Goal: Transaction & Acquisition: Purchase product/service

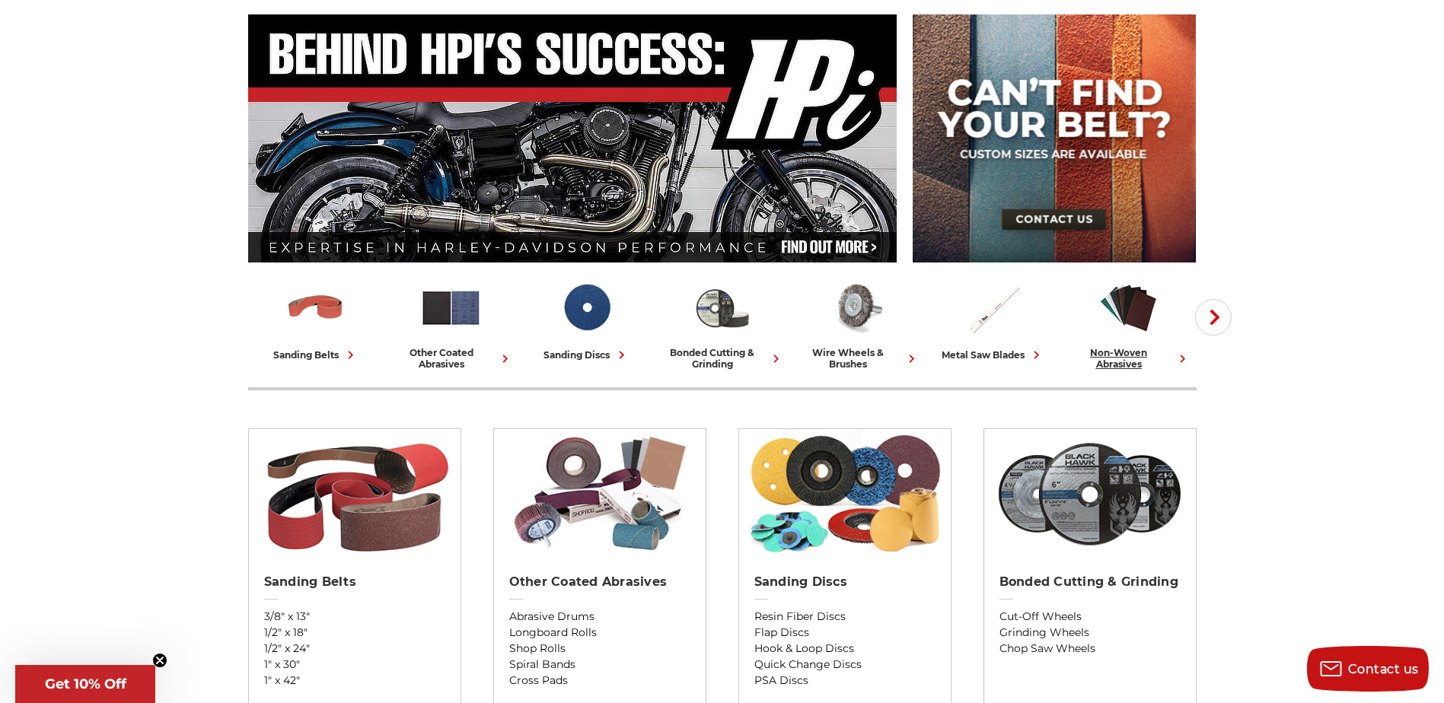
click at [1112, 351] on div "non-woven abrasives" at bounding box center [1128, 358] width 123 height 23
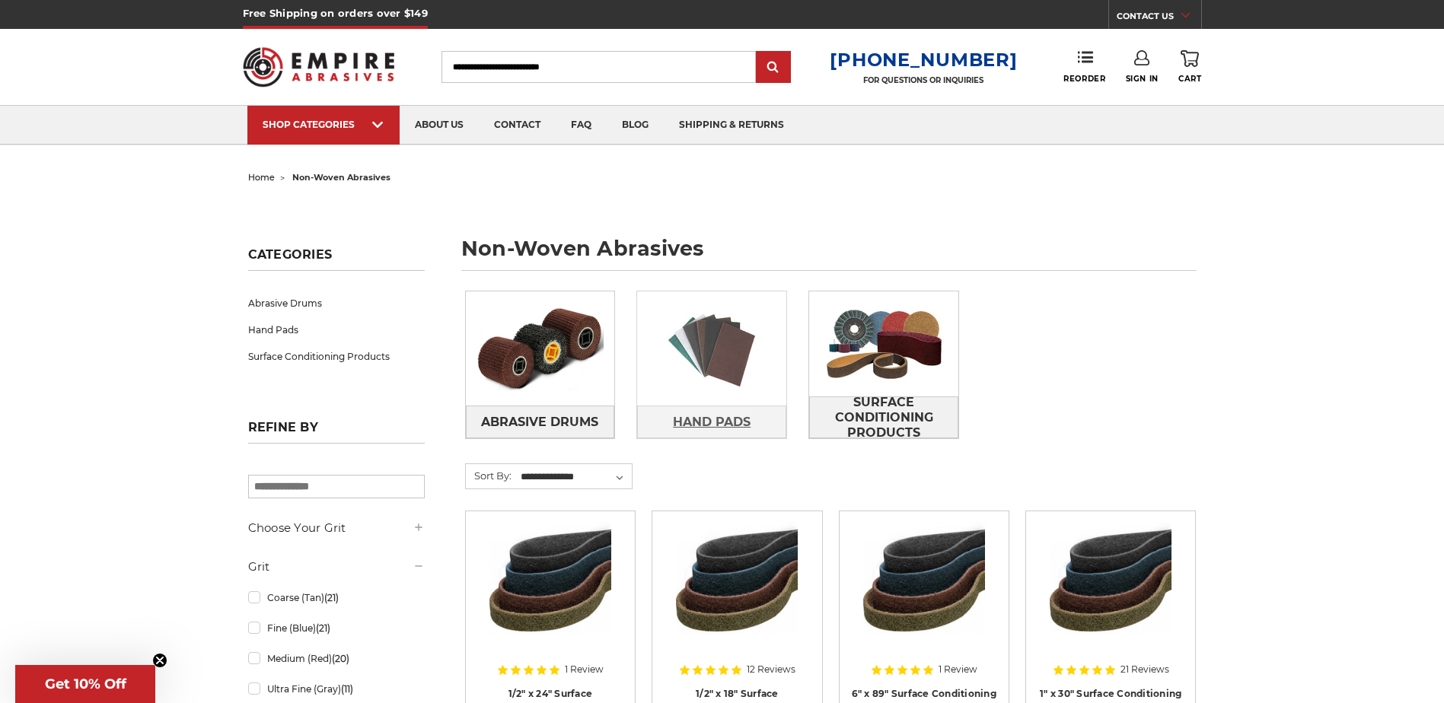
click at [714, 416] on span "Hand Pads" at bounding box center [712, 423] width 78 height 26
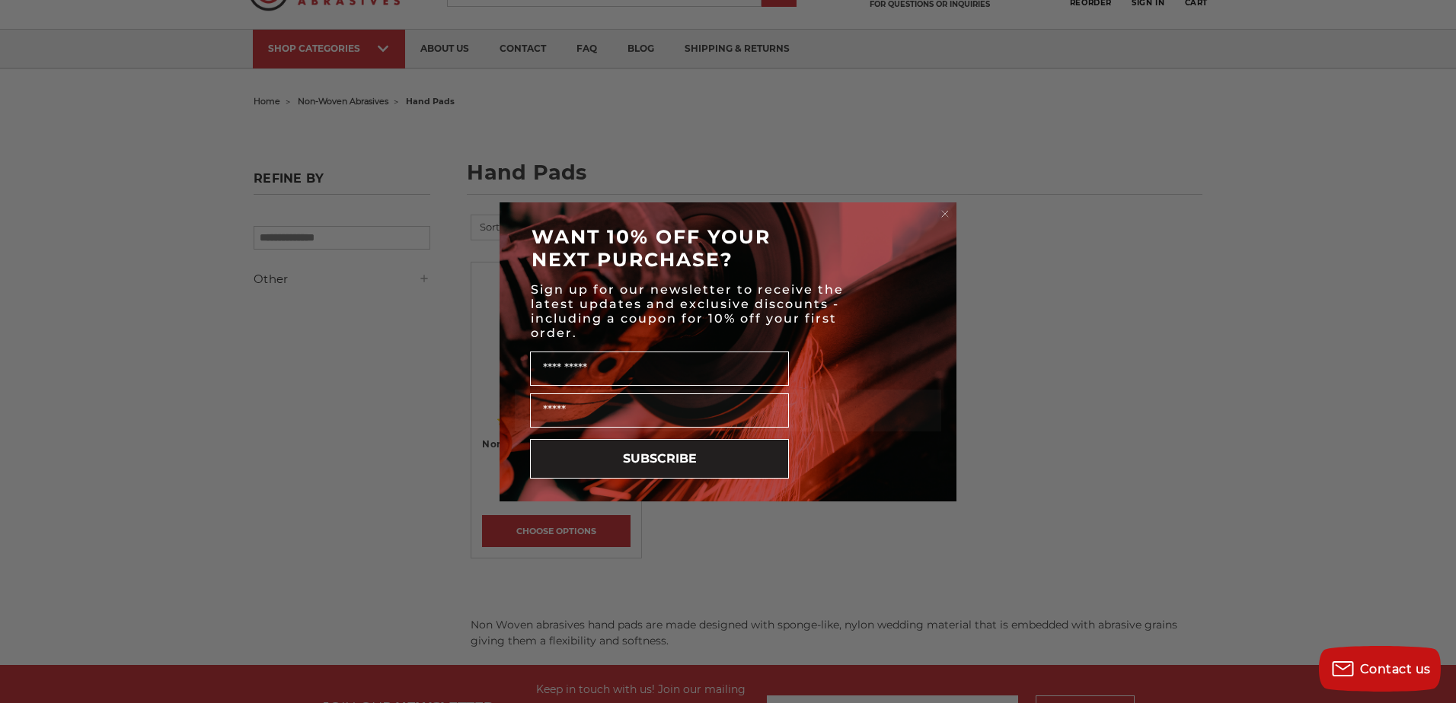
click at [949, 213] on circle "Close dialog" at bounding box center [945, 213] width 14 height 14
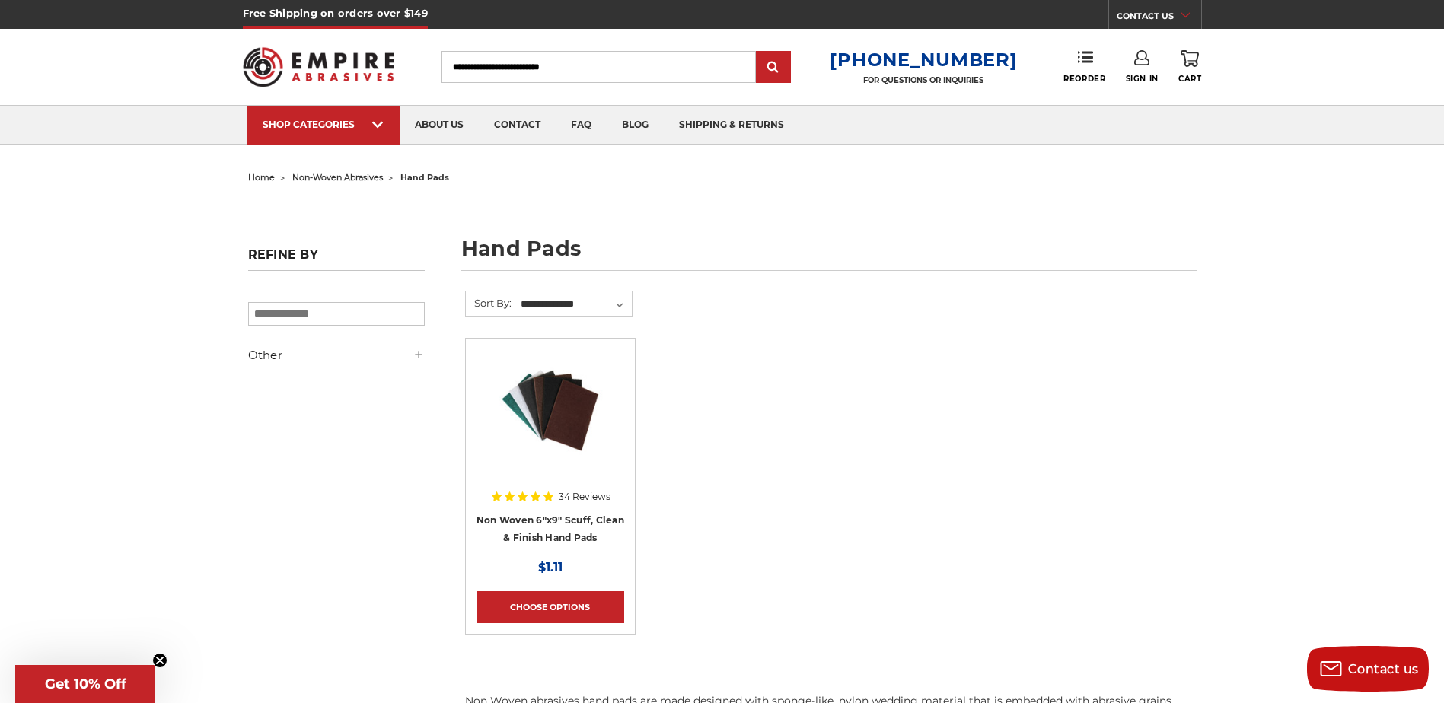
click at [1153, 85] on div "Toggle menu Menu Search 1-800-816-3824 FOR QUESTIONS OR INQUIRIES Phone Reorder…" at bounding box center [722, 67] width 959 height 76
click at [1149, 81] on span "Sign In" at bounding box center [1142, 79] width 33 height 10
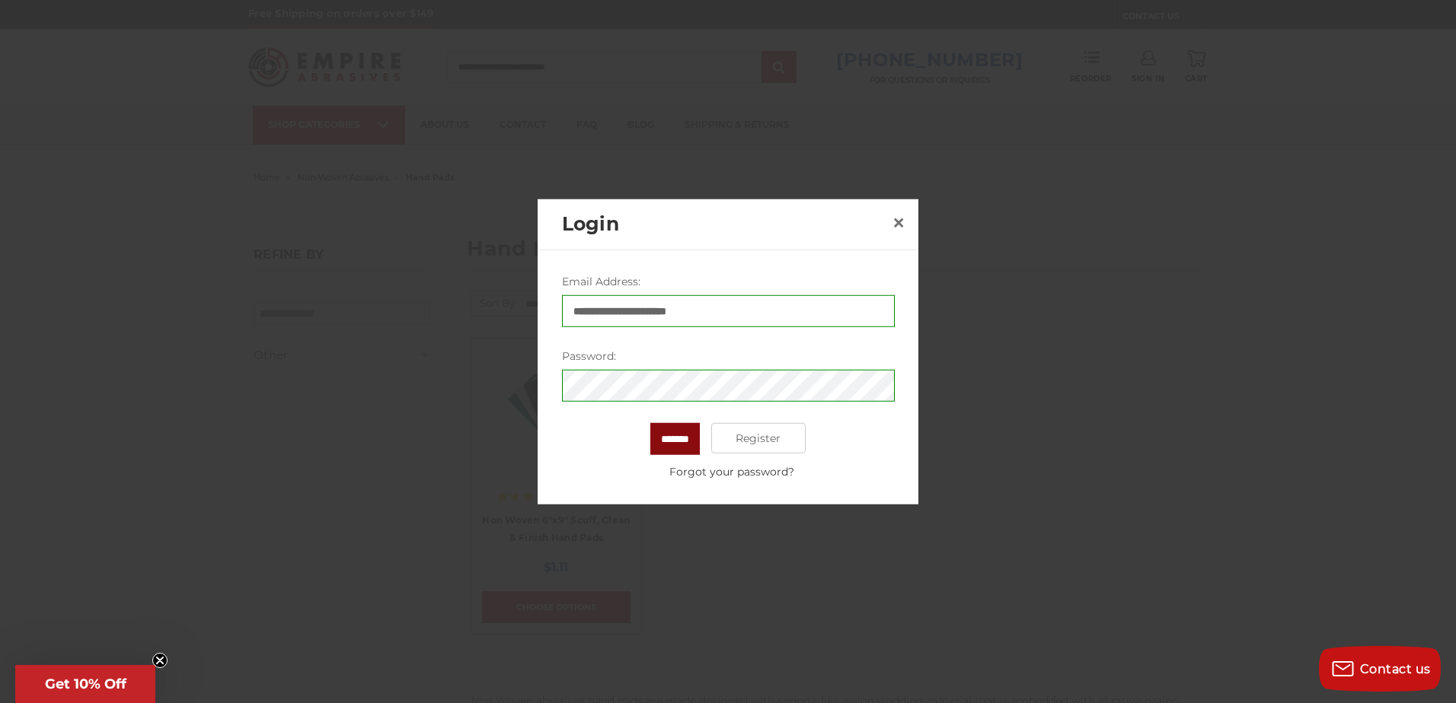
click at [675, 439] on input "*******" at bounding box center [674, 439] width 49 height 32
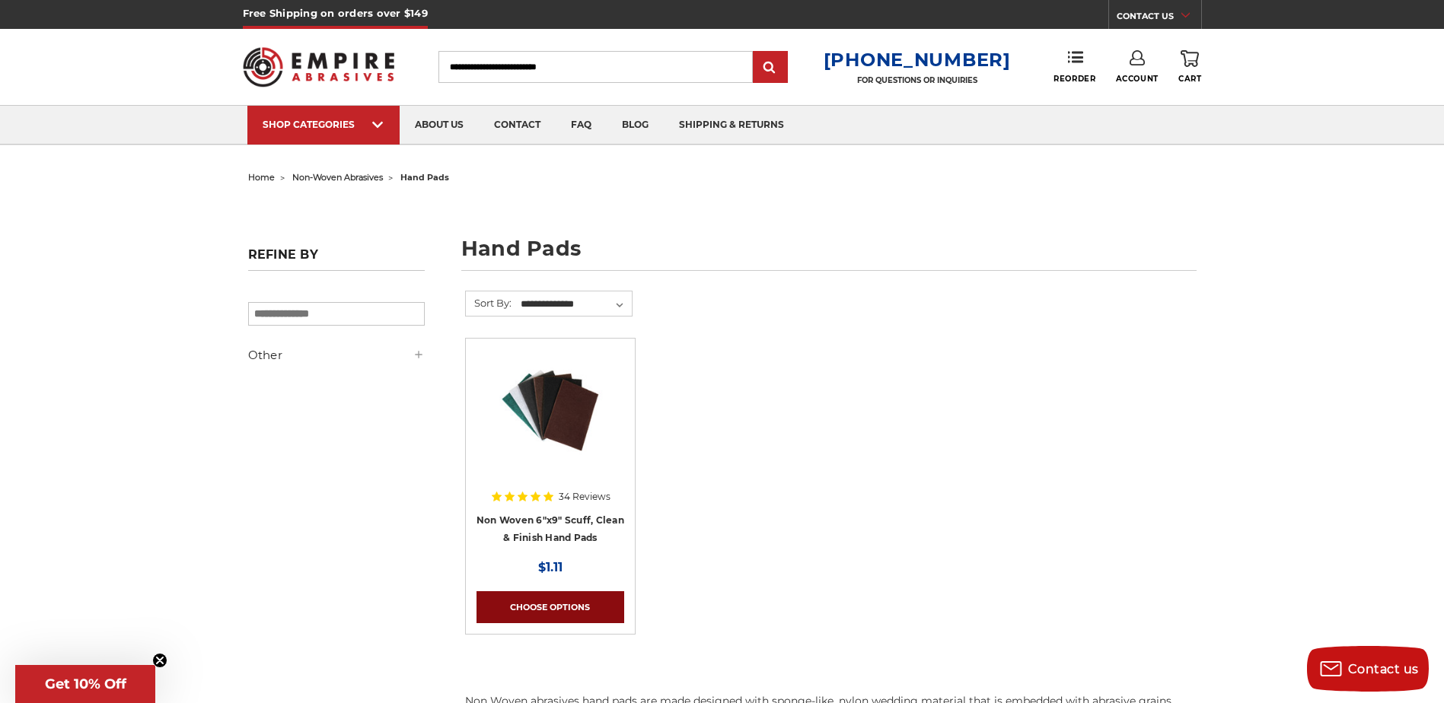
click at [554, 598] on link "Choose Options" at bounding box center [551, 608] width 148 height 32
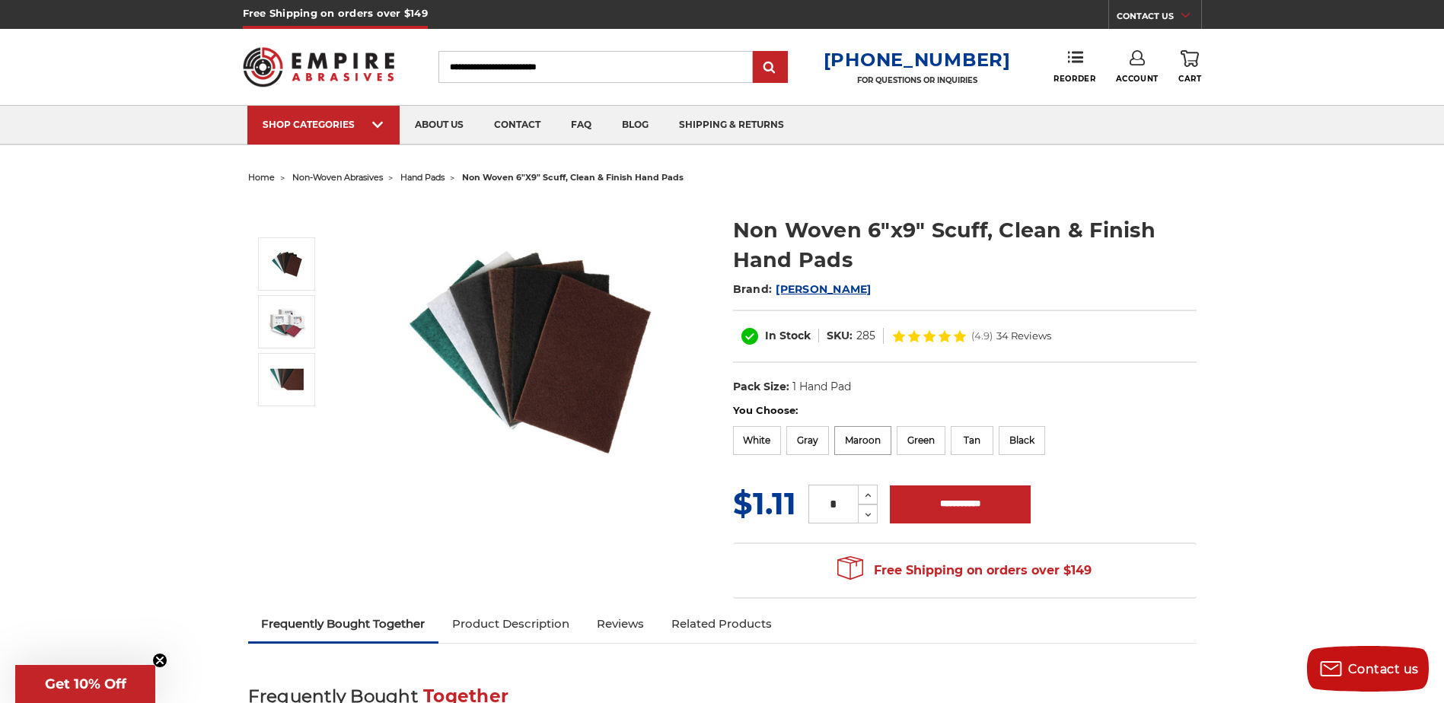
click at [860, 448] on label "Maroon" at bounding box center [862, 440] width 57 height 29
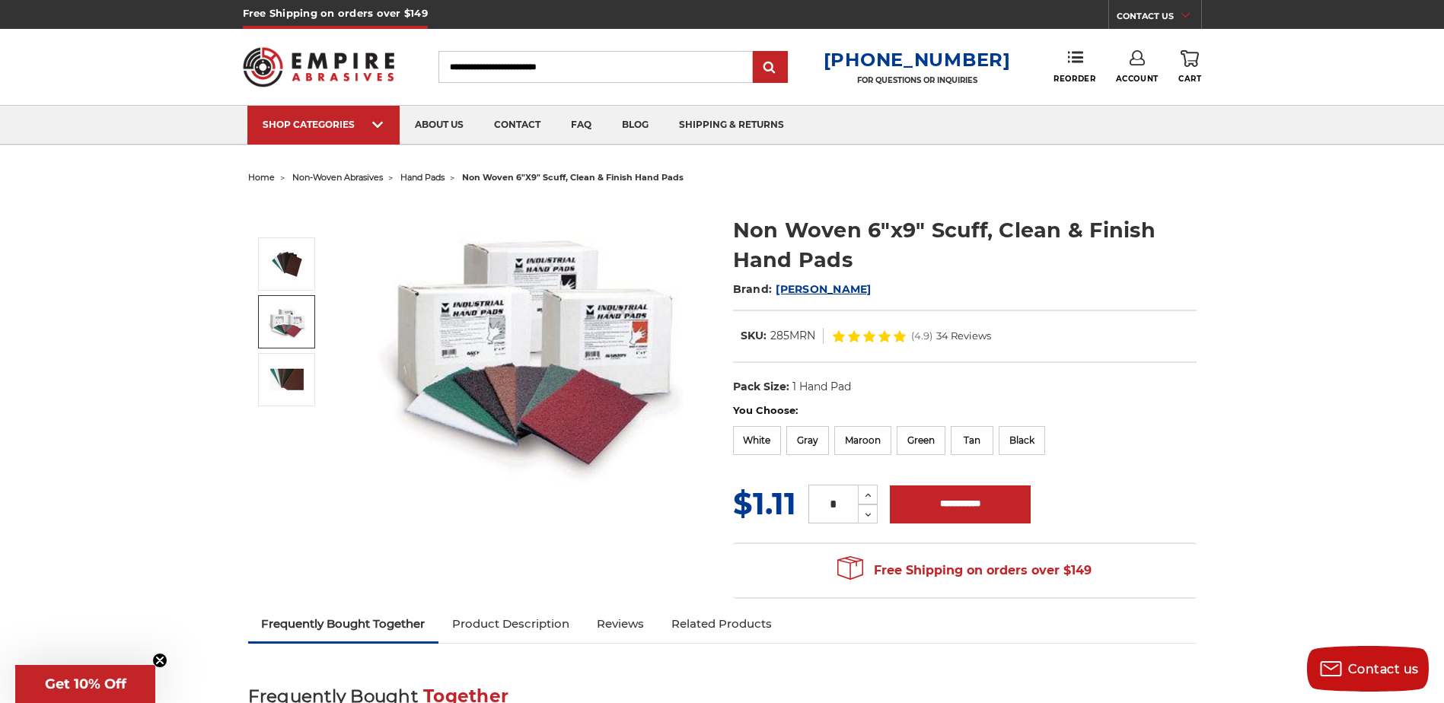
click at [282, 302] on link at bounding box center [286, 321] width 57 height 53
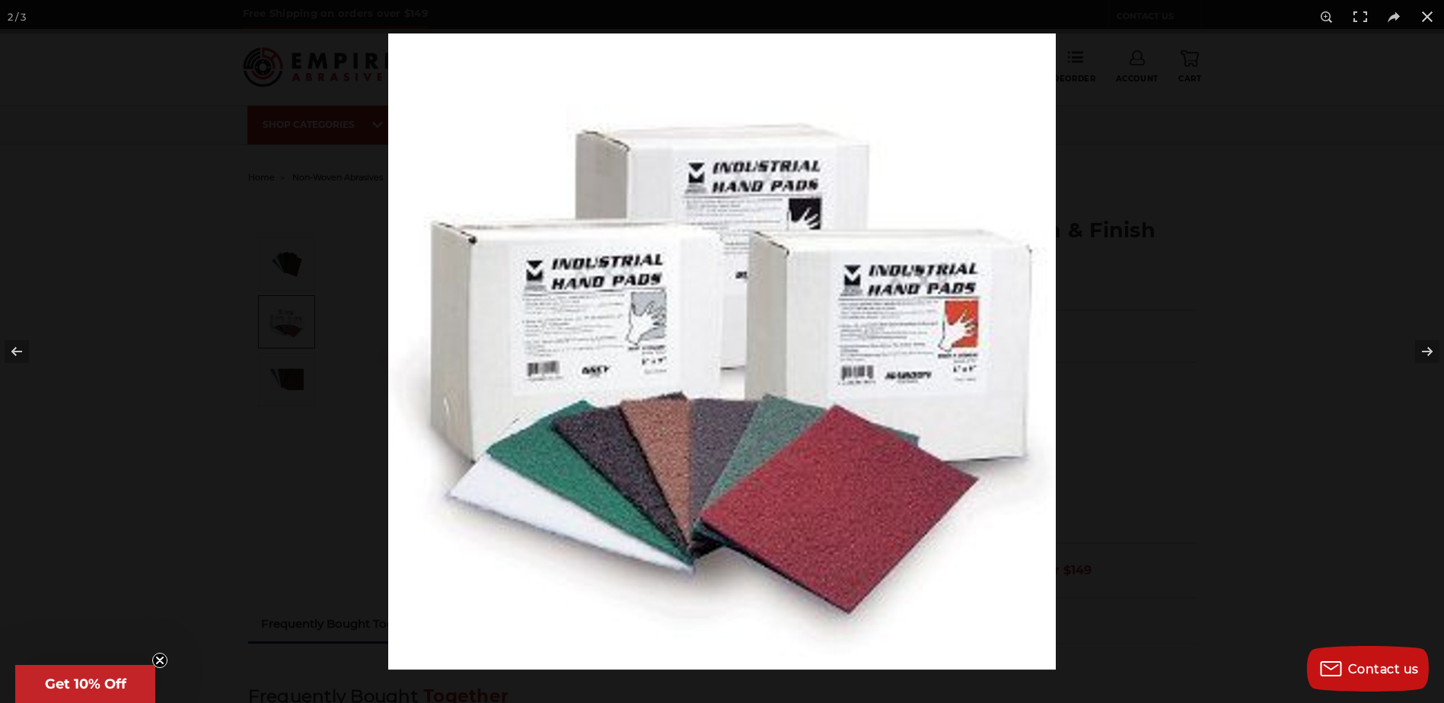
click at [979, 372] on img at bounding box center [722, 351] width 668 height 636
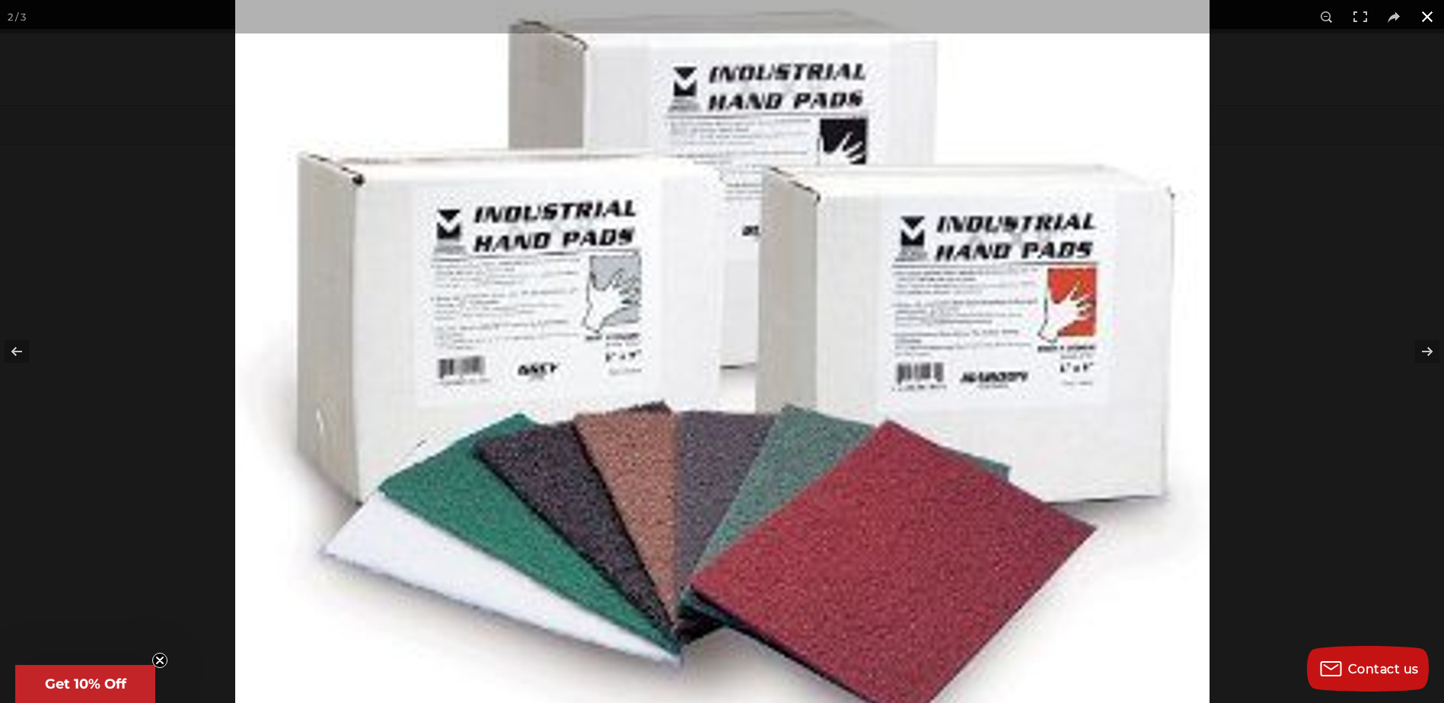
click at [1419, 14] on button at bounding box center [1427, 16] width 33 height 33
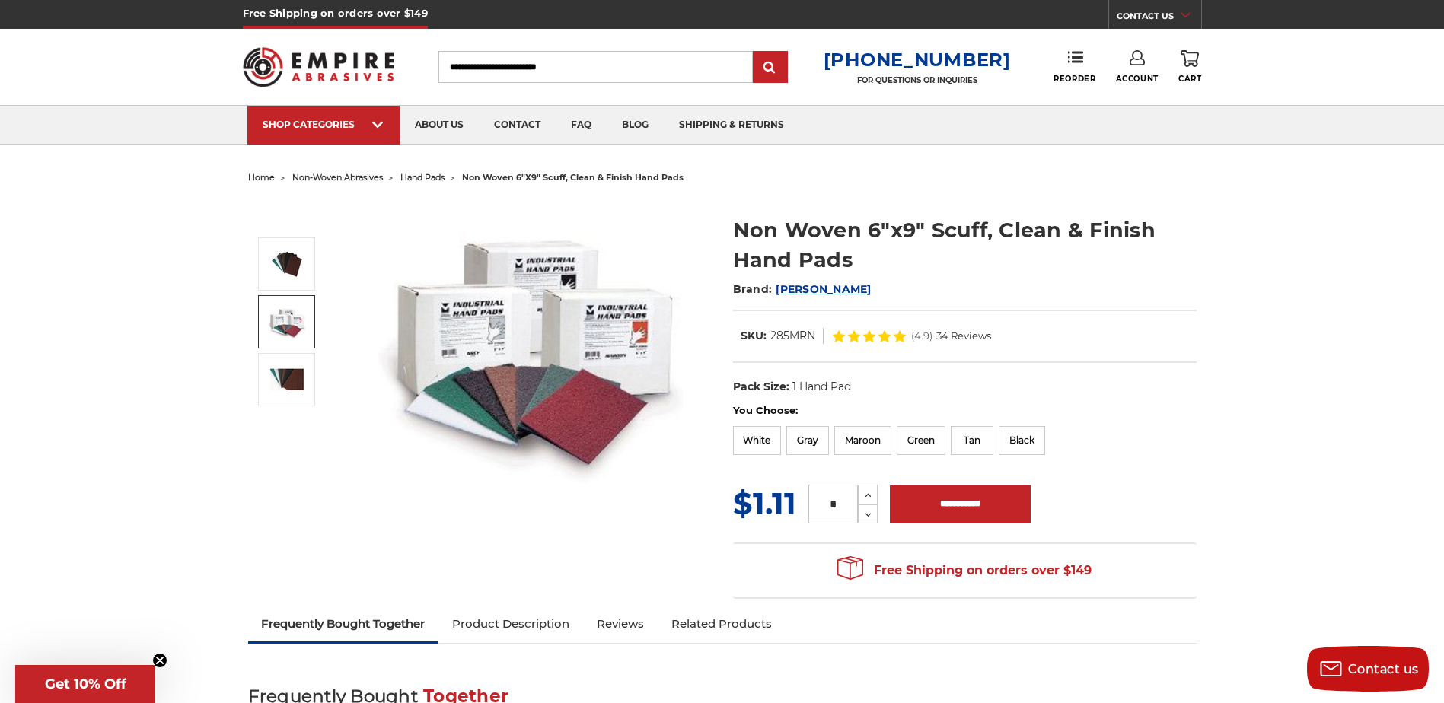
click at [831, 506] on input "*" at bounding box center [833, 504] width 49 height 39
click at [837, 506] on input "*" at bounding box center [833, 504] width 49 height 39
type input "**"
click at [927, 506] on input "**********" at bounding box center [960, 505] width 141 height 38
type input "**********"
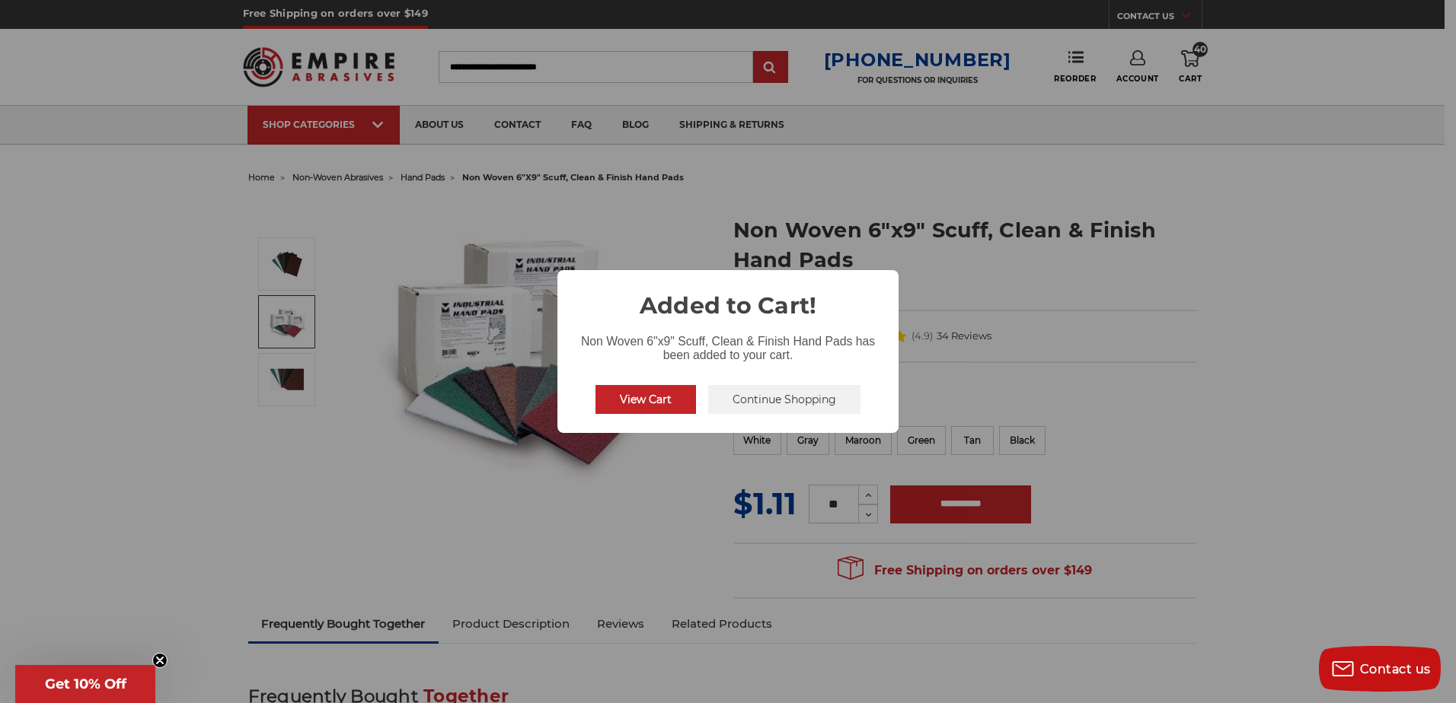
click at [735, 404] on button "Continue Shopping" at bounding box center [784, 399] width 152 height 29
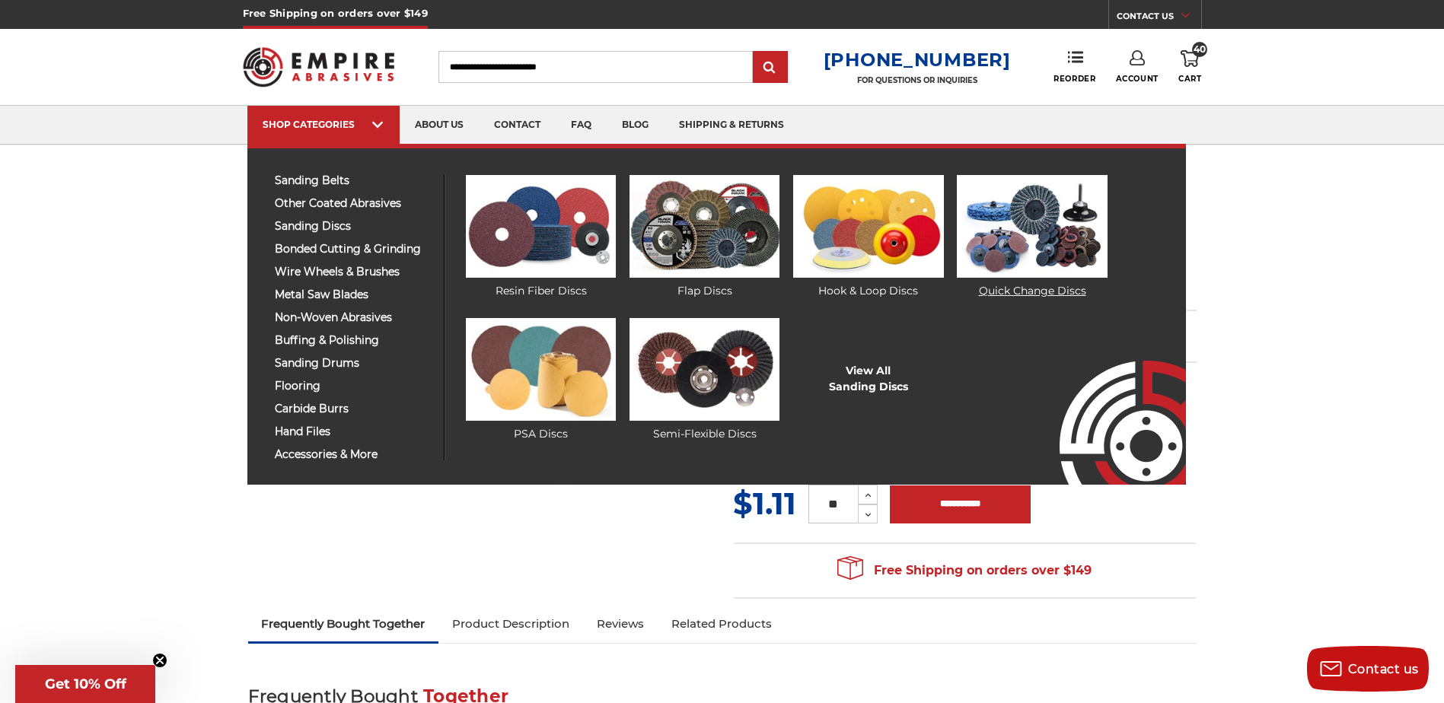
click at [1018, 289] on link "Quick Change Discs" at bounding box center [1032, 237] width 150 height 124
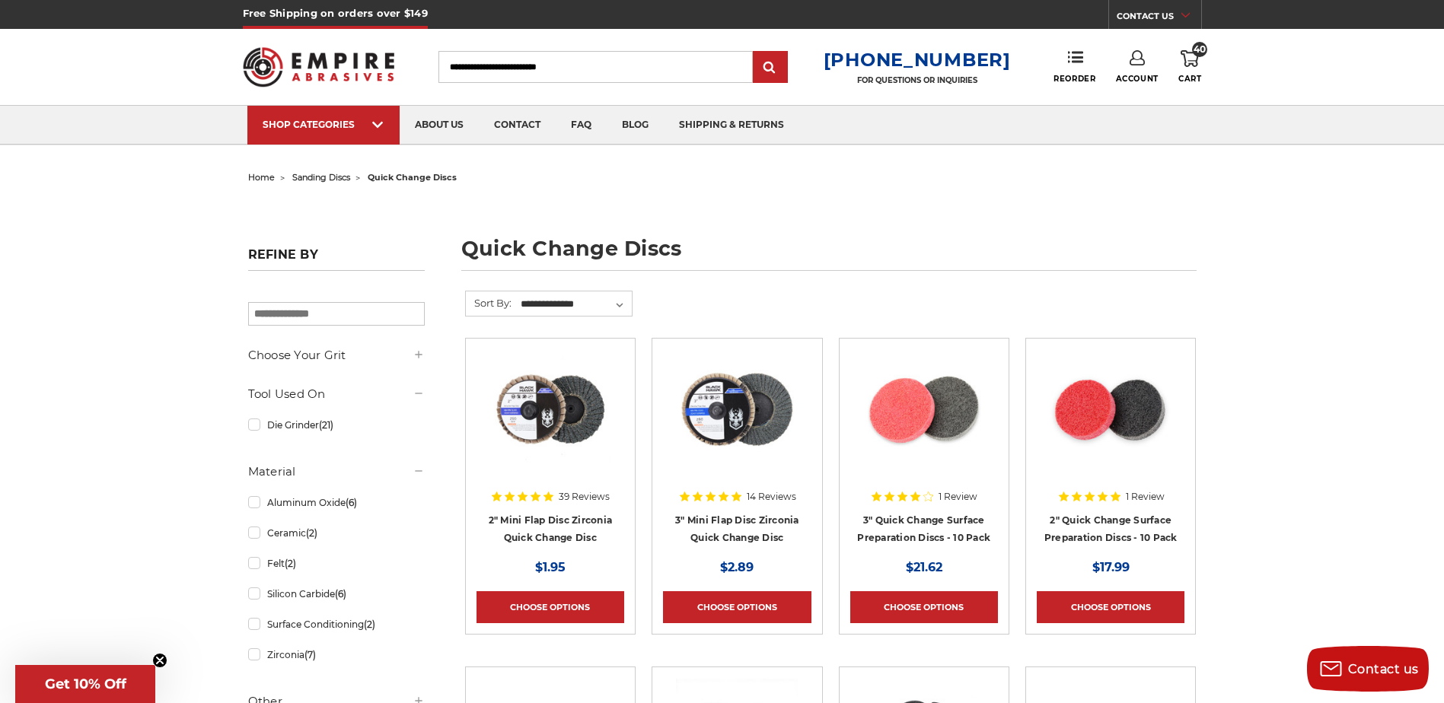
click at [264, 182] on span "home" at bounding box center [261, 177] width 27 height 11
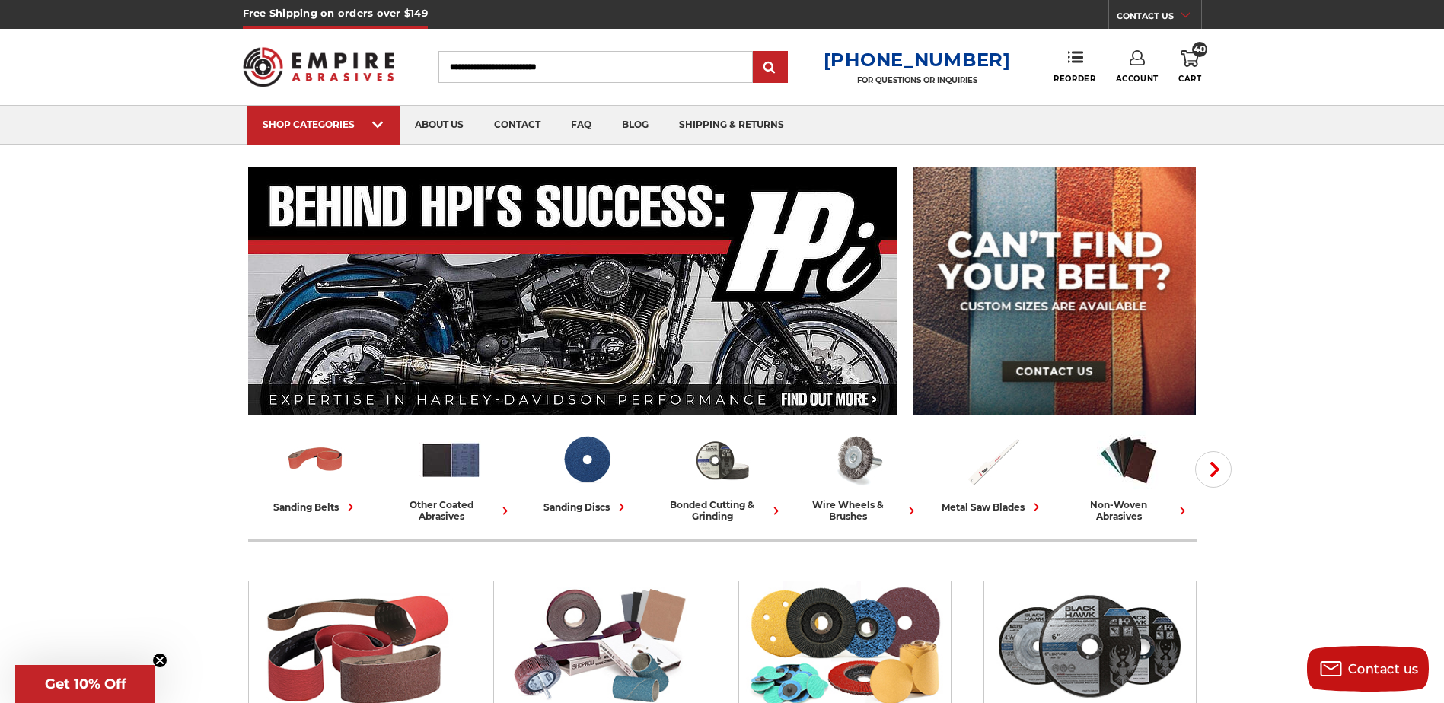
click at [593, 63] on input "Search" at bounding box center [596, 67] width 314 height 32
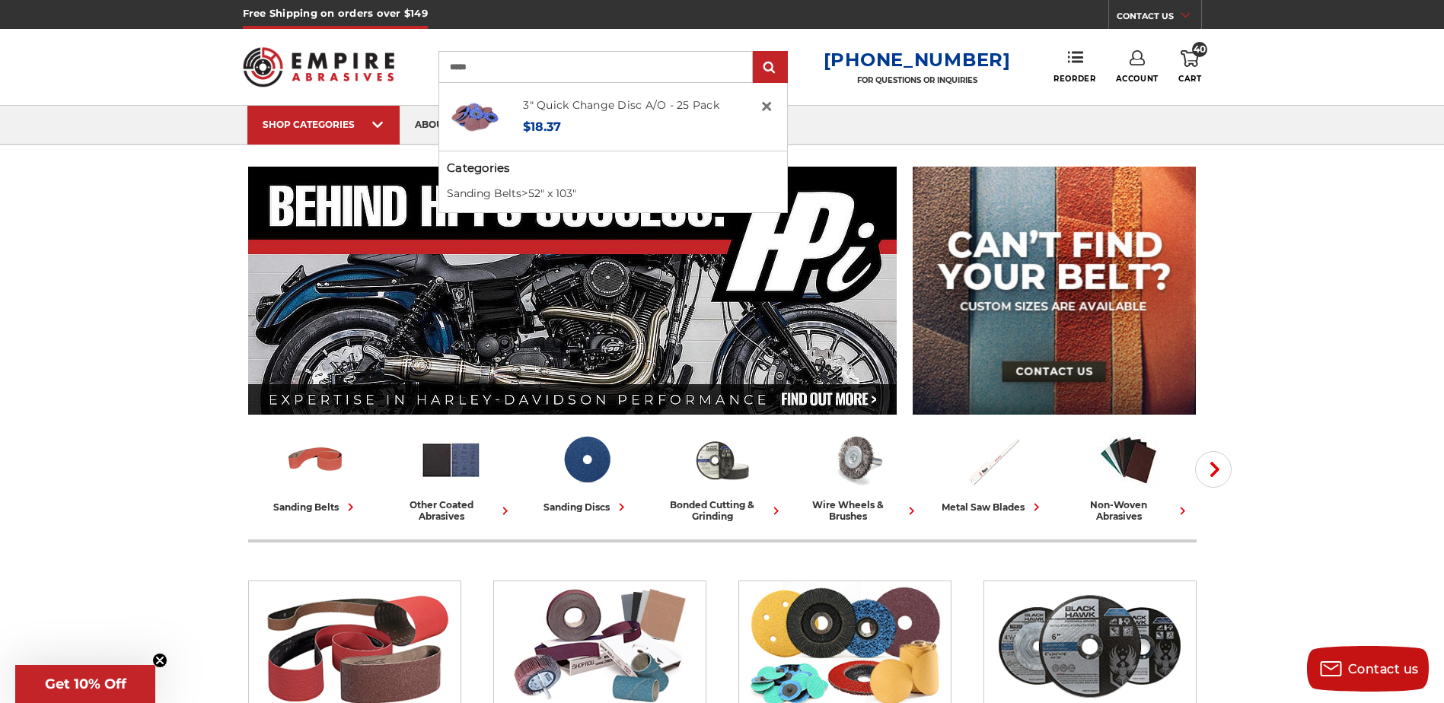
type input "*****"
click at [755, 53] on input "submit" at bounding box center [770, 68] width 30 height 30
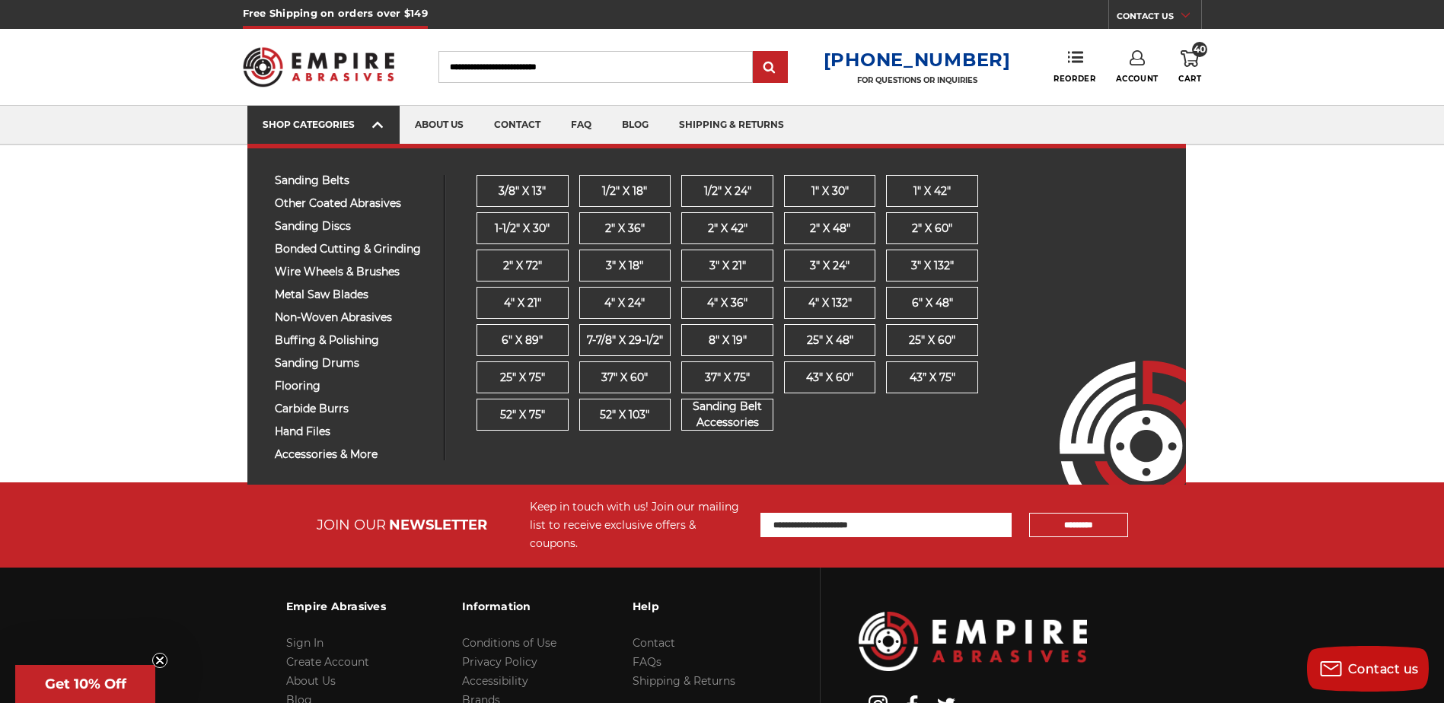
click at [383, 122] on span at bounding box center [378, 126] width 12 height 15
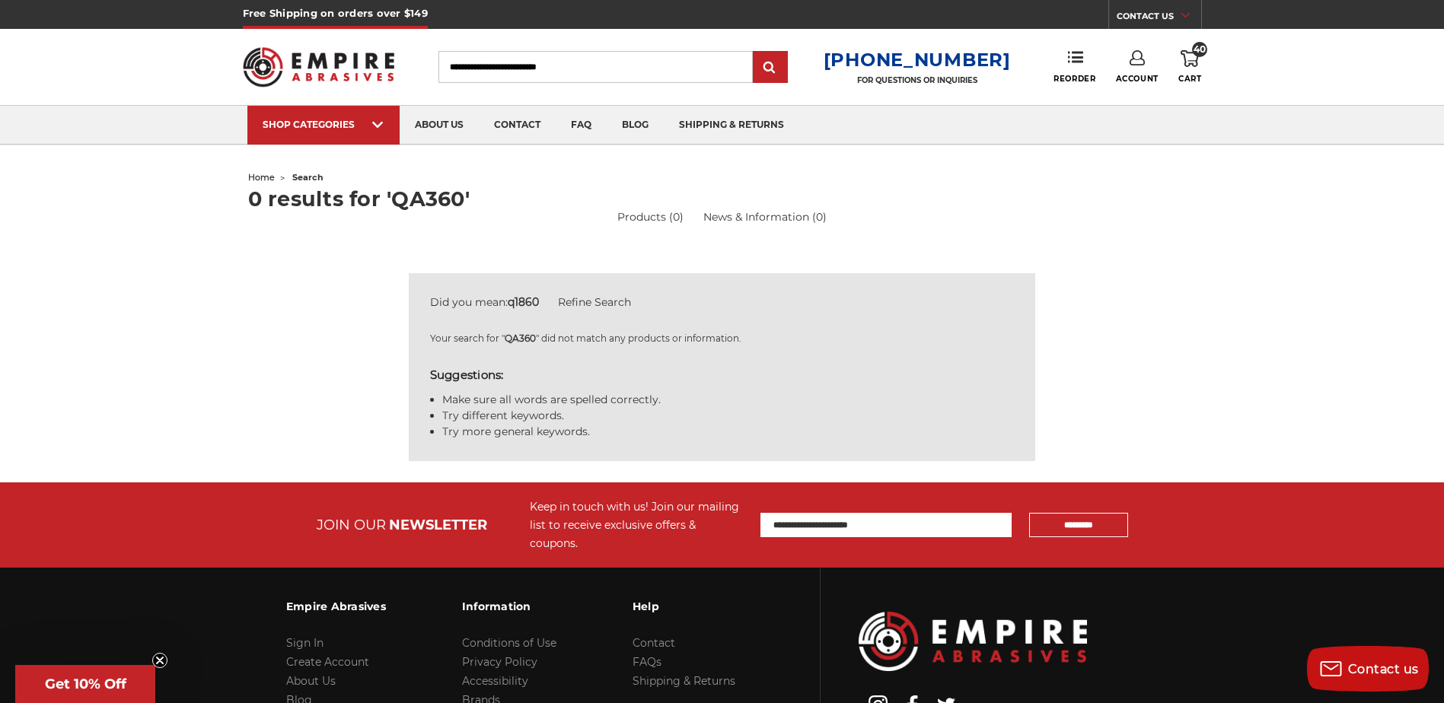
click at [255, 179] on span "home" at bounding box center [261, 177] width 27 height 11
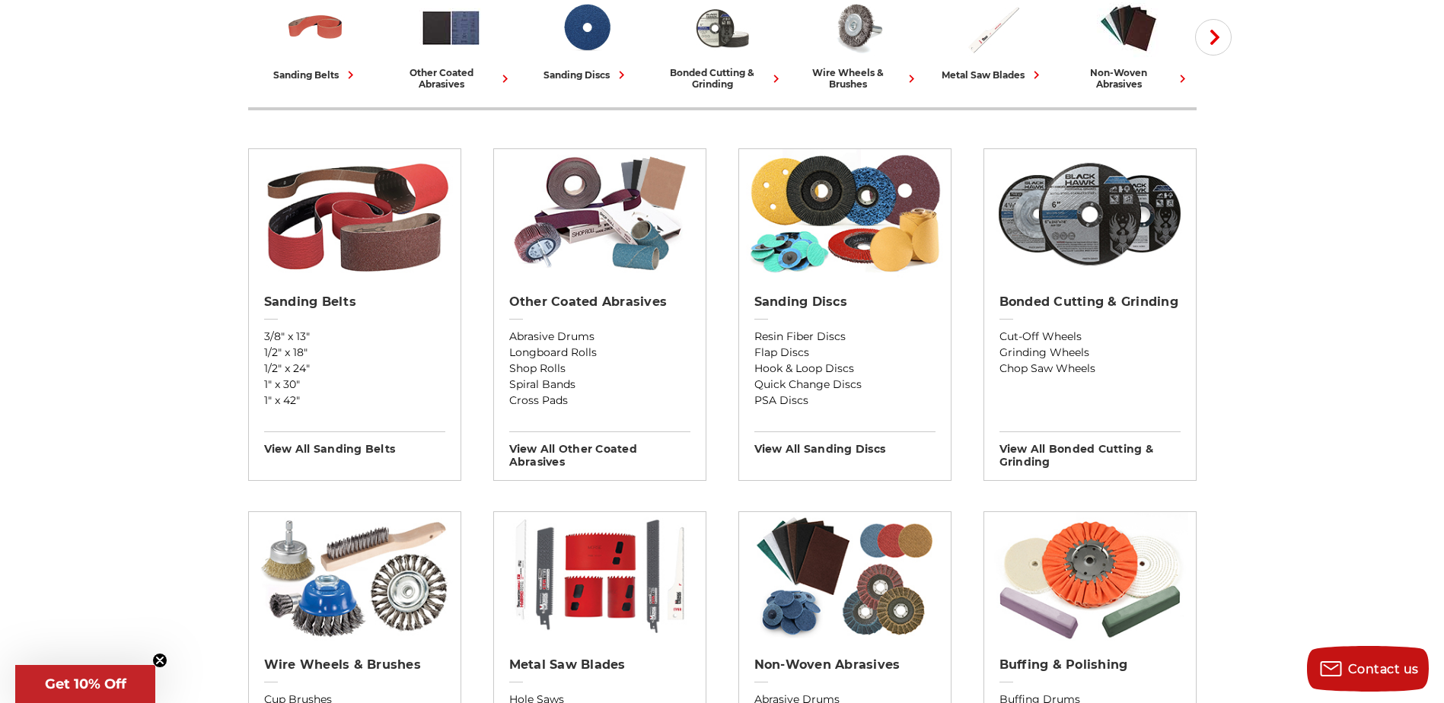
scroll to position [457, 0]
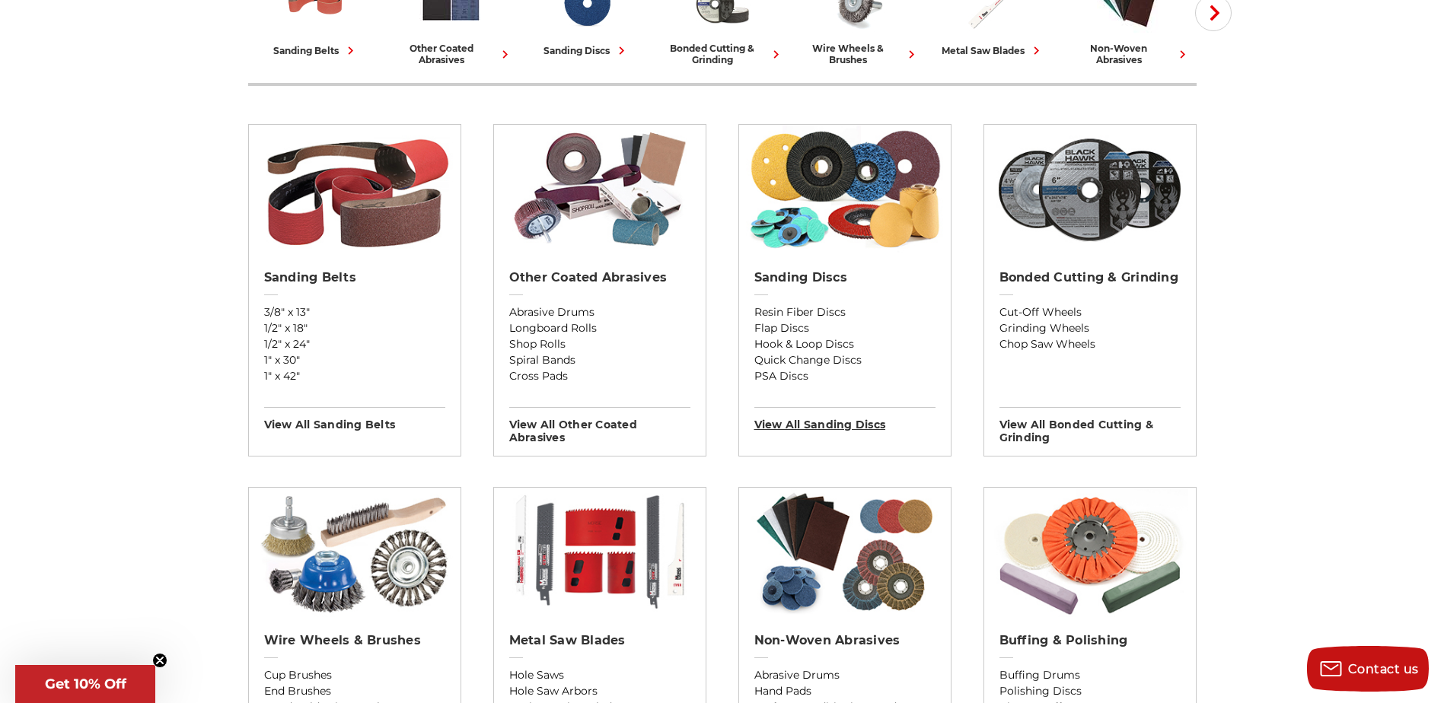
click at [809, 426] on h3 "View All sanding discs" at bounding box center [844, 419] width 181 height 24
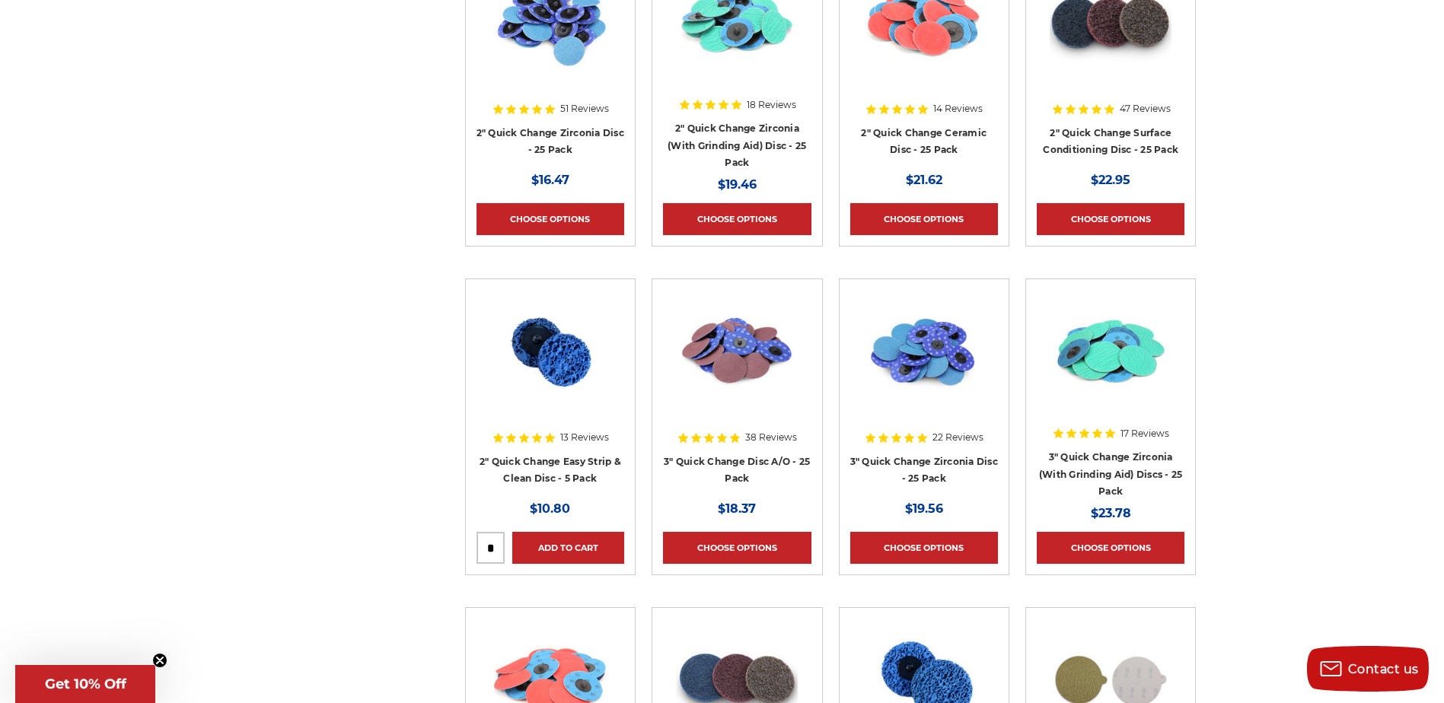
scroll to position [5025, 0]
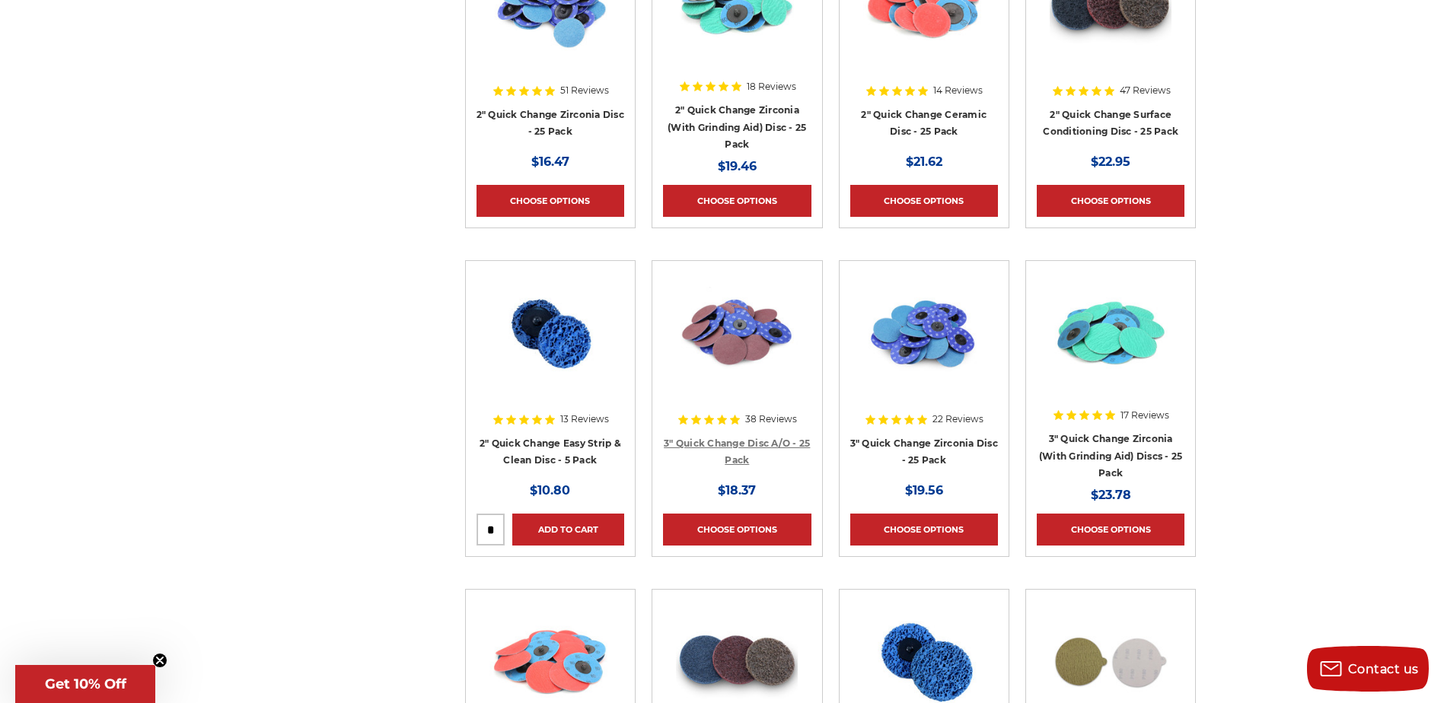
click at [739, 442] on link "3" Quick Change Disc A/O - 25 Pack" at bounding box center [737, 452] width 146 height 29
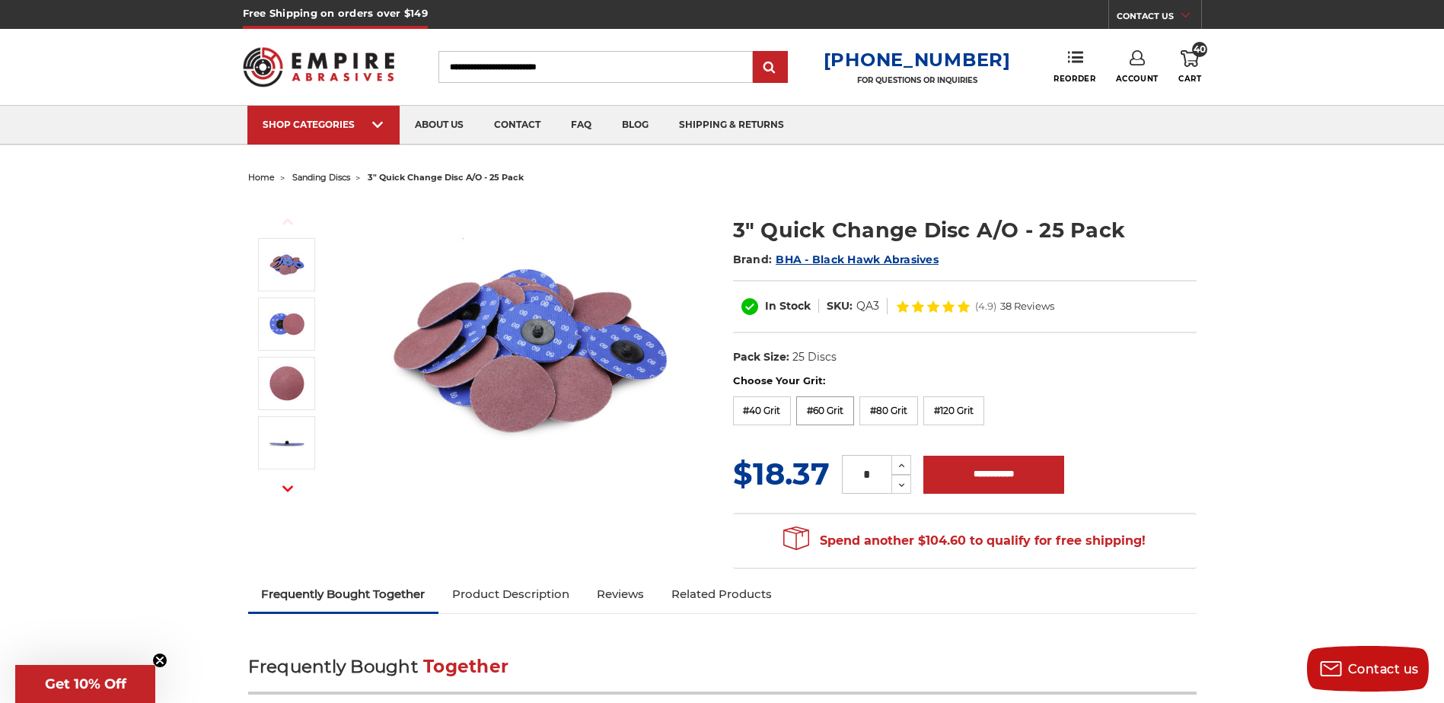
click at [828, 406] on label "#60 Grit" at bounding box center [825, 411] width 58 height 29
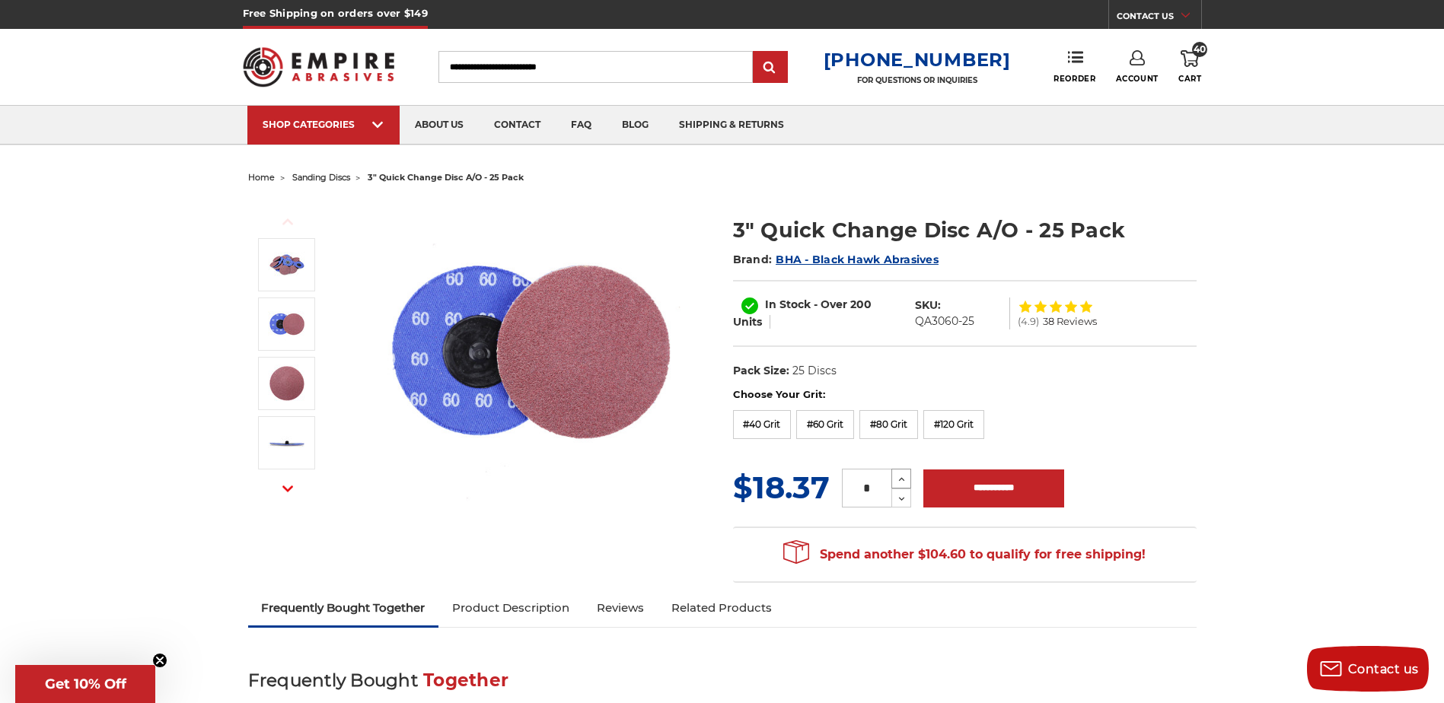
click at [900, 472] on button "Increase Quantity:" at bounding box center [902, 479] width 20 height 20
type input "*"
click at [1000, 494] on input "**********" at bounding box center [994, 489] width 141 height 38
type input "**********"
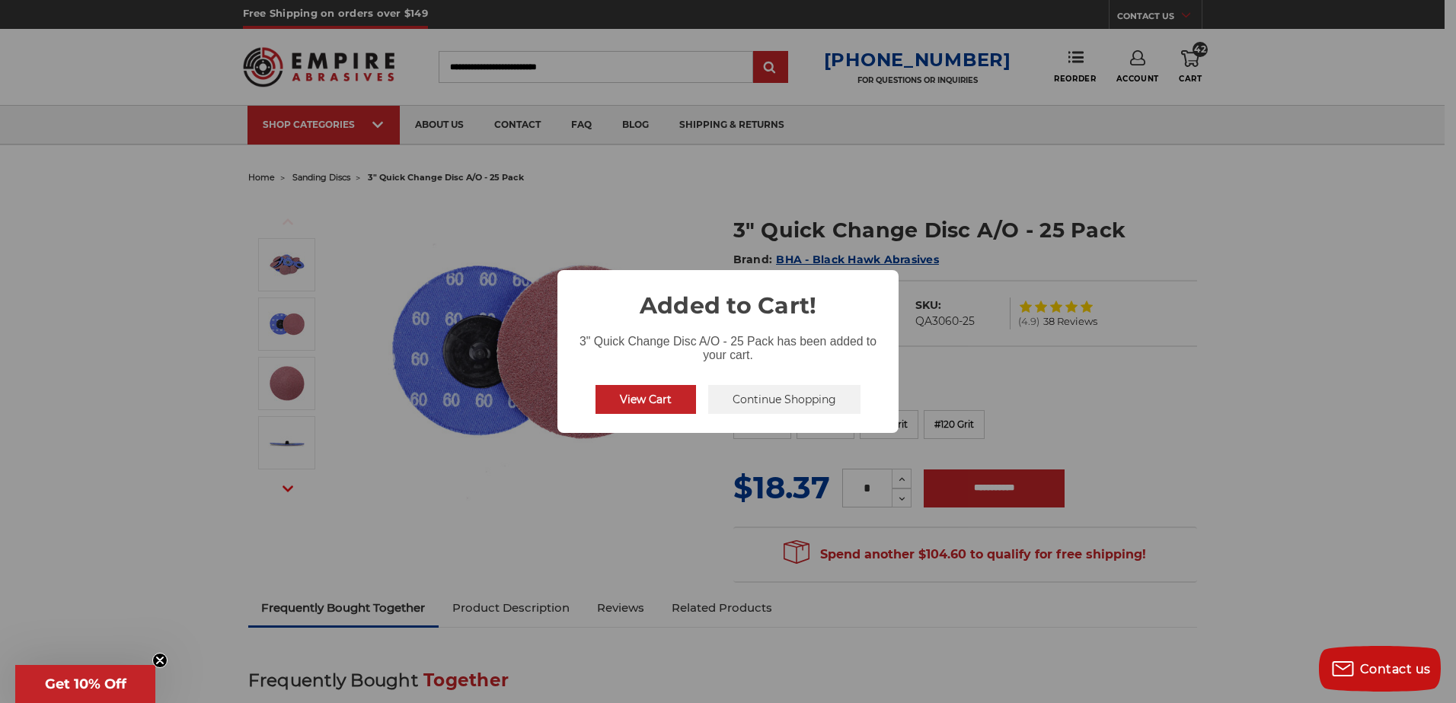
click at [761, 402] on button "Continue Shopping" at bounding box center [784, 399] width 152 height 29
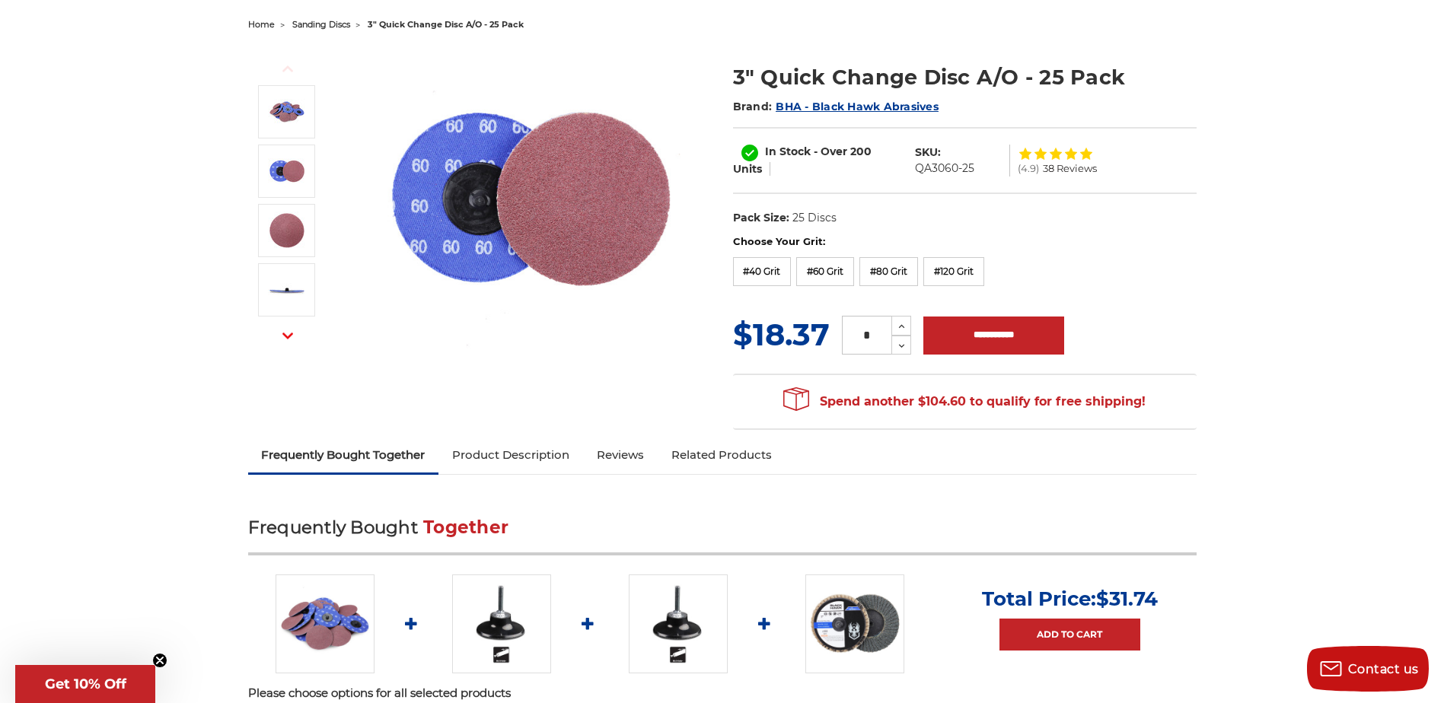
scroll to position [152, 0]
click at [897, 324] on icon at bounding box center [901, 328] width 11 height 14
type input "*"
click at [1008, 339] on input "**********" at bounding box center [994, 336] width 141 height 38
type input "**********"
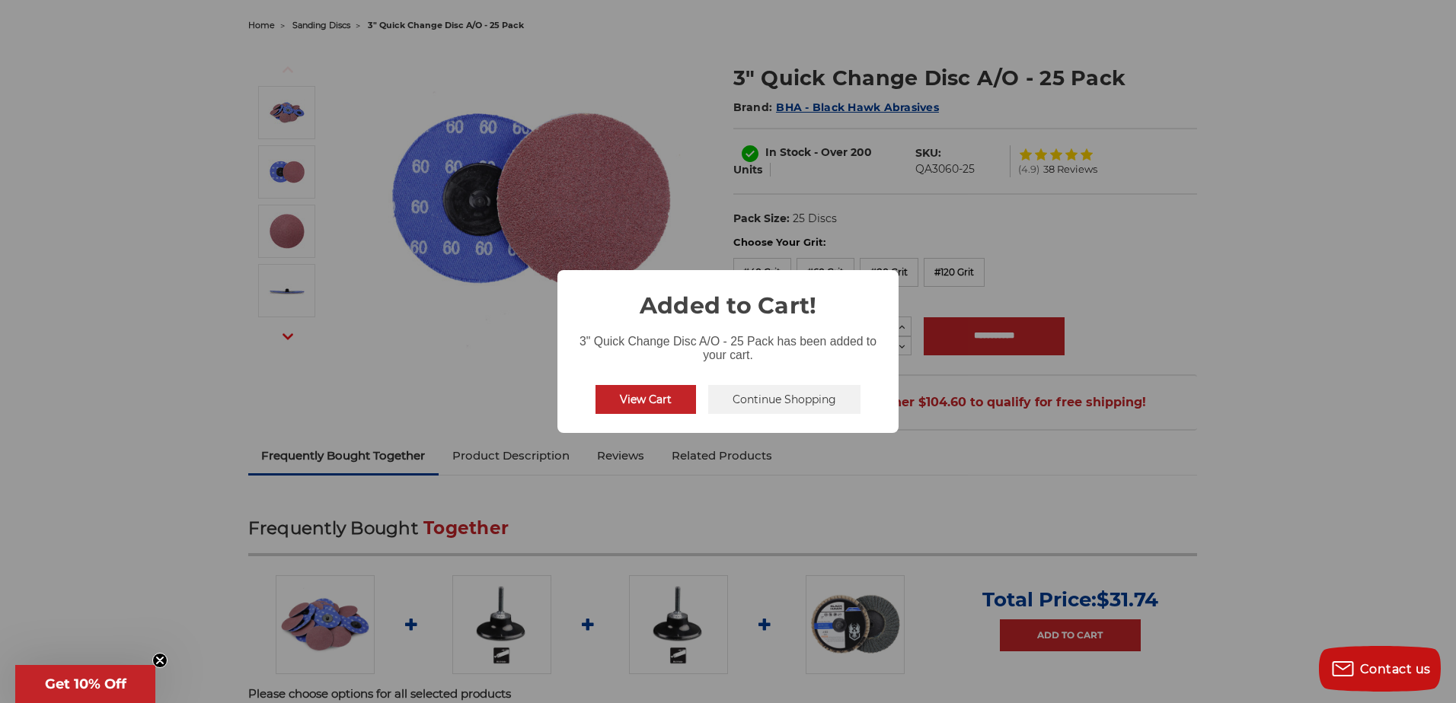
click at [737, 402] on button "Continue Shopping" at bounding box center [784, 399] width 152 height 29
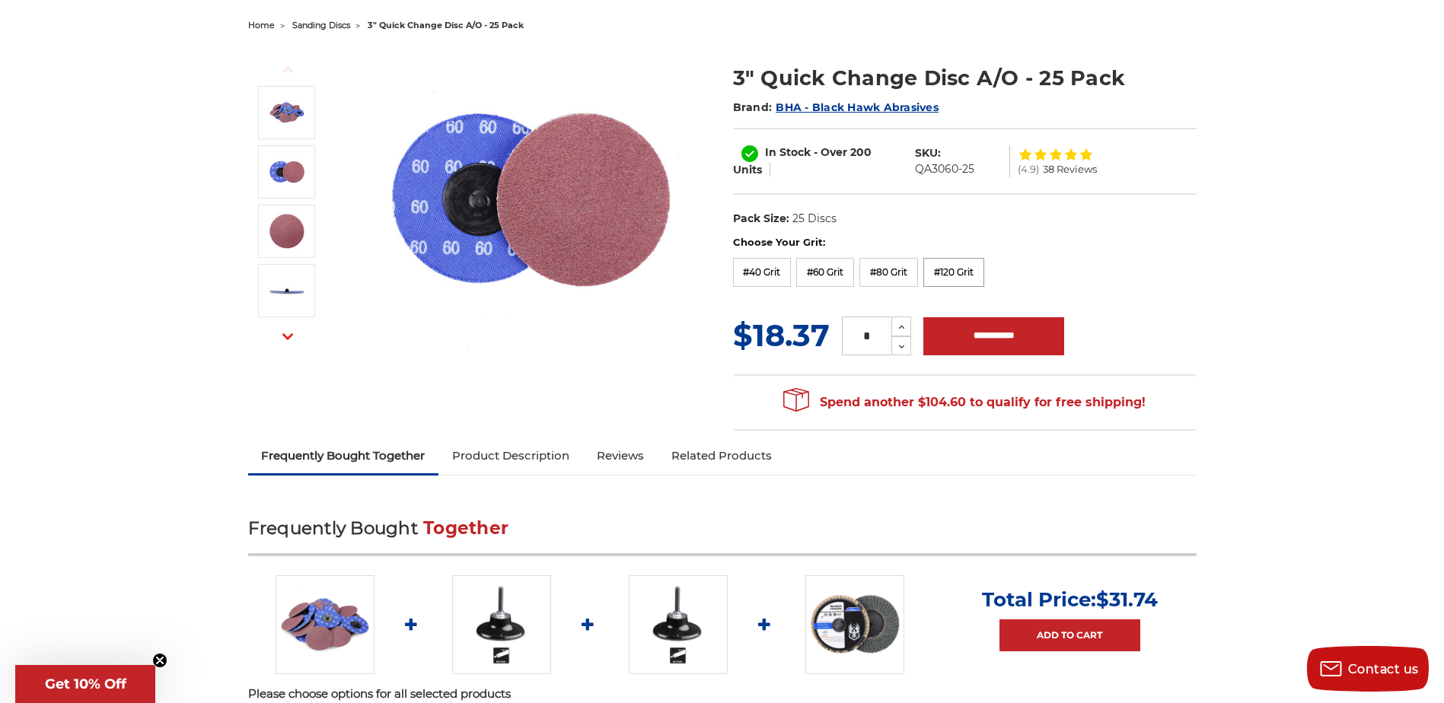
click at [958, 273] on label "#120 Grit" at bounding box center [954, 272] width 61 height 29
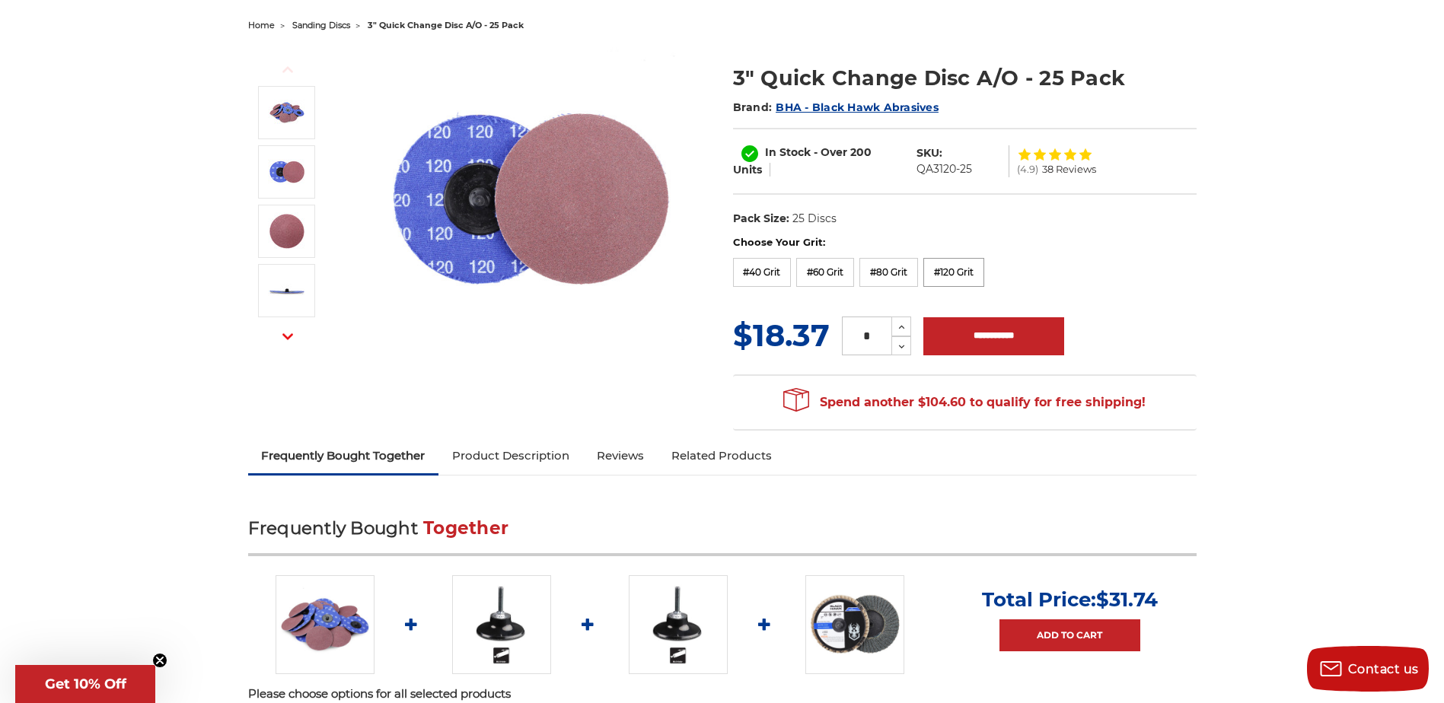
click at [943, 276] on label "#120 Grit" at bounding box center [954, 272] width 61 height 29
click at [670, 330] on img at bounding box center [530, 199] width 305 height 305
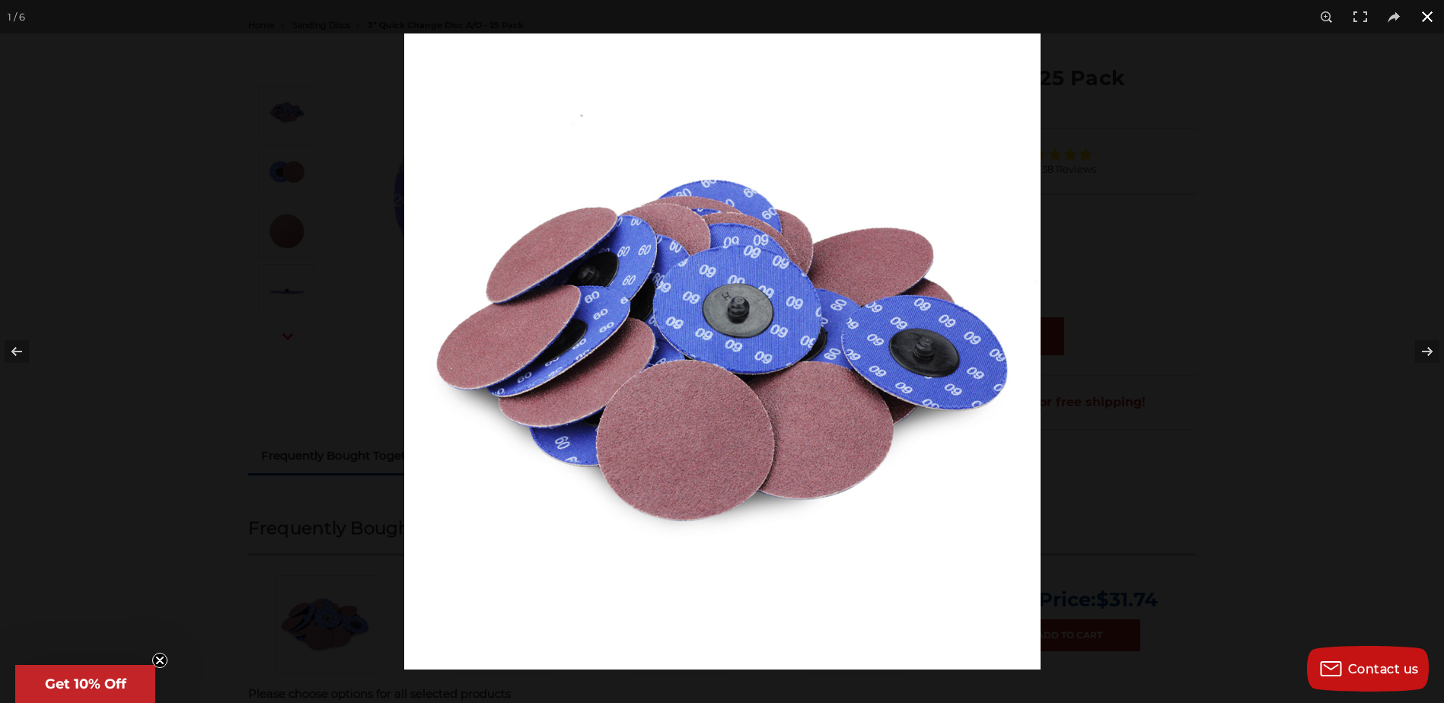
click at [1429, 13] on button at bounding box center [1427, 16] width 33 height 33
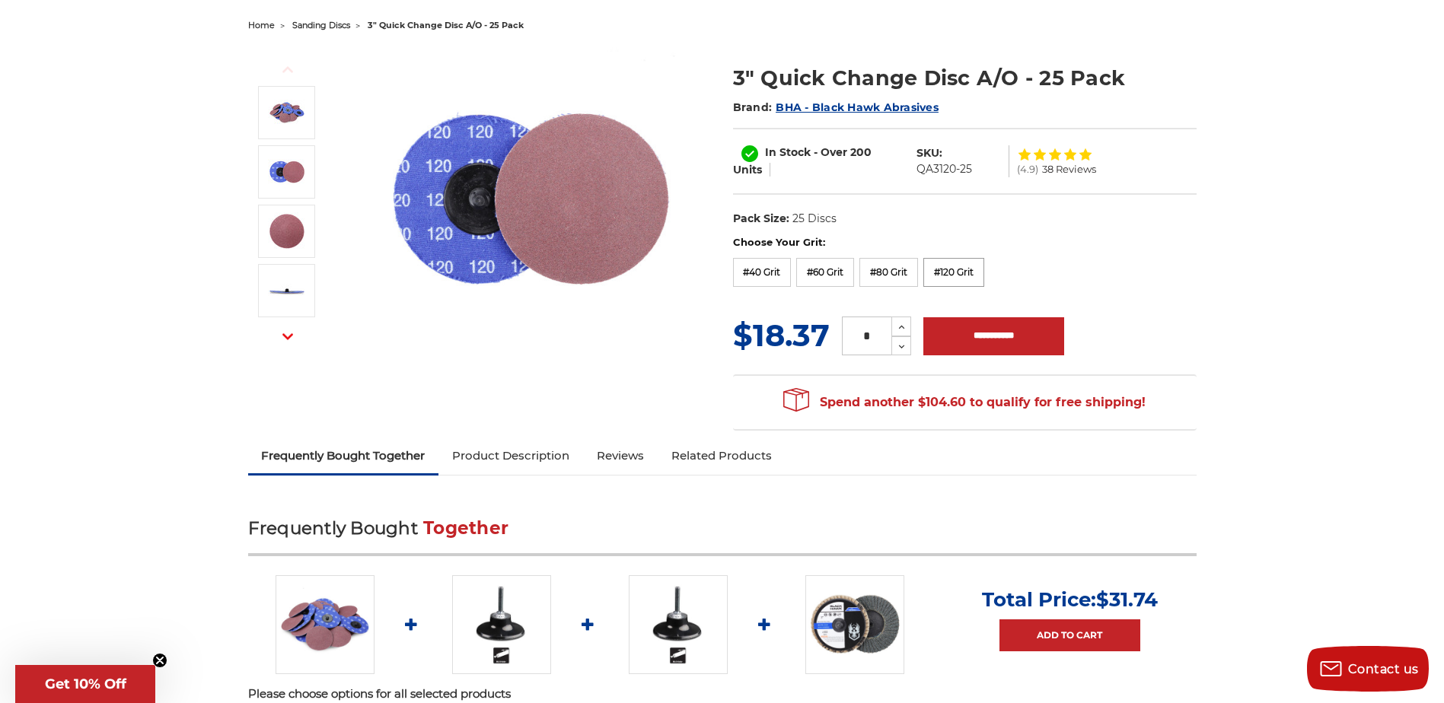
click at [955, 271] on label "#120 Grit" at bounding box center [954, 272] width 61 height 29
click at [900, 352] on icon at bounding box center [901, 347] width 11 height 14
type input "*"
click at [952, 275] on label "#120 Grit" at bounding box center [954, 272] width 61 height 29
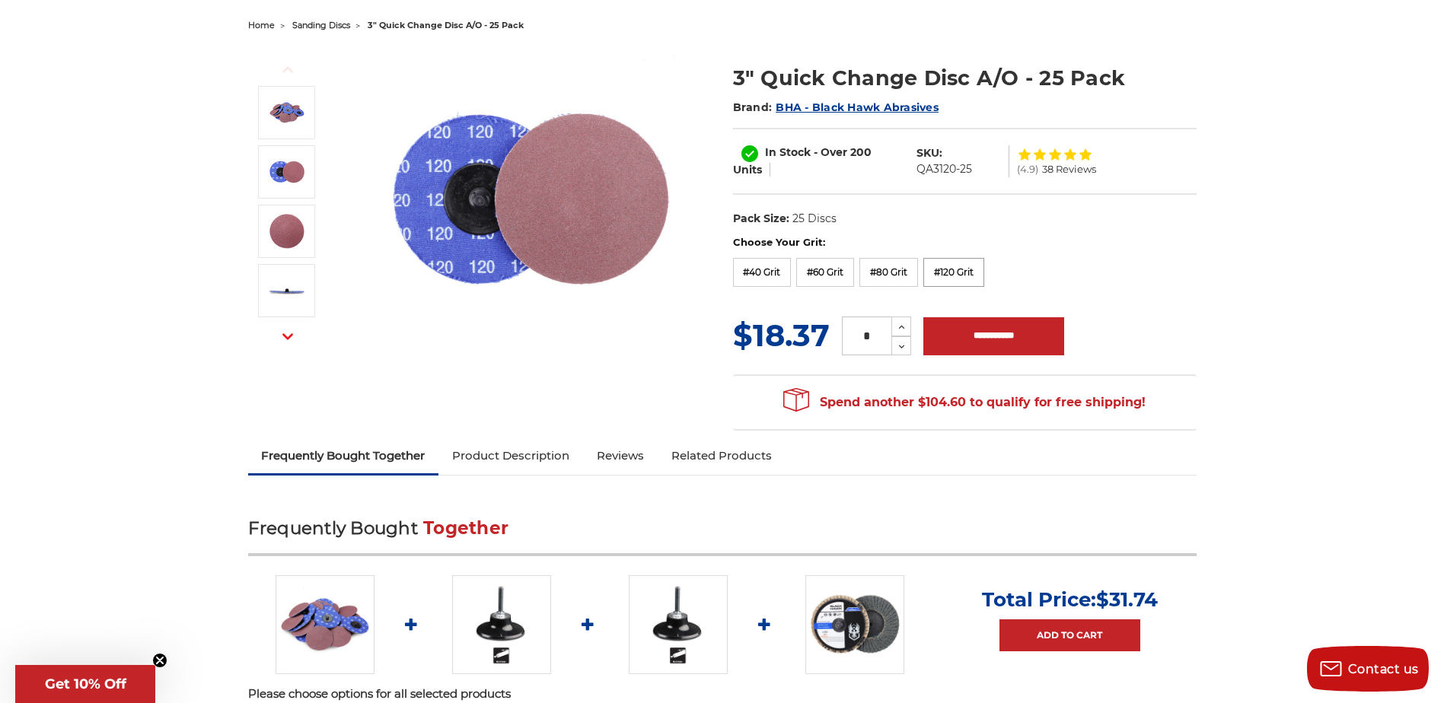
click at [941, 276] on label "#120 Grit" at bounding box center [954, 272] width 61 height 29
click at [944, 334] on input "**********" at bounding box center [994, 336] width 141 height 38
type input "**********"
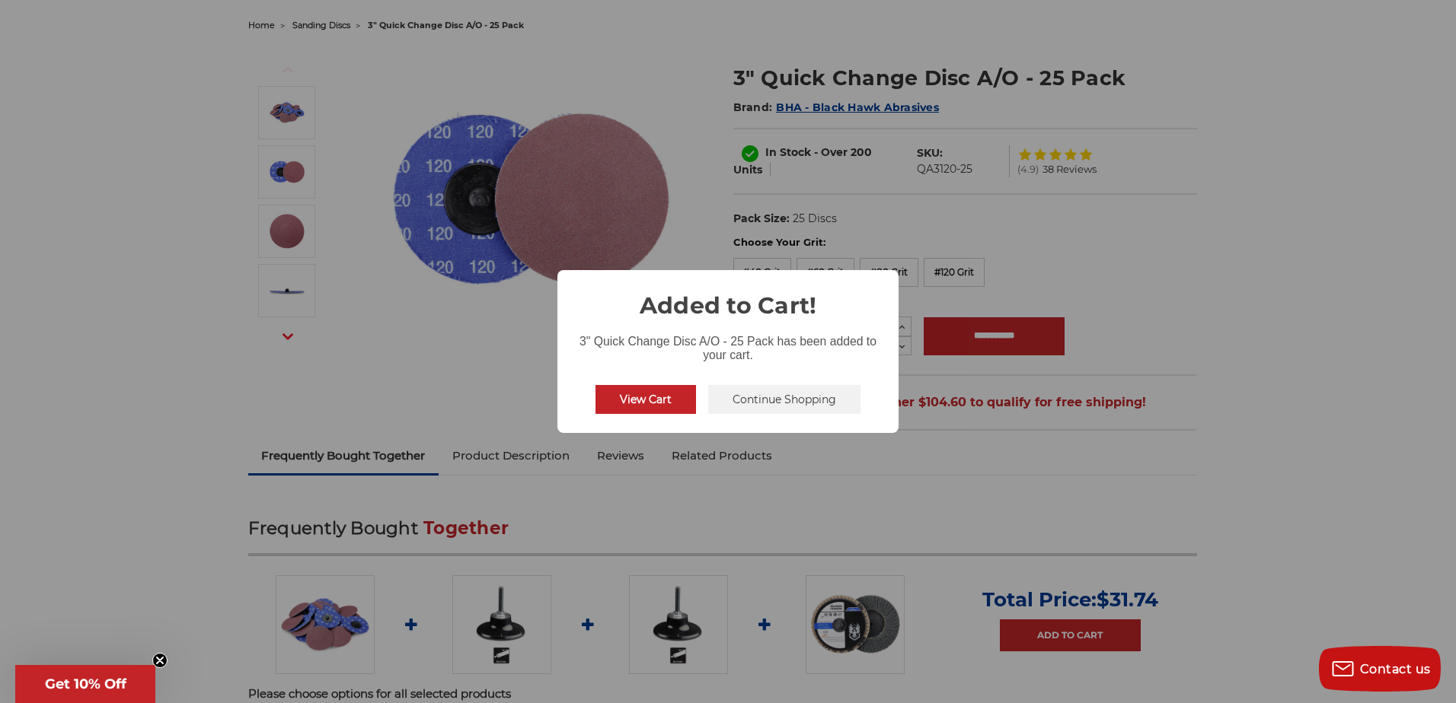
click at [776, 395] on button "Continue Shopping" at bounding box center [784, 399] width 152 height 29
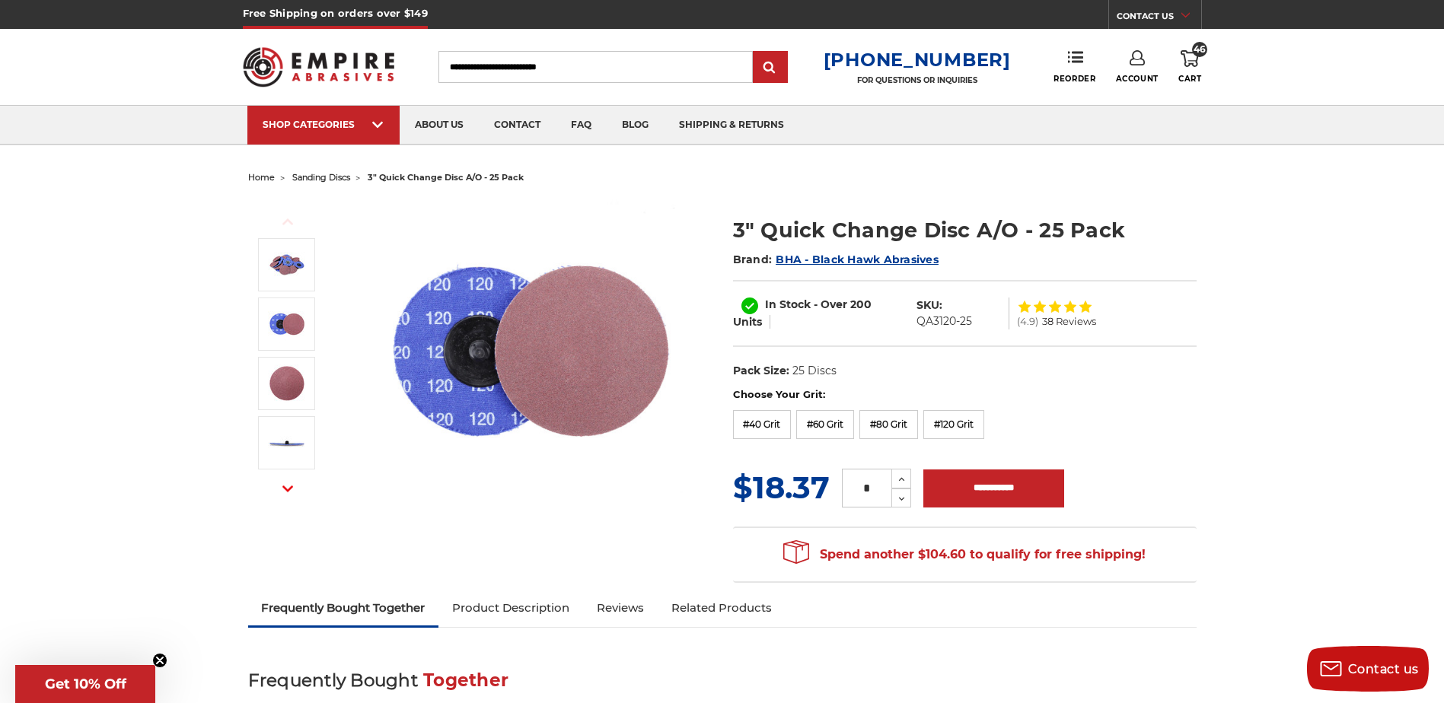
click at [1198, 47] on span "46" at bounding box center [1199, 49] width 15 height 15
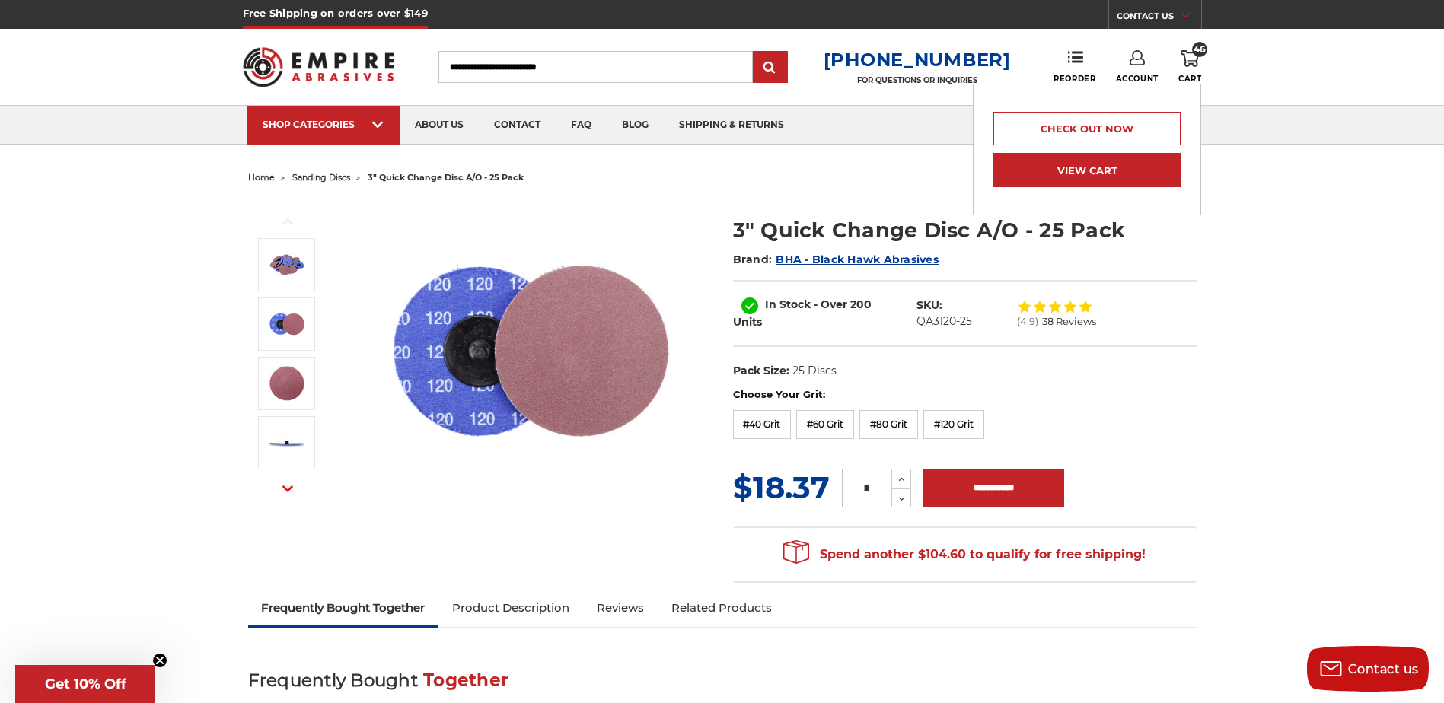
click at [1081, 163] on link "View Cart" at bounding box center [1087, 170] width 187 height 34
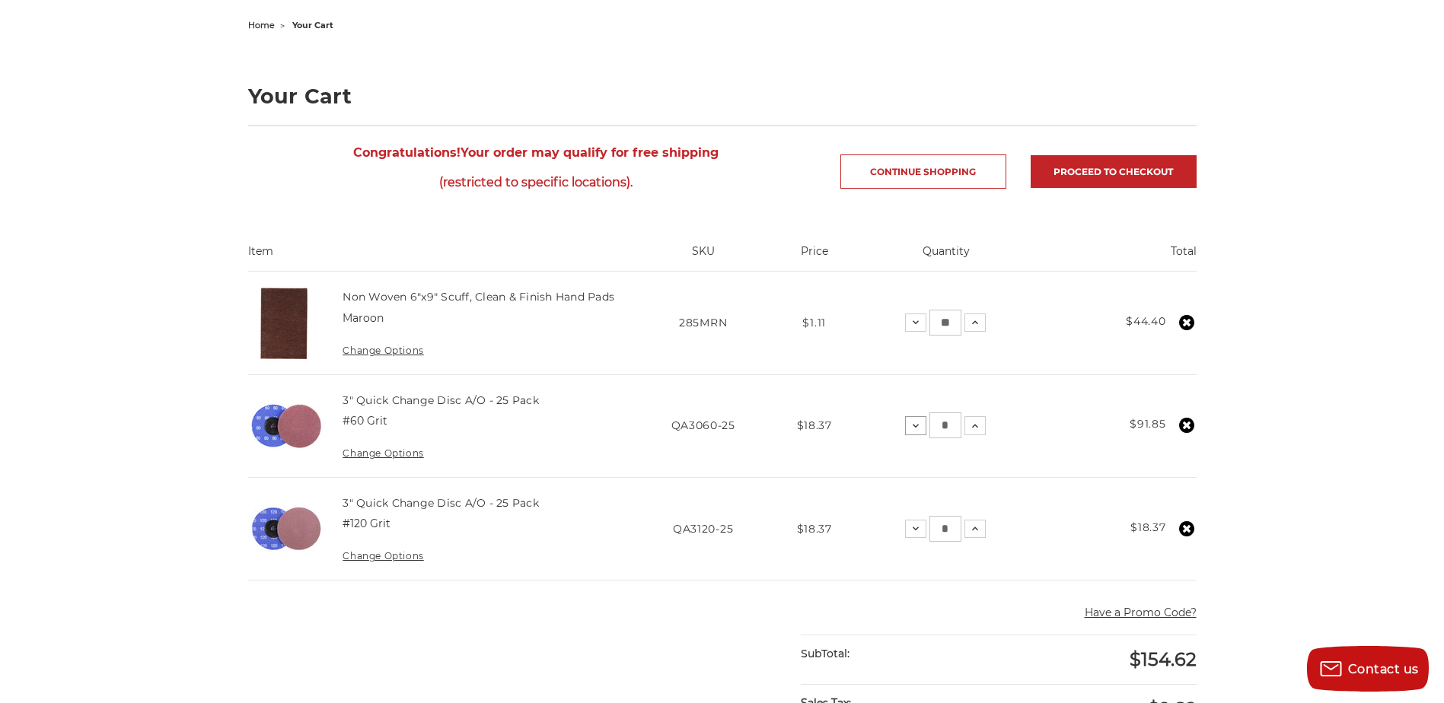
click at [912, 426] on icon at bounding box center [916, 426] width 12 height 12
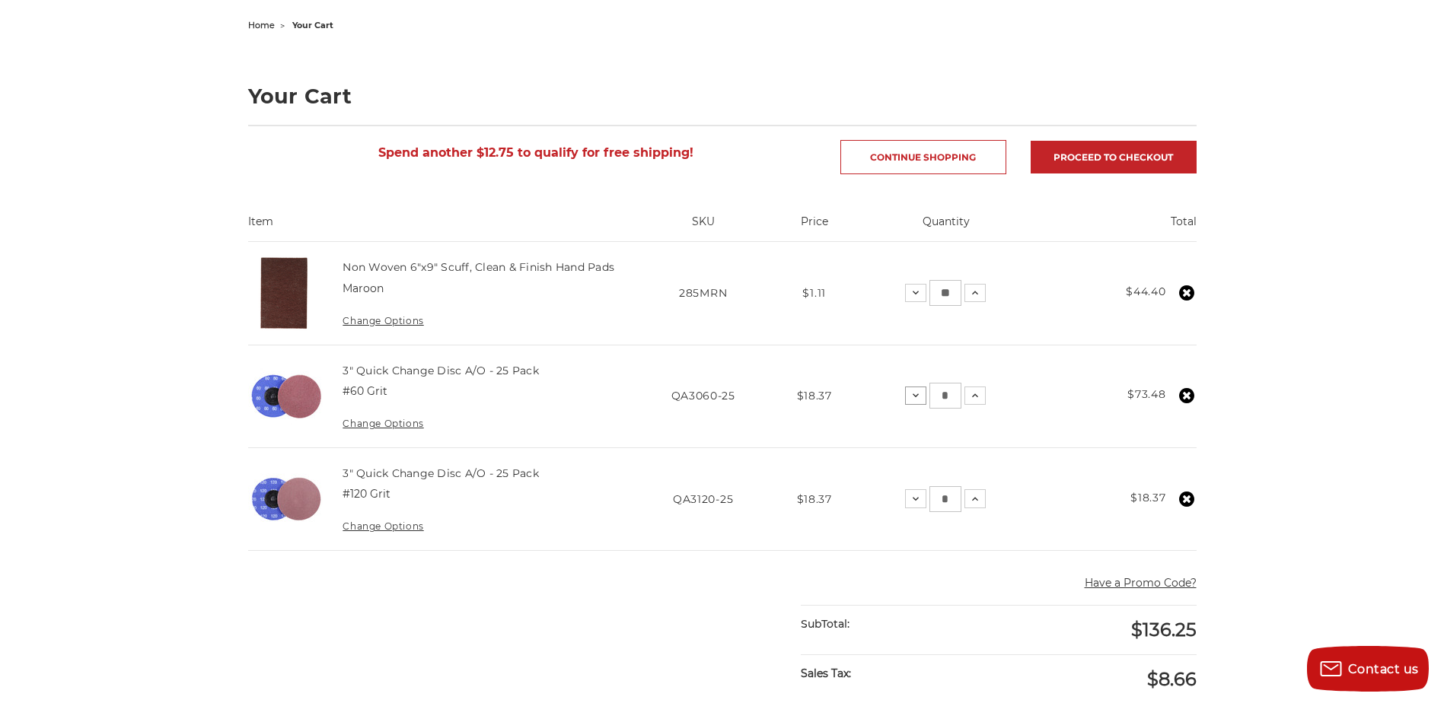
click at [917, 401] on icon at bounding box center [916, 396] width 12 height 12
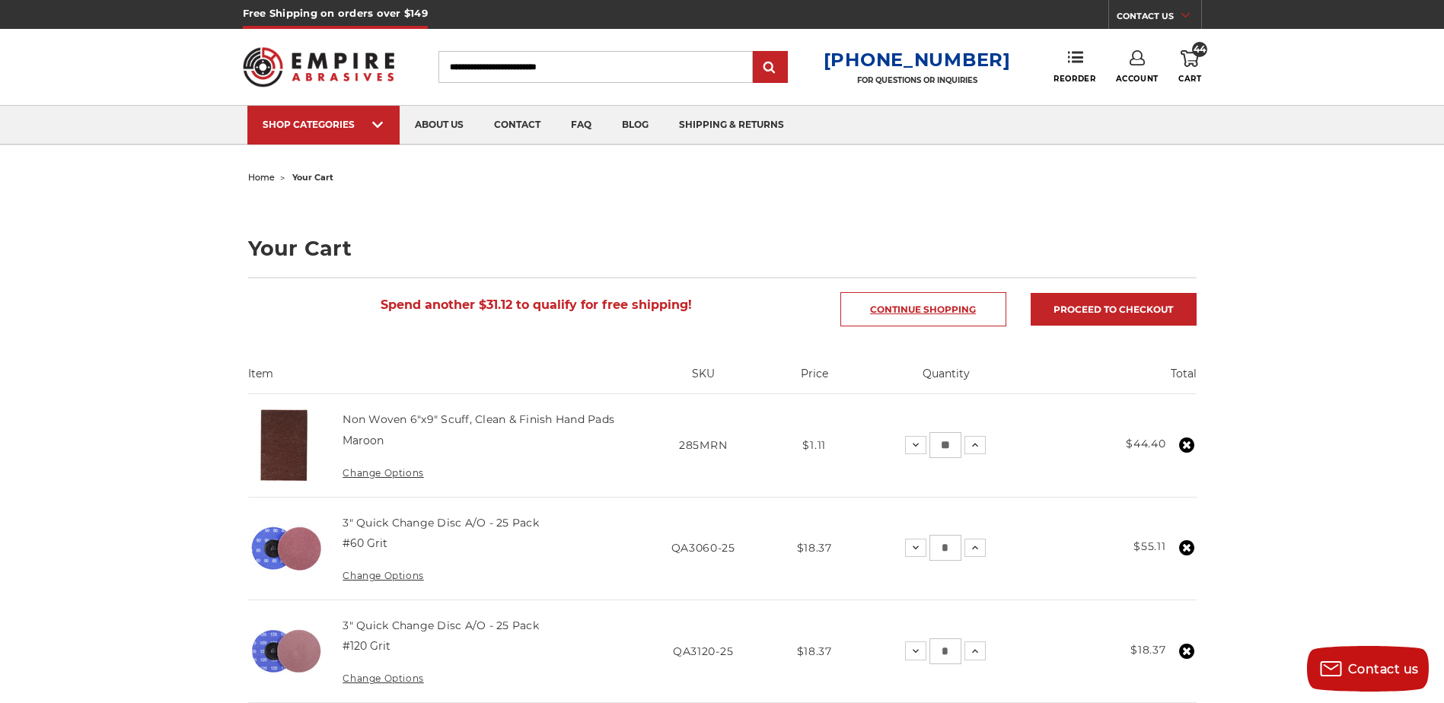
click at [949, 312] on link "Continue Shopping" at bounding box center [924, 309] width 166 height 34
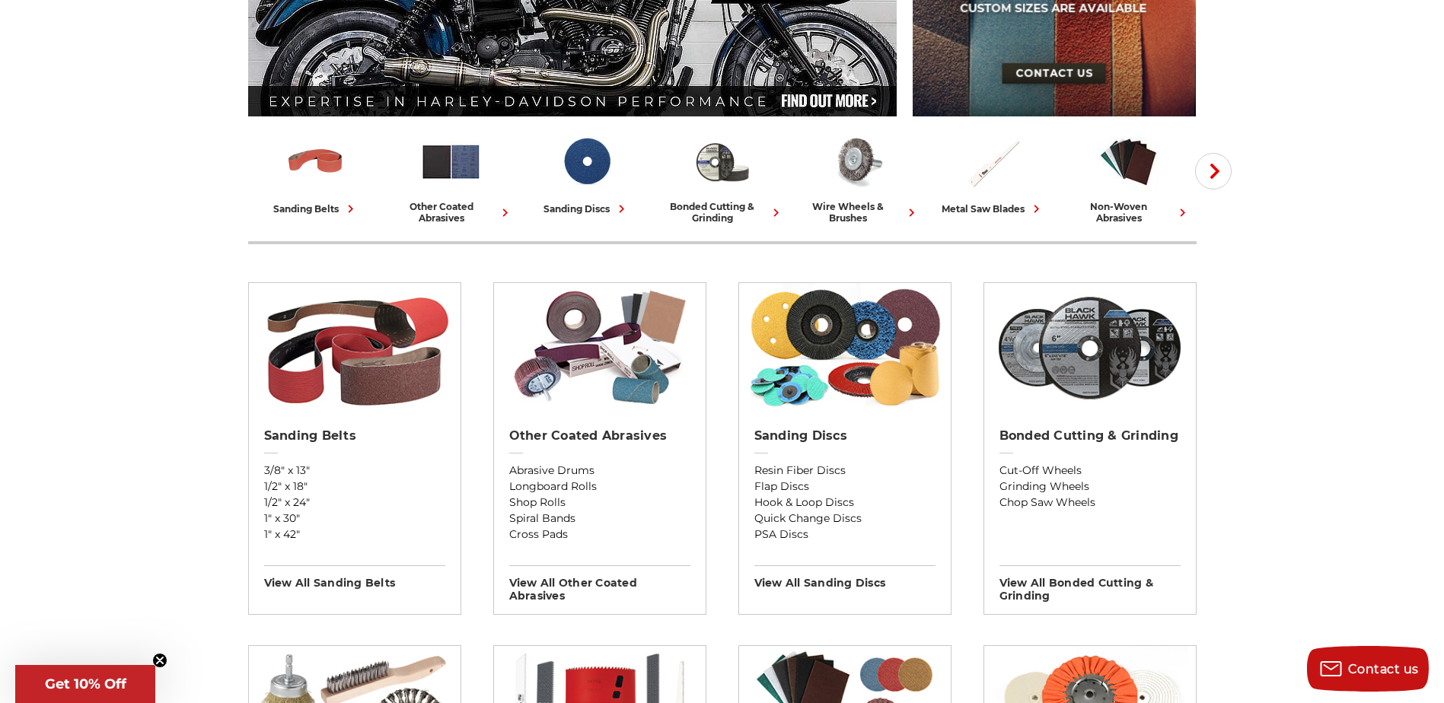
scroll to position [305, 0]
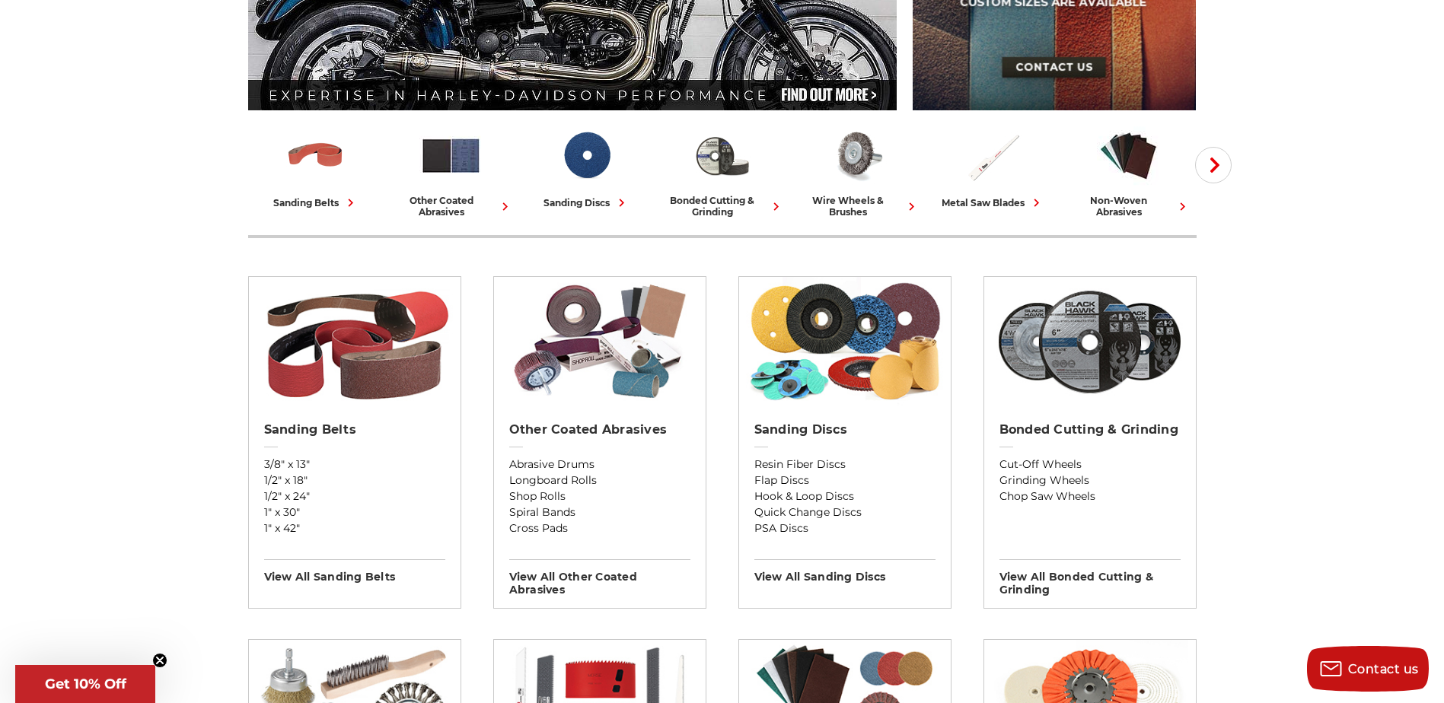
click at [831, 395] on img at bounding box center [844, 341] width 197 height 129
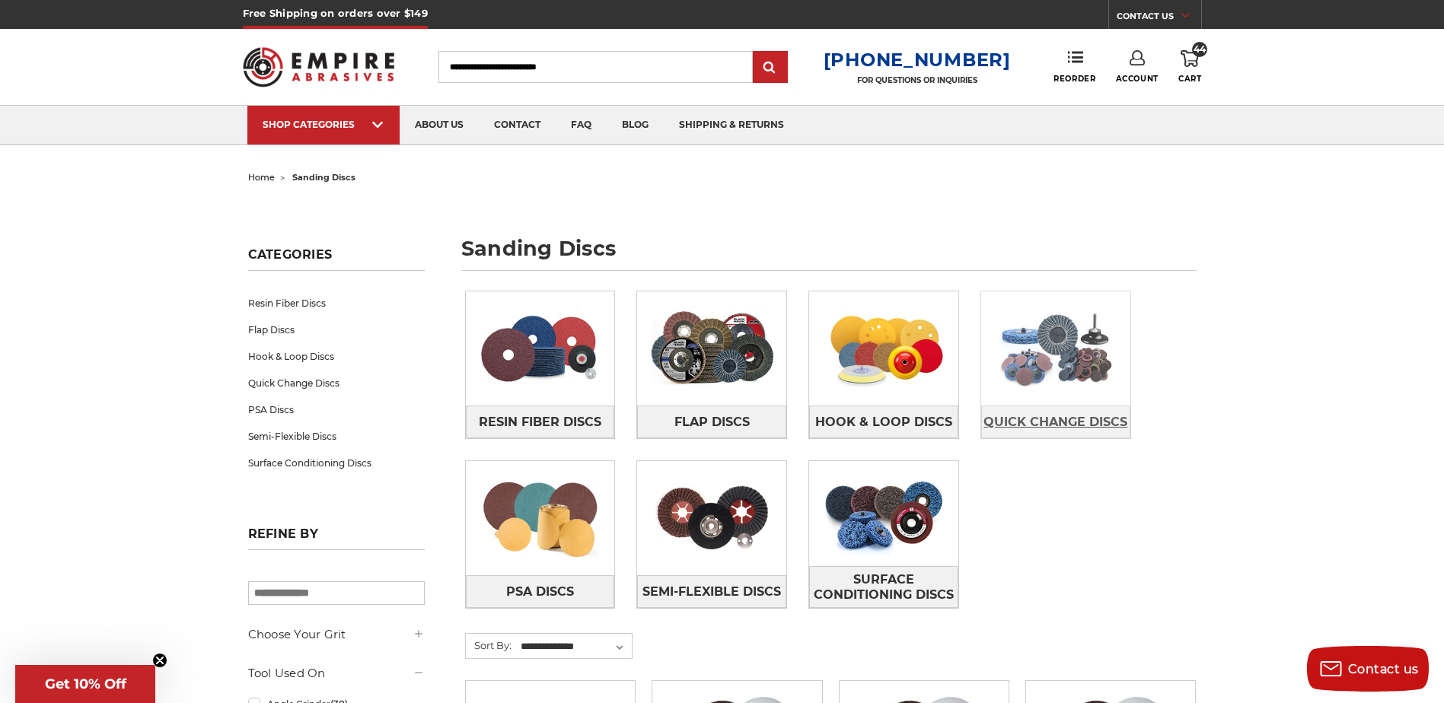
click at [1045, 423] on span "Quick Change Discs" at bounding box center [1056, 423] width 144 height 26
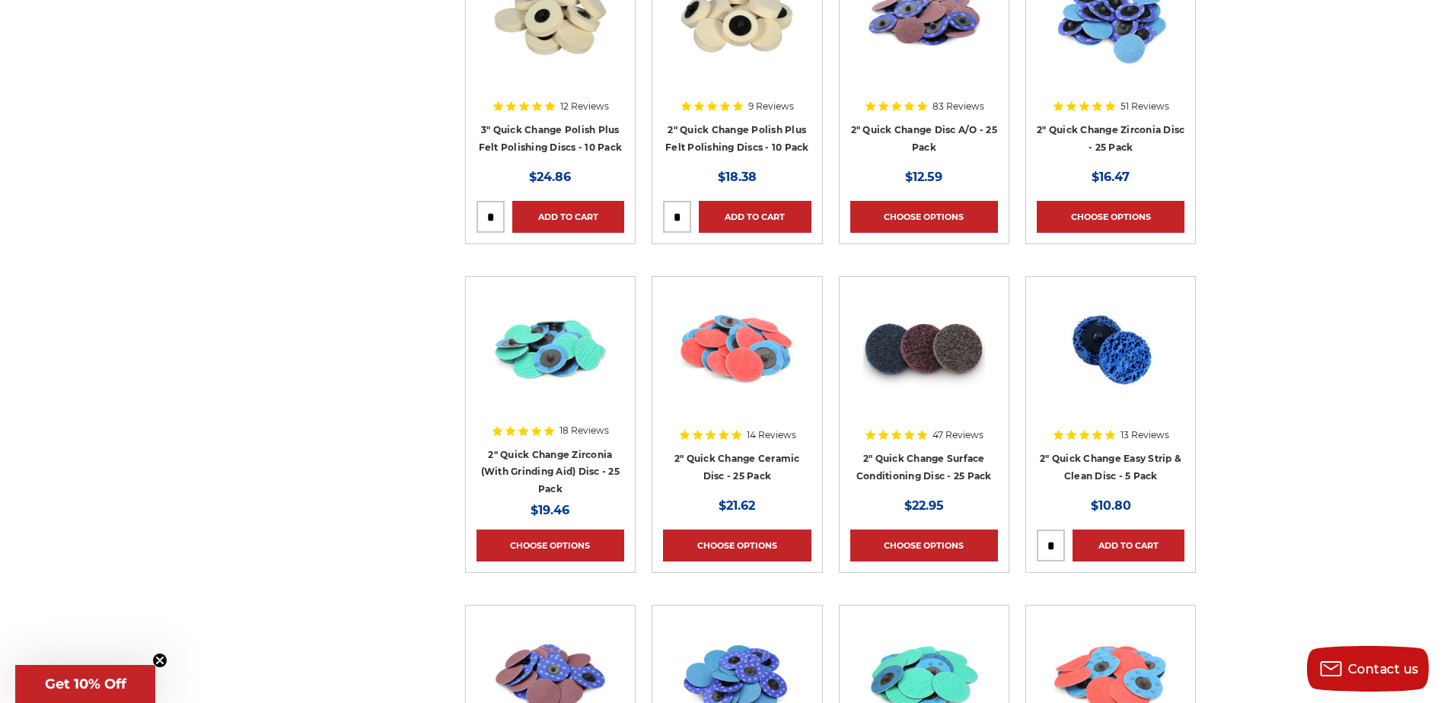
scroll to position [1066, 0]
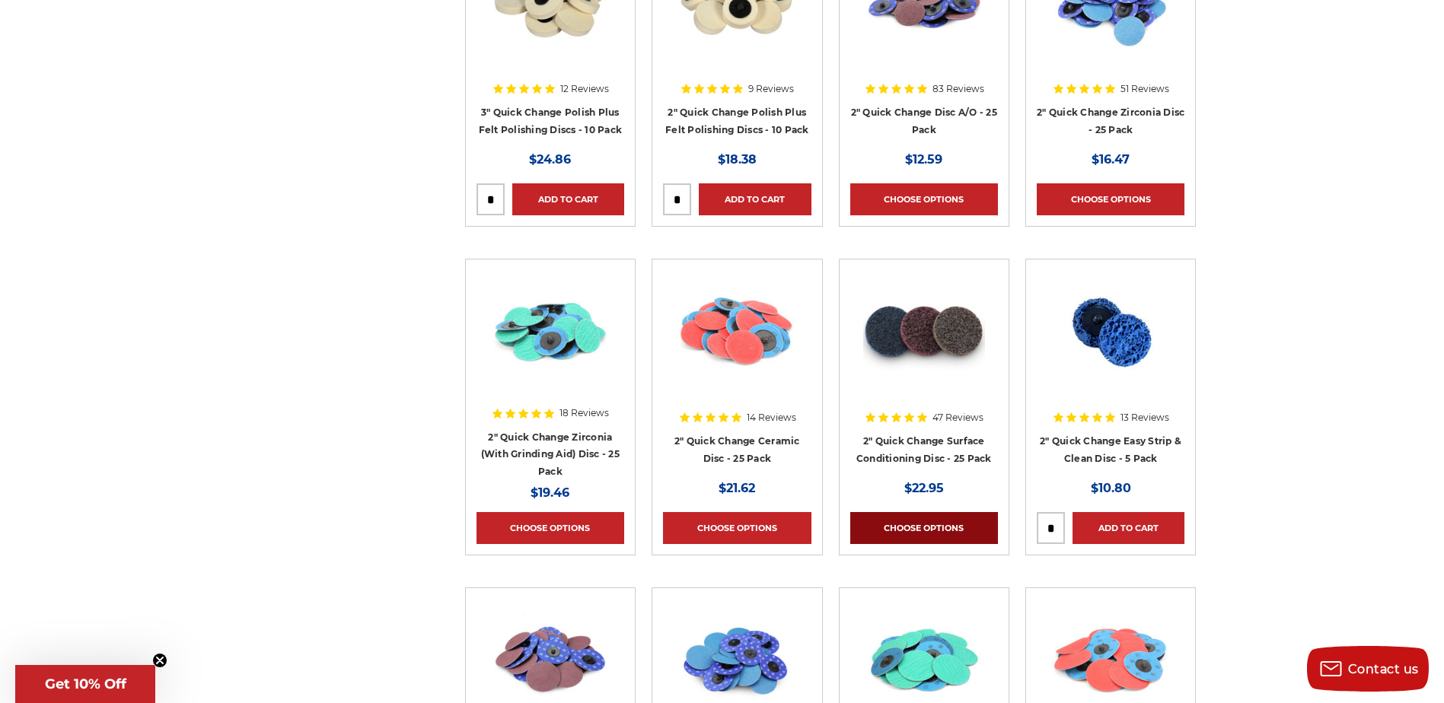
click at [909, 515] on link "Choose Options" at bounding box center [924, 528] width 148 height 32
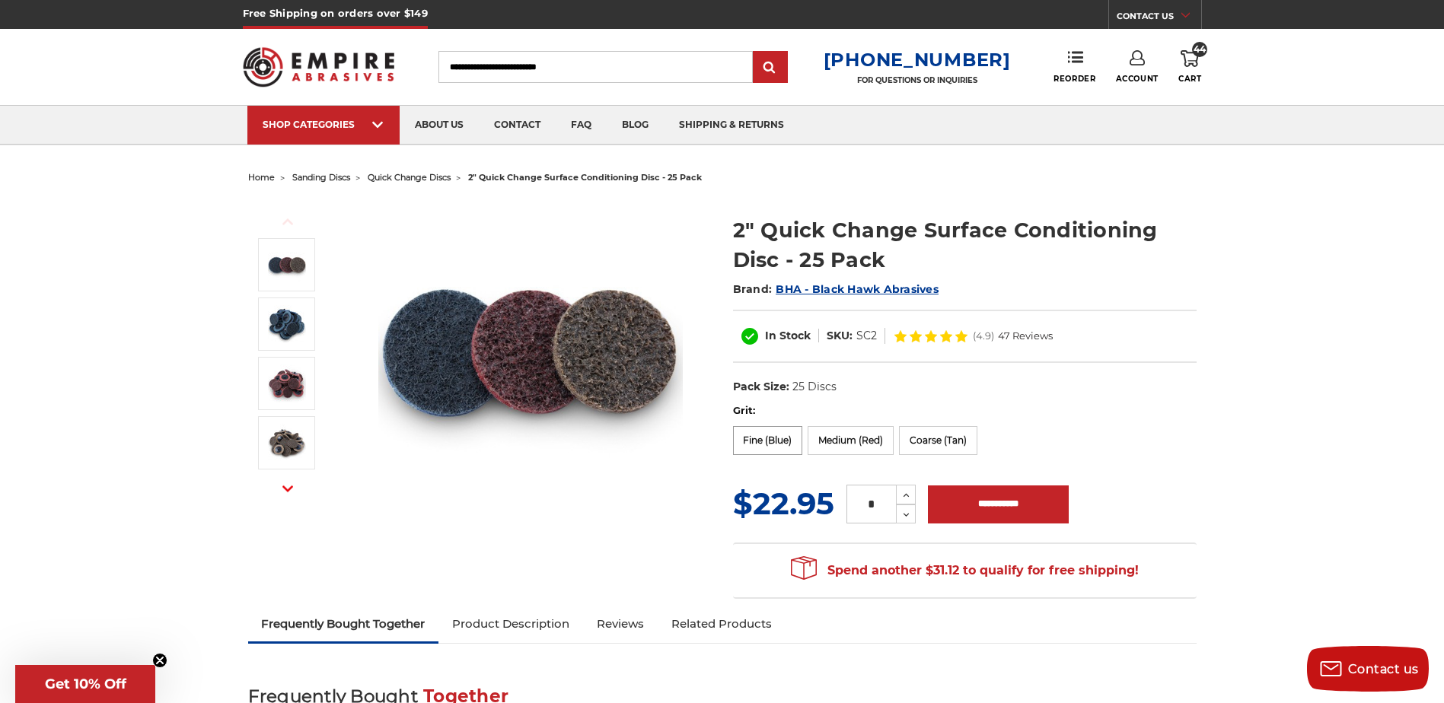
click at [766, 439] on label "Fine (Blue)" at bounding box center [768, 440] width 70 height 29
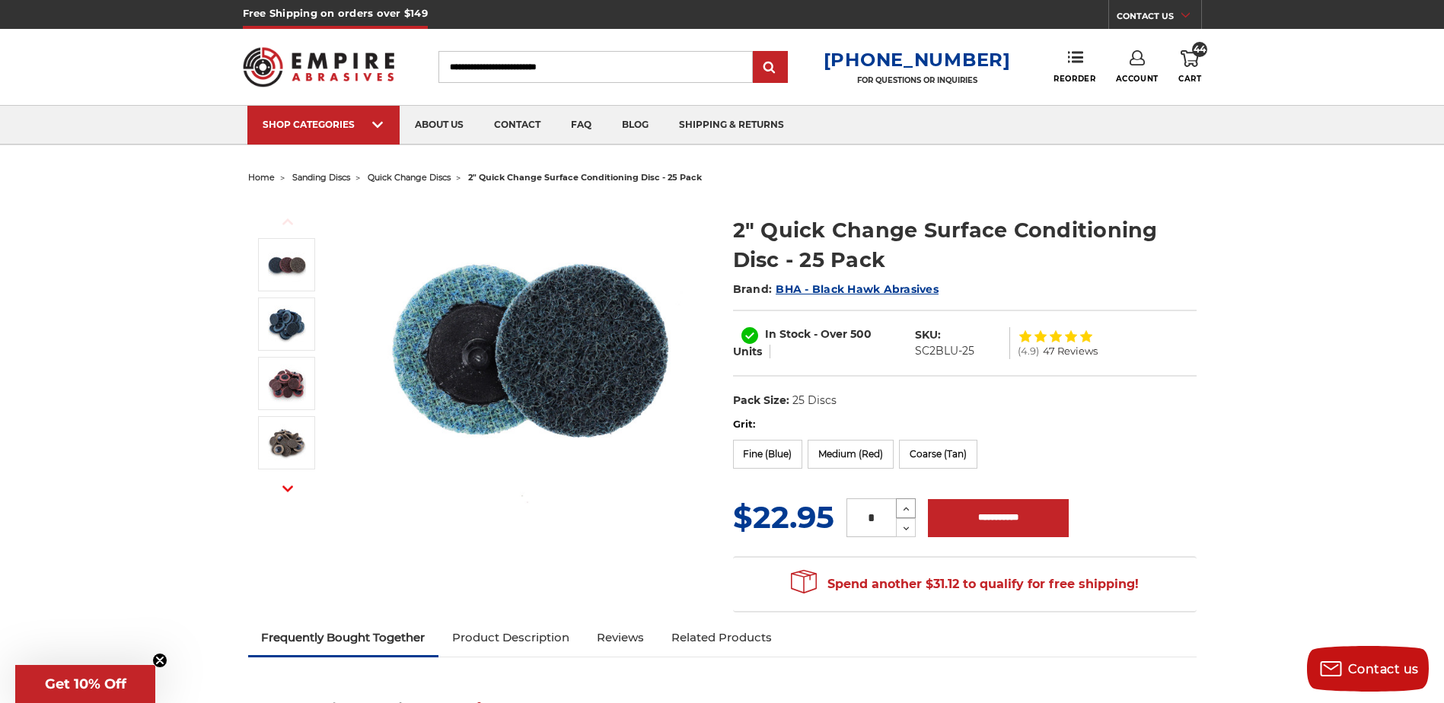
click at [902, 506] on icon at bounding box center [906, 509] width 11 height 14
type input "*"
click at [966, 512] on input "**********" at bounding box center [998, 518] width 141 height 38
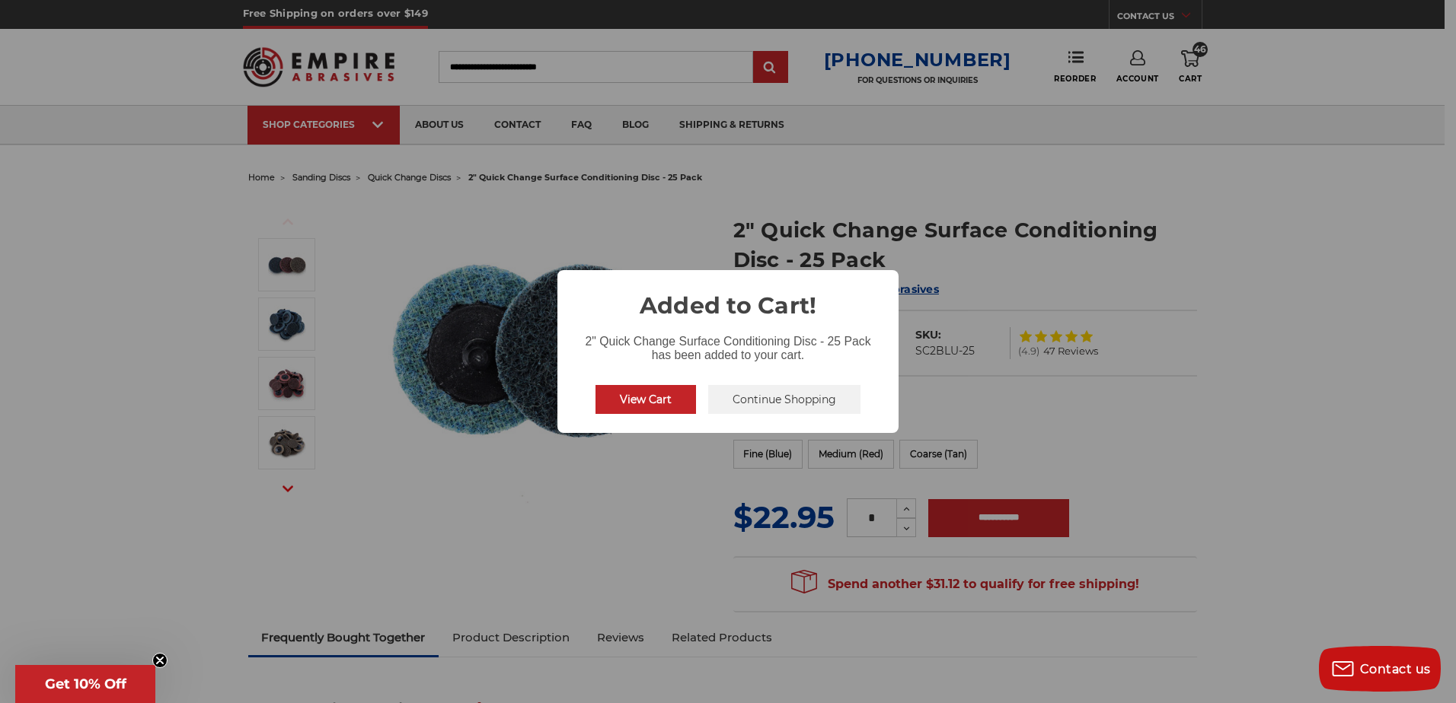
click at [726, 398] on button "Continue Shopping" at bounding box center [784, 399] width 152 height 29
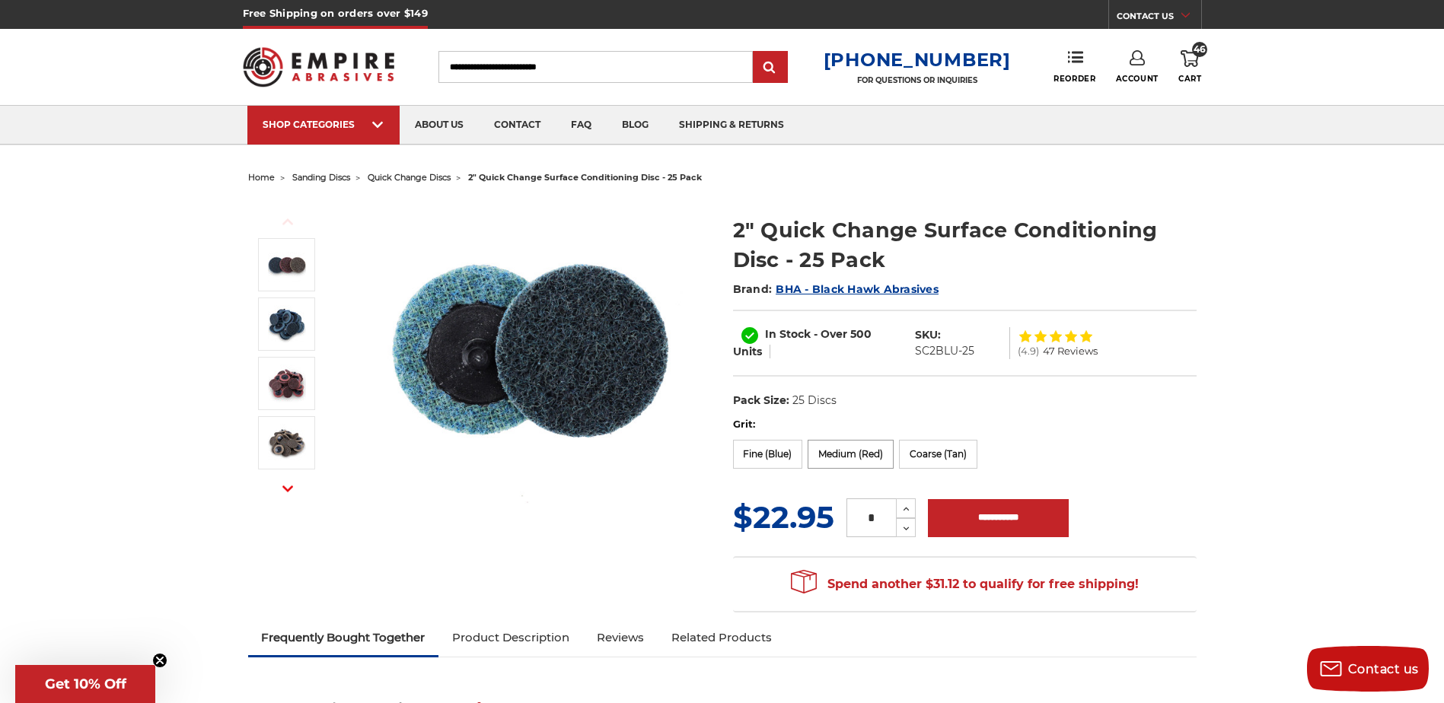
click at [845, 443] on label "Medium (Red)" at bounding box center [851, 454] width 86 height 29
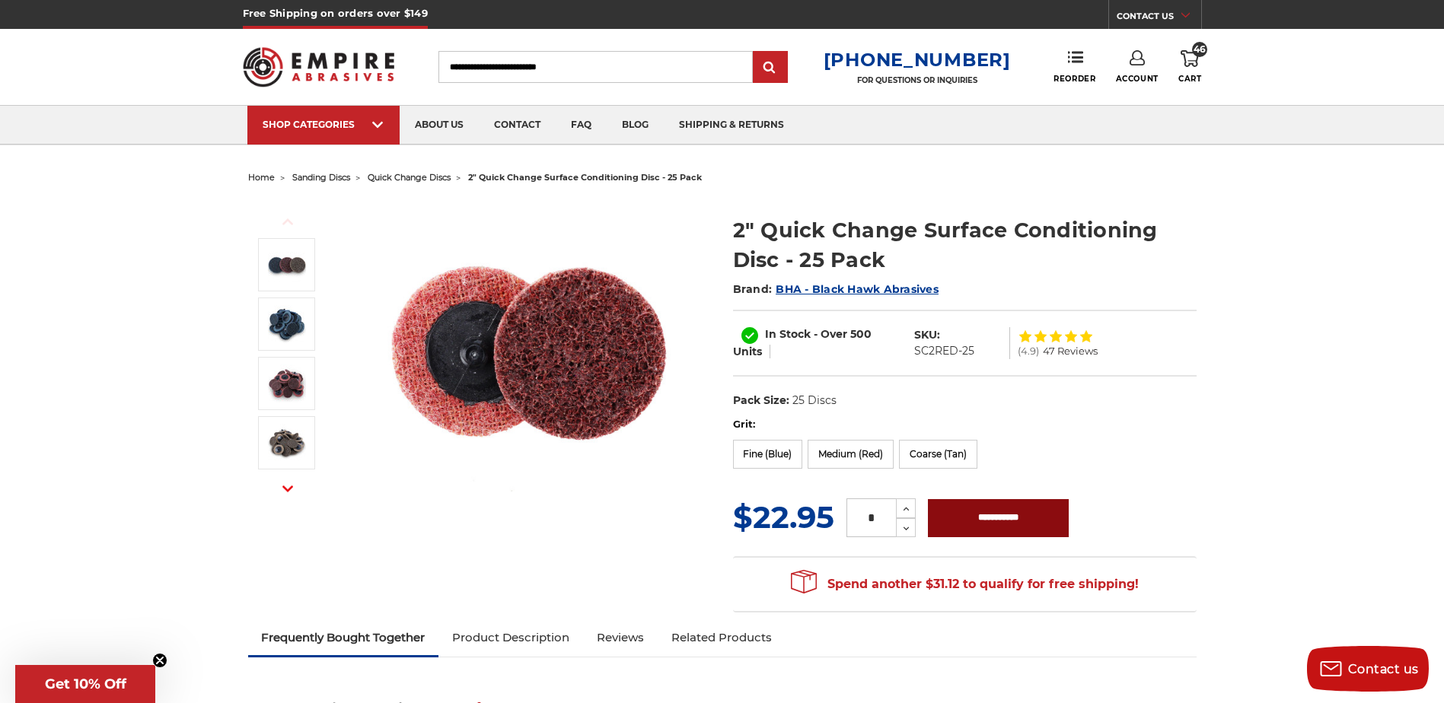
click at [981, 509] on input "**********" at bounding box center [998, 518] width 141 height 38
type input "**********"
click at [1194, 51] on span "48" at bounding box center [1199, 49] width 15 height 15
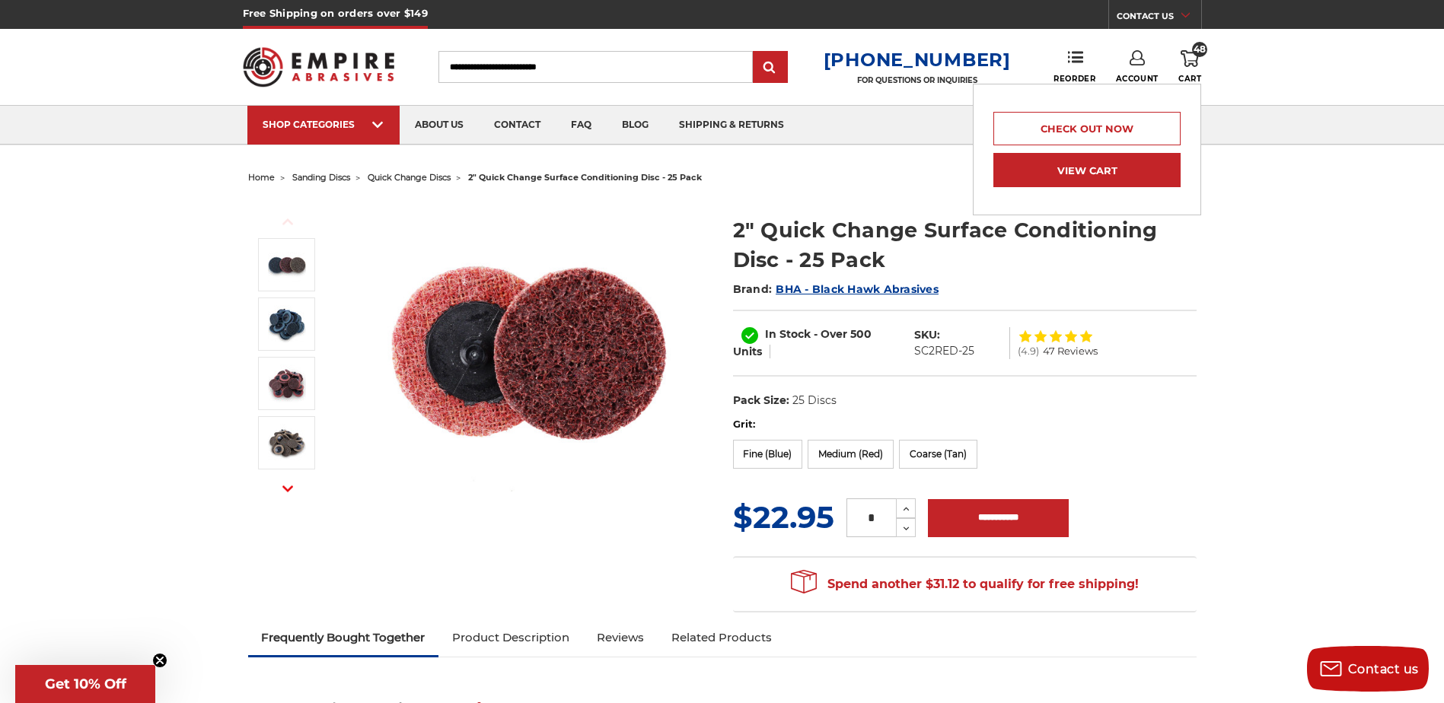
click at [1086, 174] on link "View Cart" at bounding box center [1087, 170] width 187 height 34
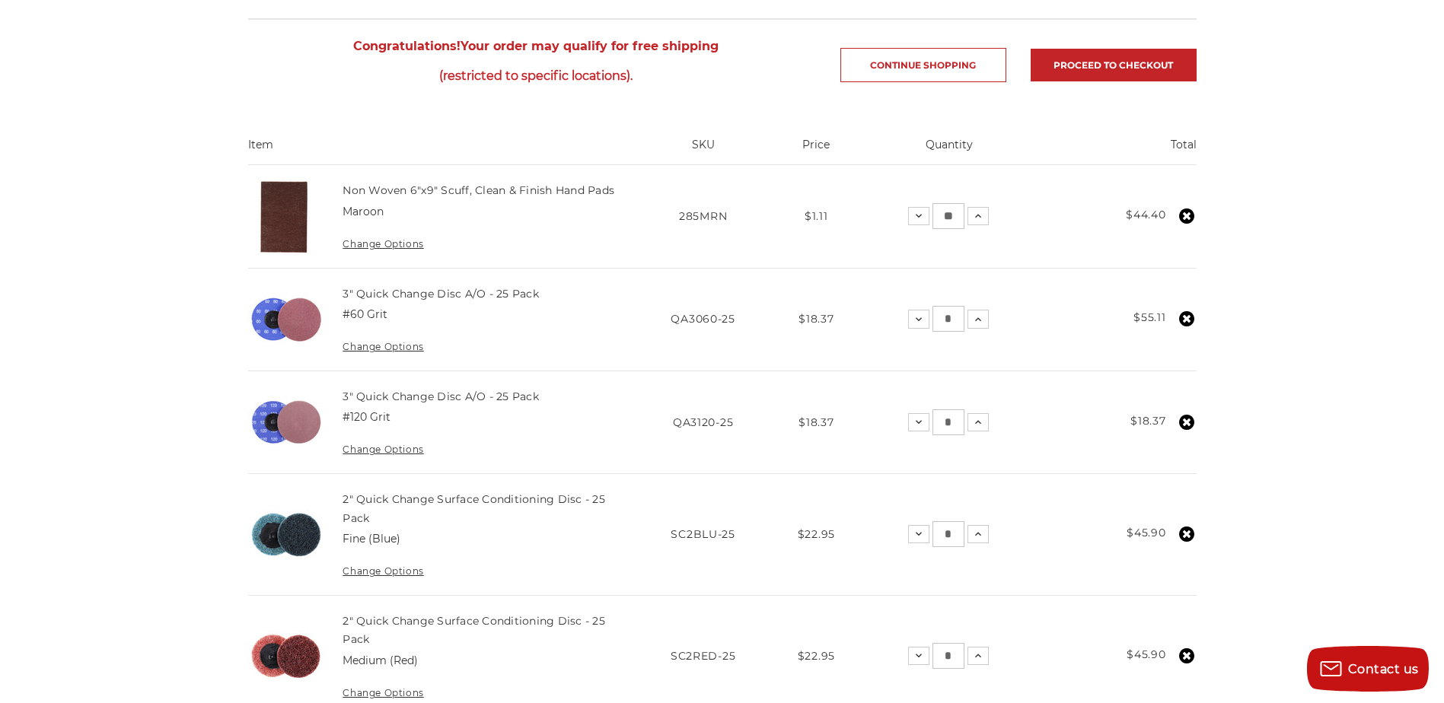
scroll to position [228, 0]
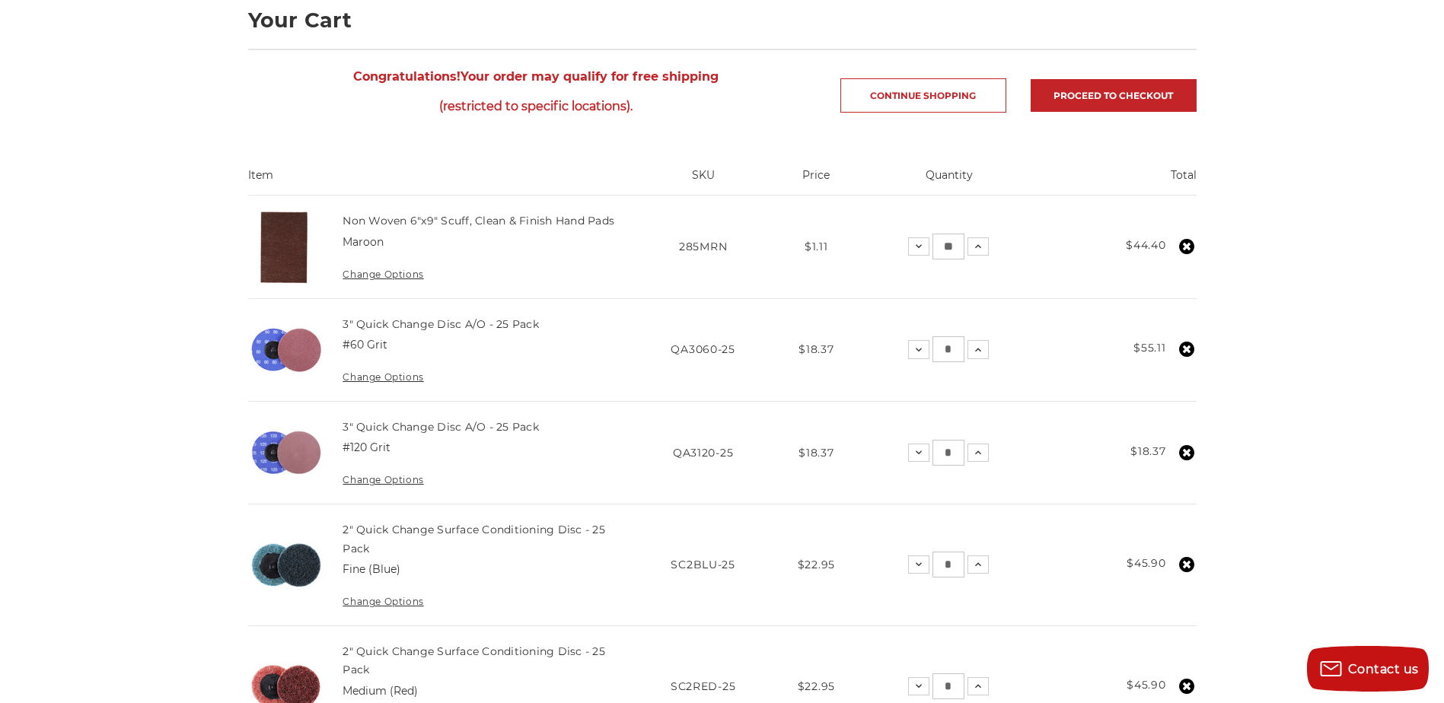
click at [1183, 452] on use at bounding box center [1186, 452] width 15 height 15
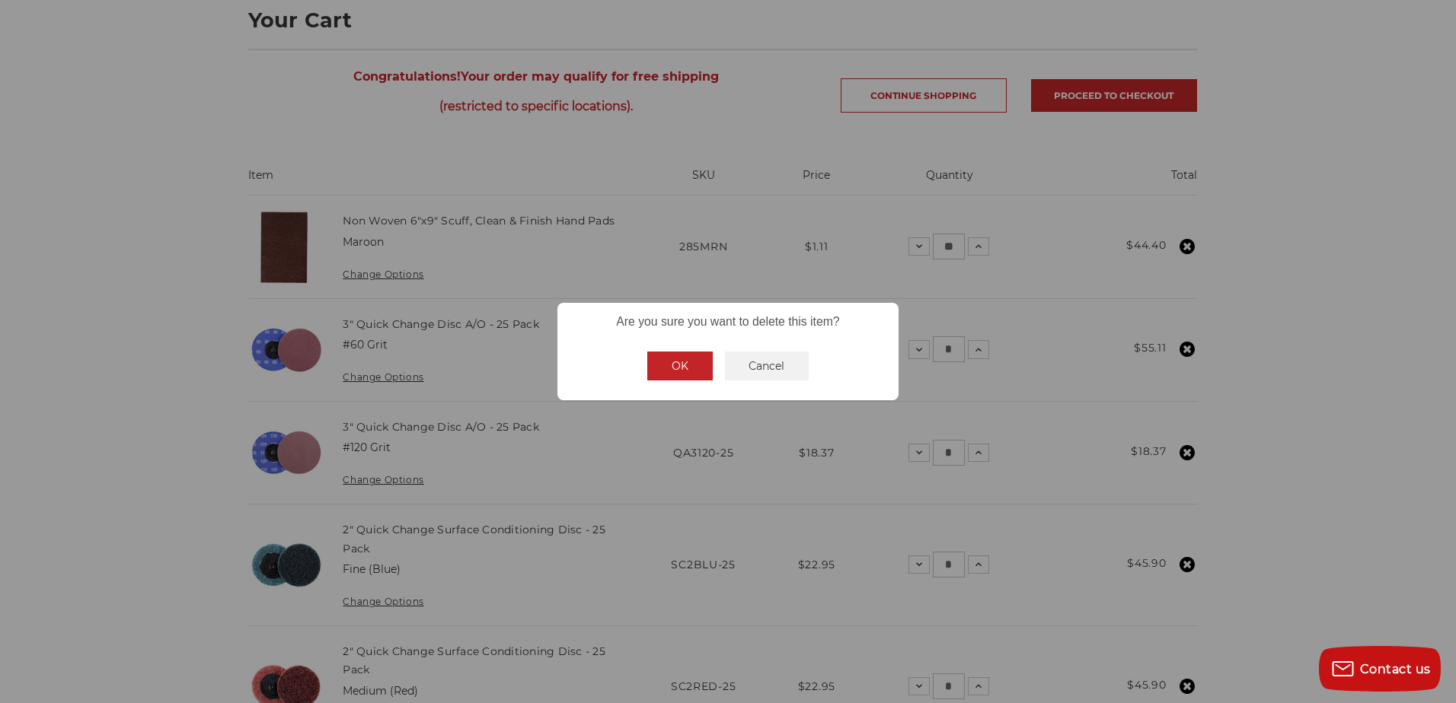
click at [690, 371] on button "OK" at bounding box center [679, 366] width 65 height 29
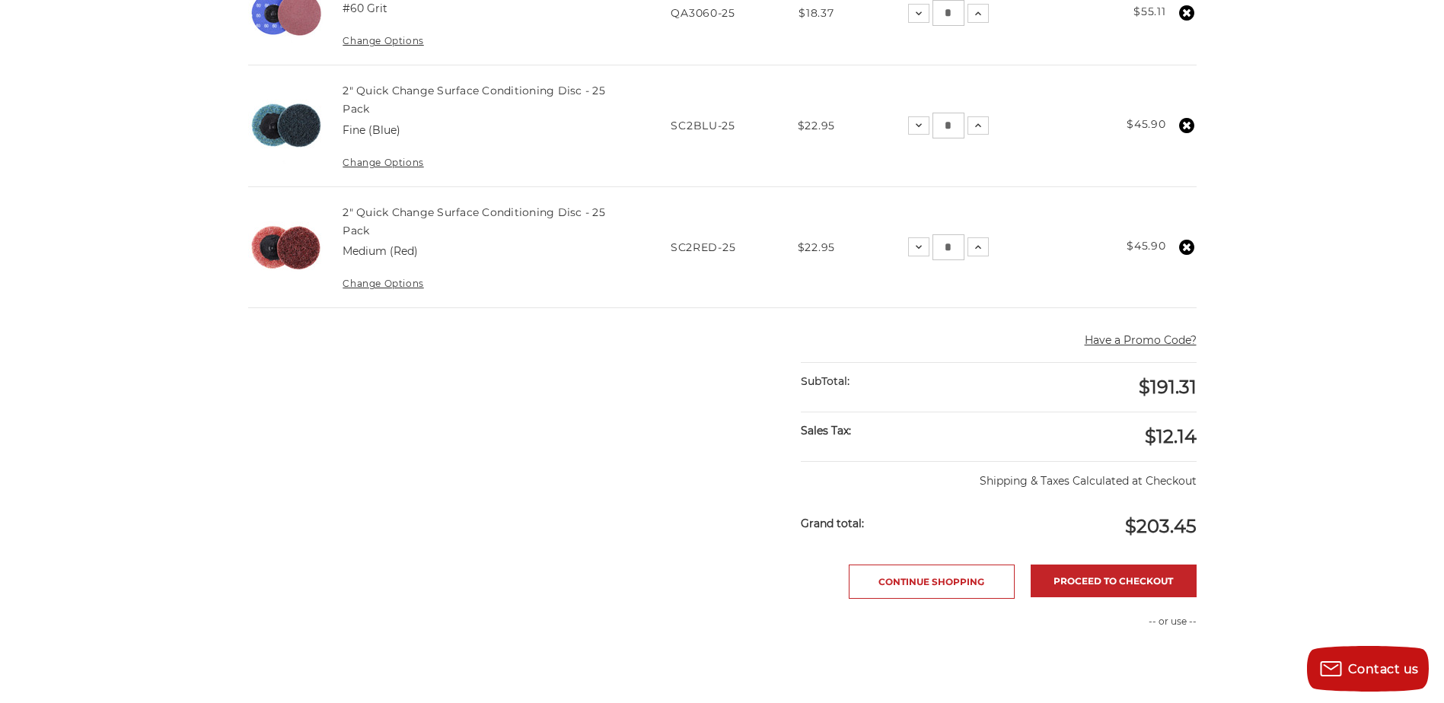
scroll to position [609, 0]
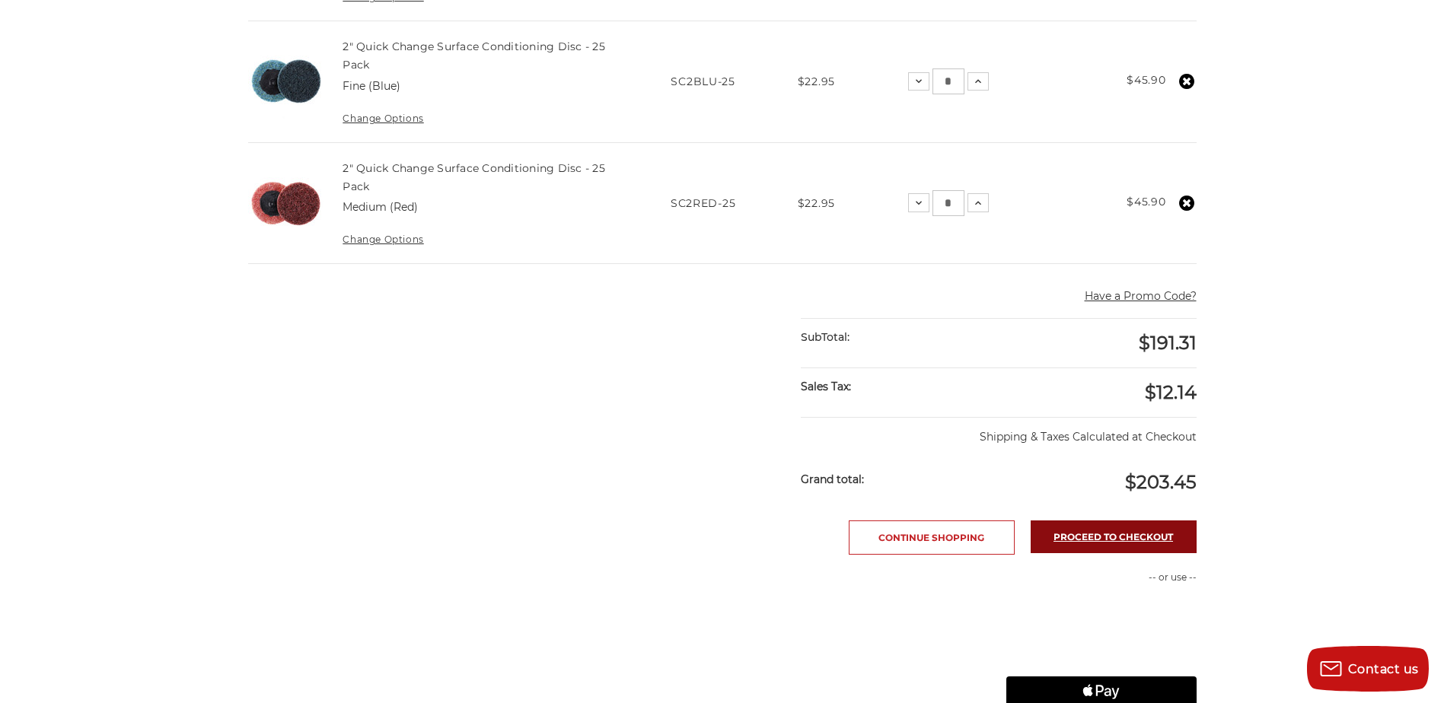
click at [1064, 534] on link "Proceed to checkout" at bounding box center [1114, 537] width 166 height 33
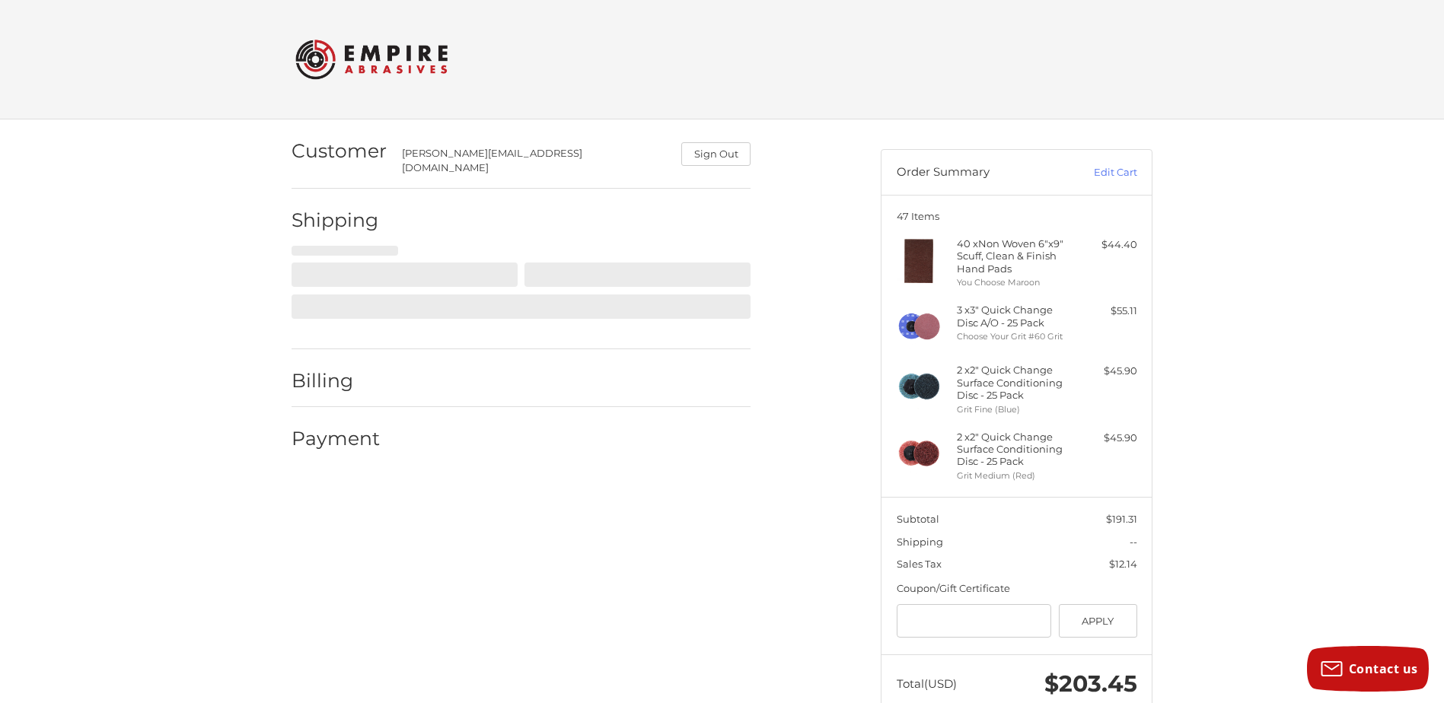
scroll to position [38, 0]
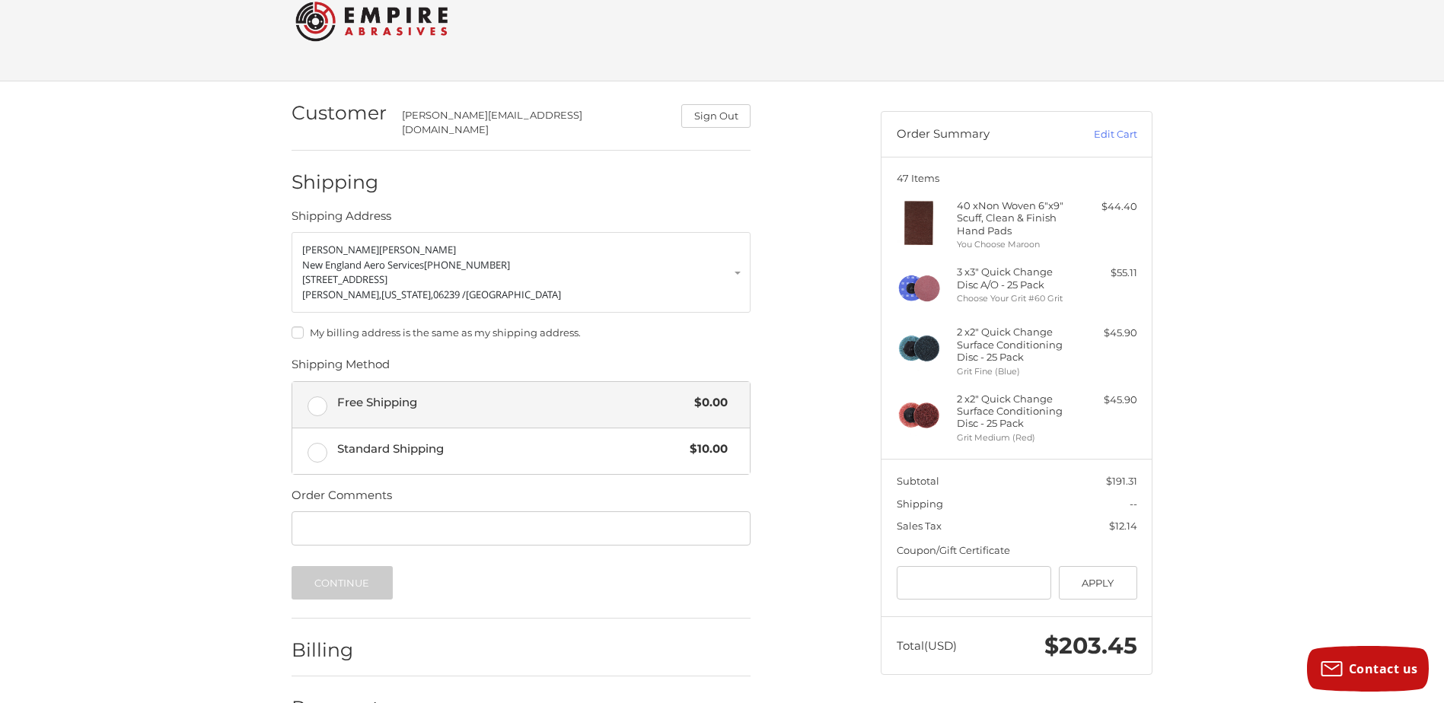
click at [321, 399] on label "Free Shipping $0.00" at bounding box center [521, 405] width 458 height 46
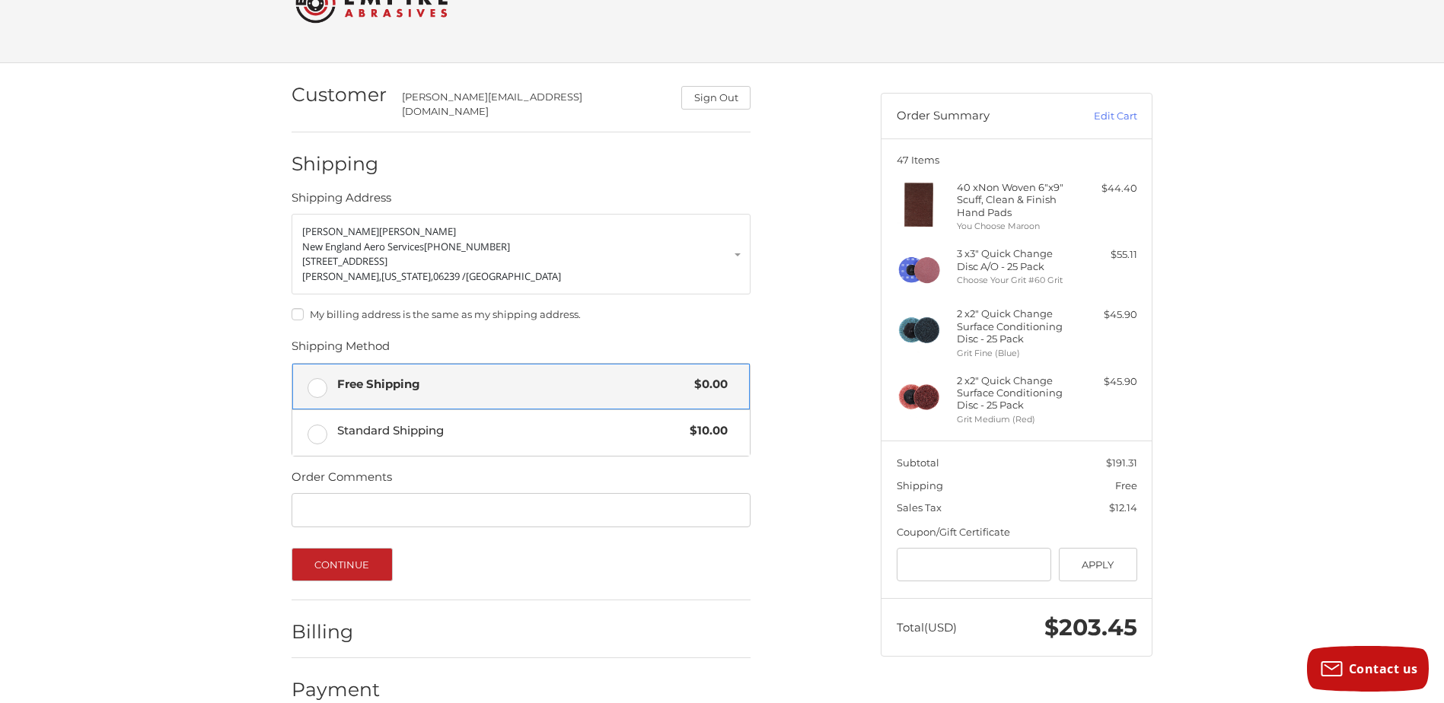
scroll to position [74, 0]
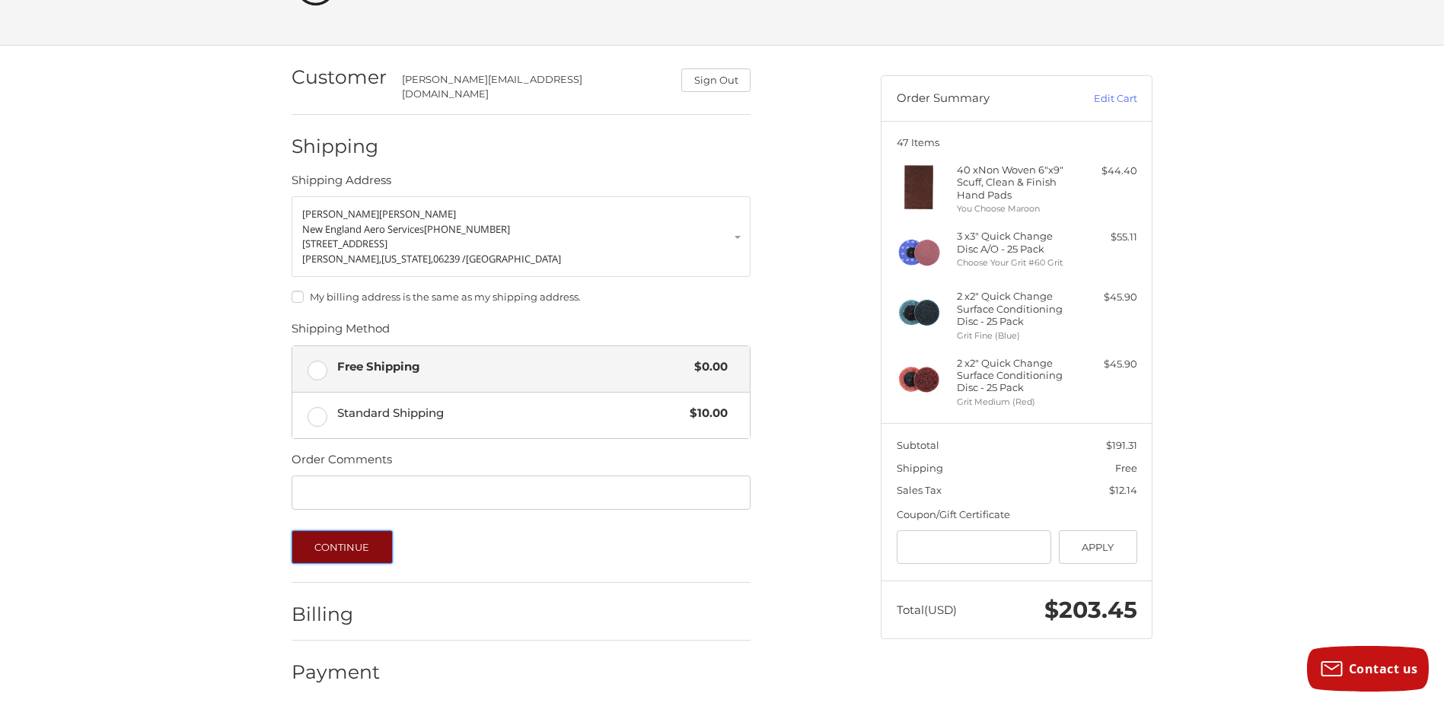
click at [340, 544] on button "Continue" at bounding box center [342, 547] width 101 height 33
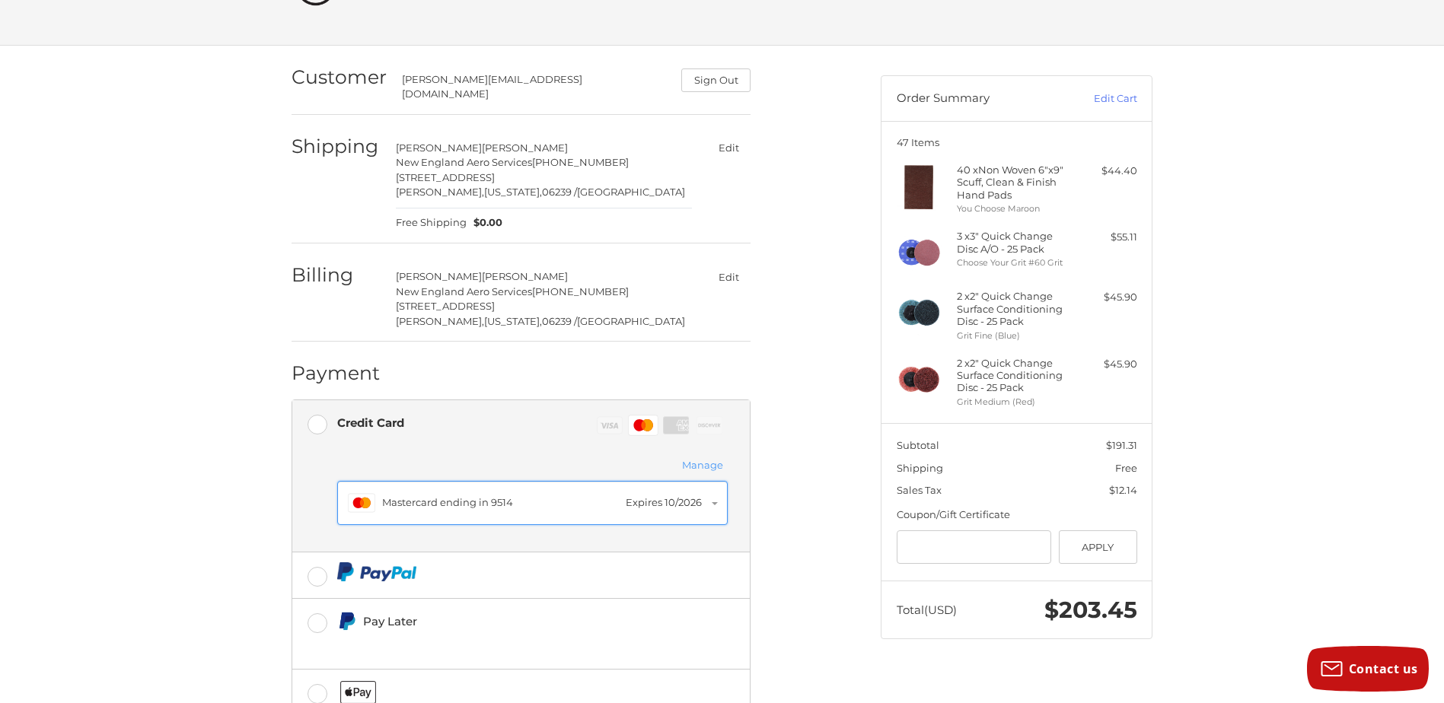
click at [716, 495] on button "Master Mastercard ending in 9514 Expires [CREDIT_CARD_DATA]" at bounding box center [532, 503] width 391 height 44
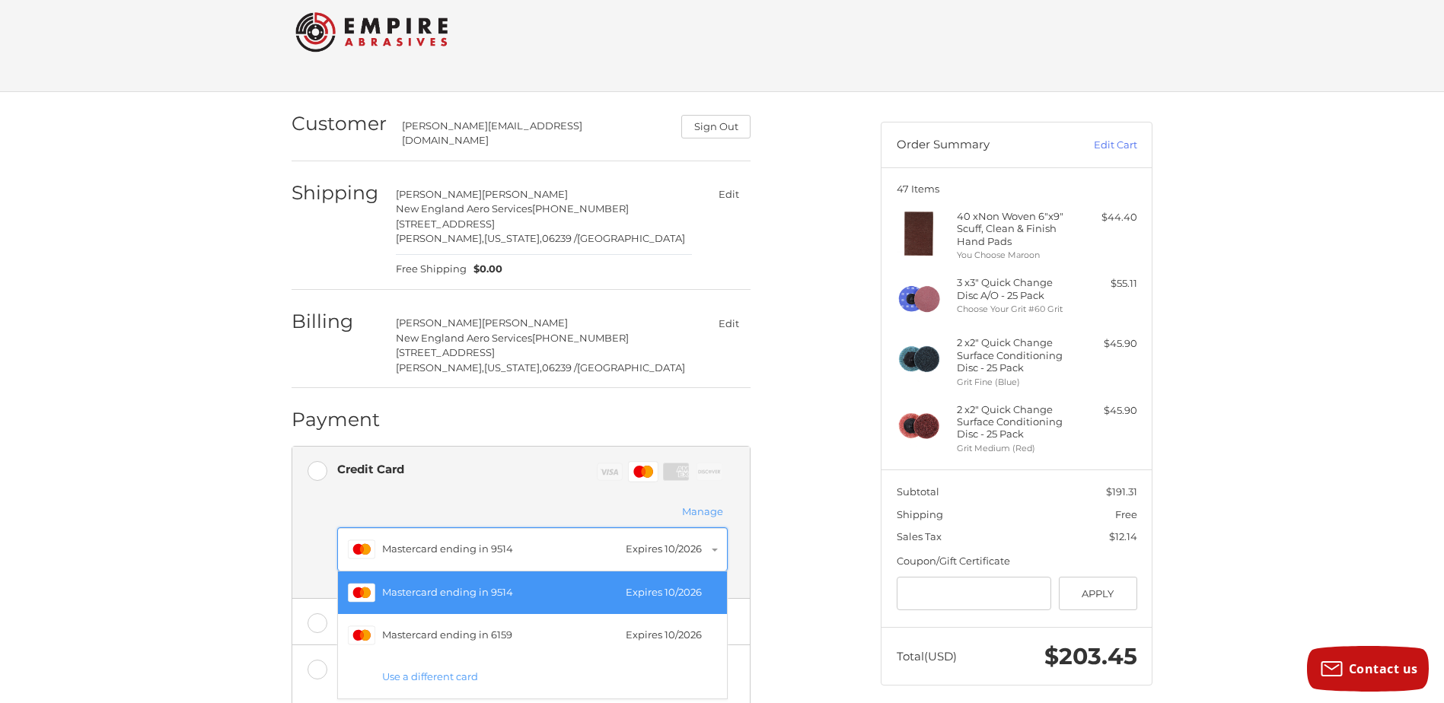
scroll to position [76, 0]
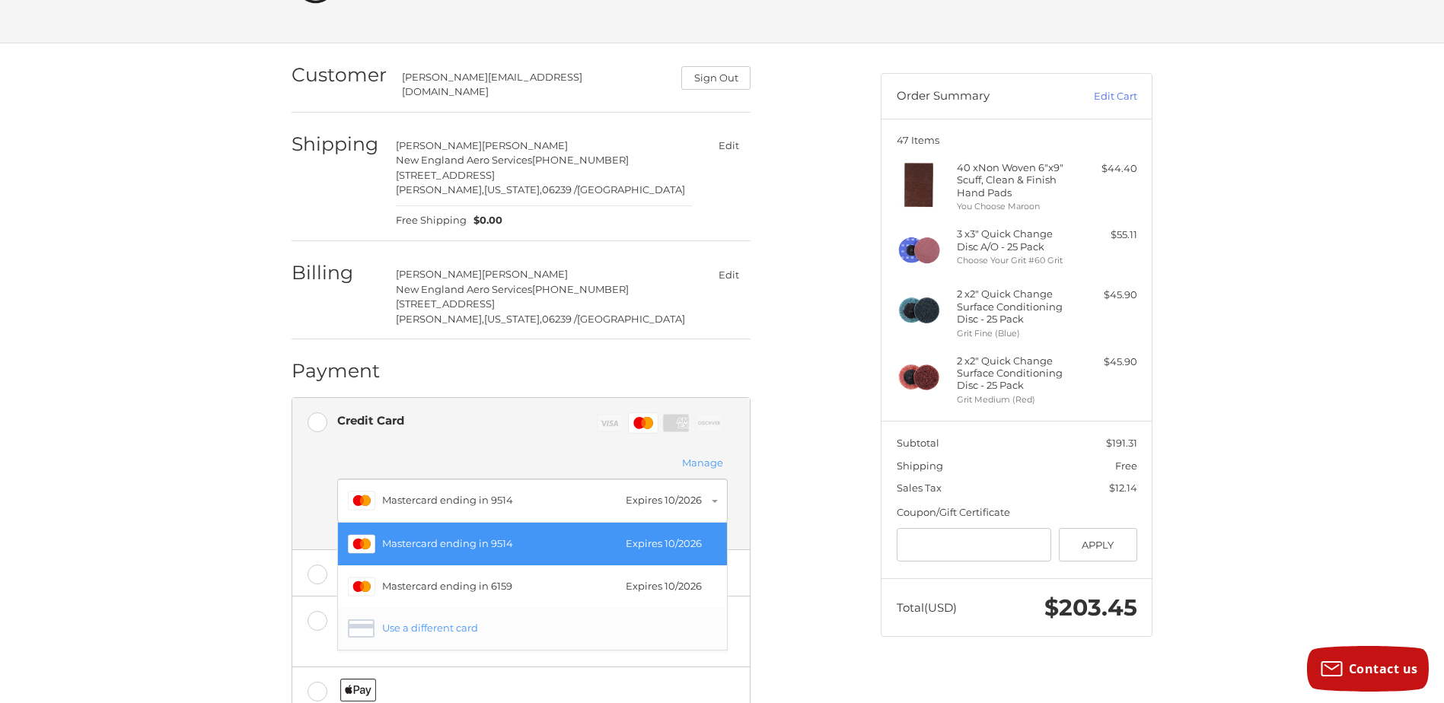
click at [449, 624] on div "Use a different card" at bounding box center [545, 628] width 327 height 15
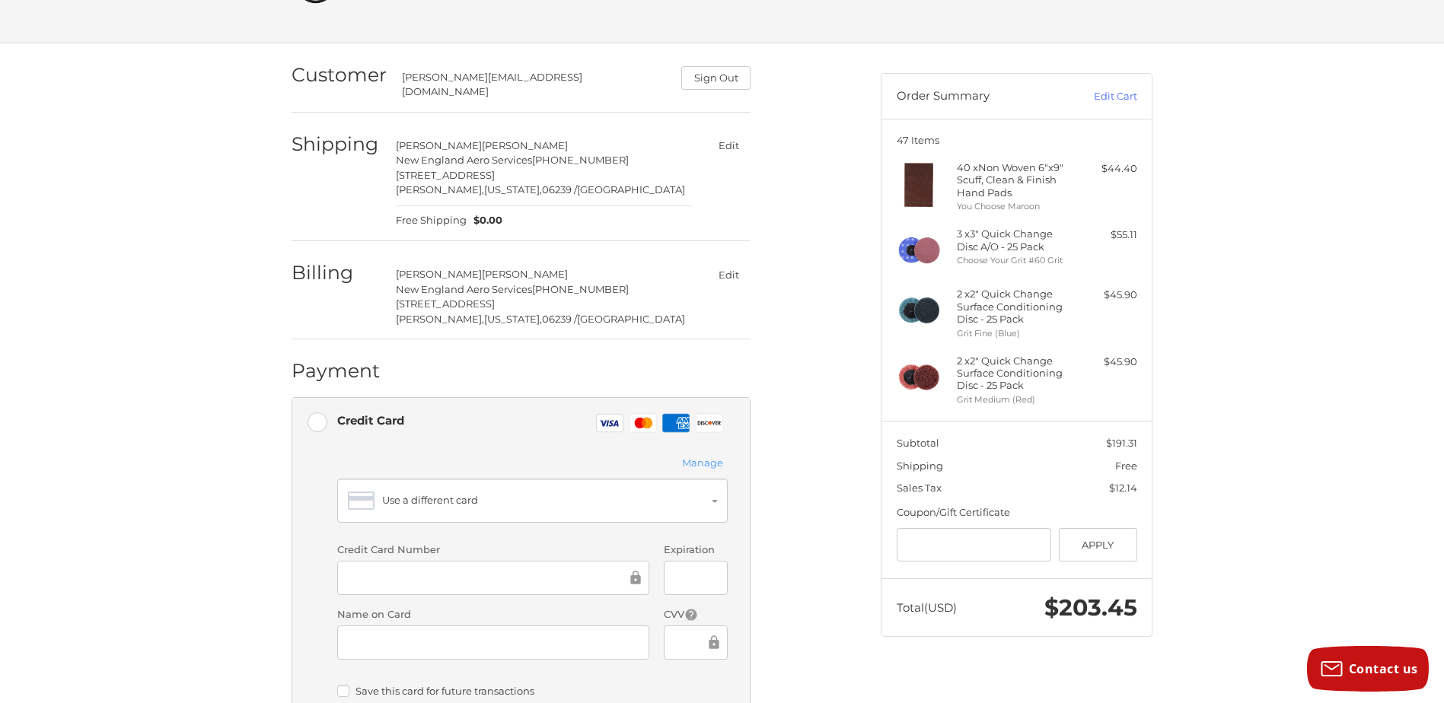
click at [774, 434] on ol "Customer [PERSON_NAME][EMAIL_ADDRESS][DOMAIN_NAME] Sign Out Shipping [PERSON_NA…" at bounding box center [551, 501] width 518 height 917
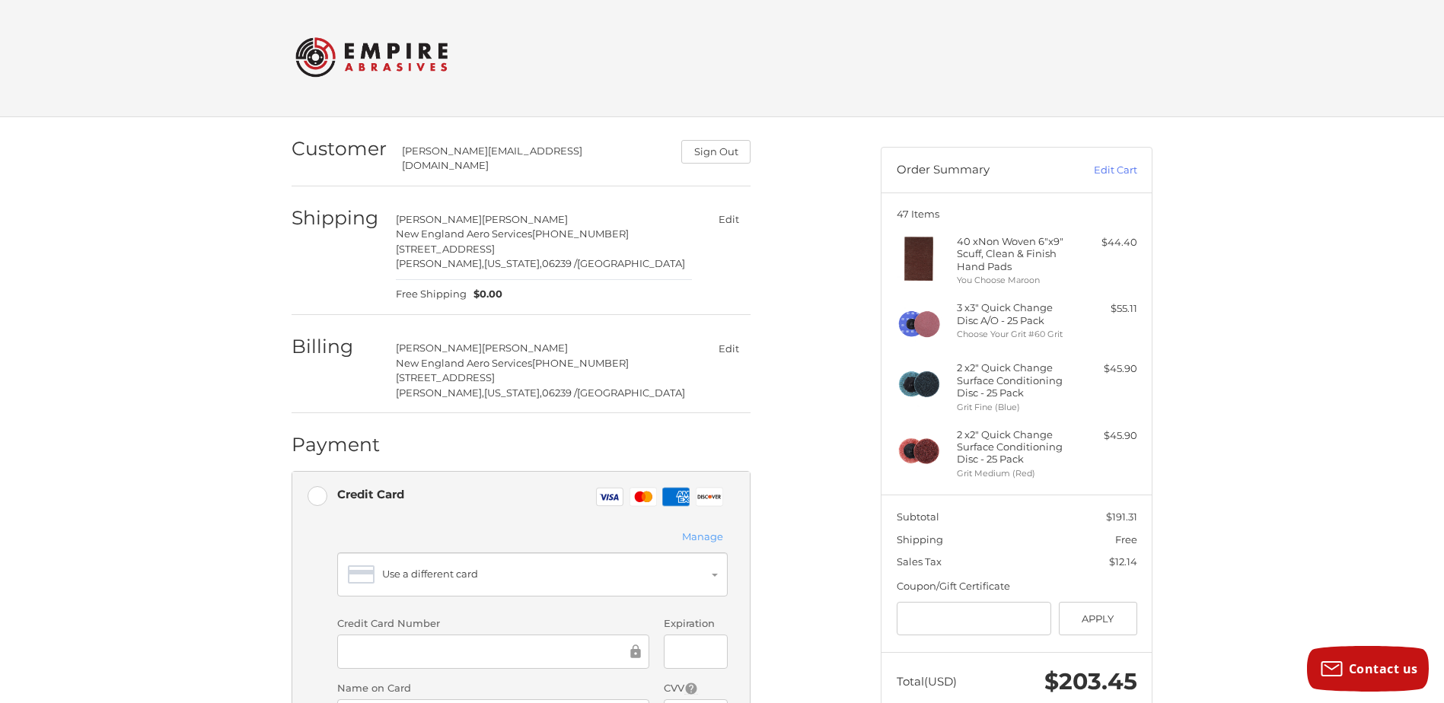
scroll to position [0, 0]
click at [1111, 174] on link "Edit Cart" at bounding box center [1099, 172] width 77 height 15
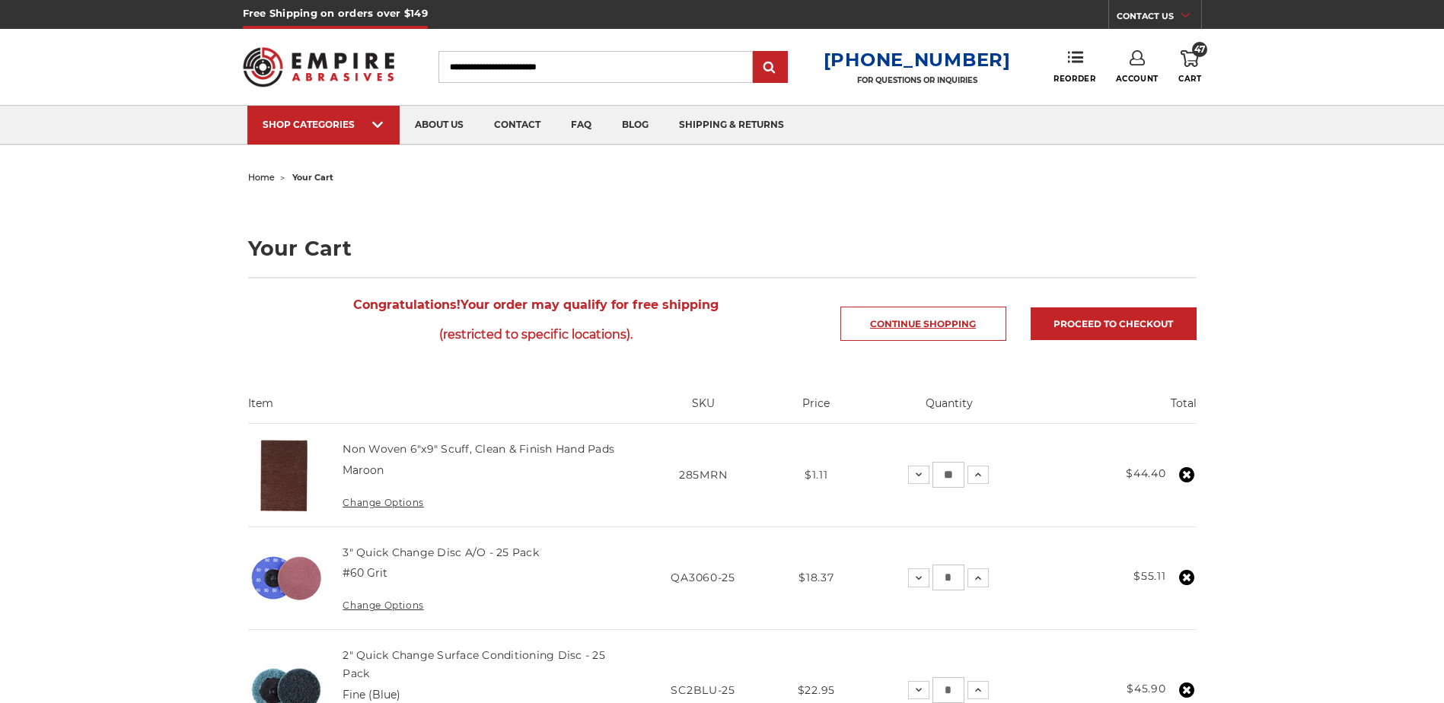
click at [889, 327] on link "Continue Shopping" at bounding box center [924, 324] width 166 height 34
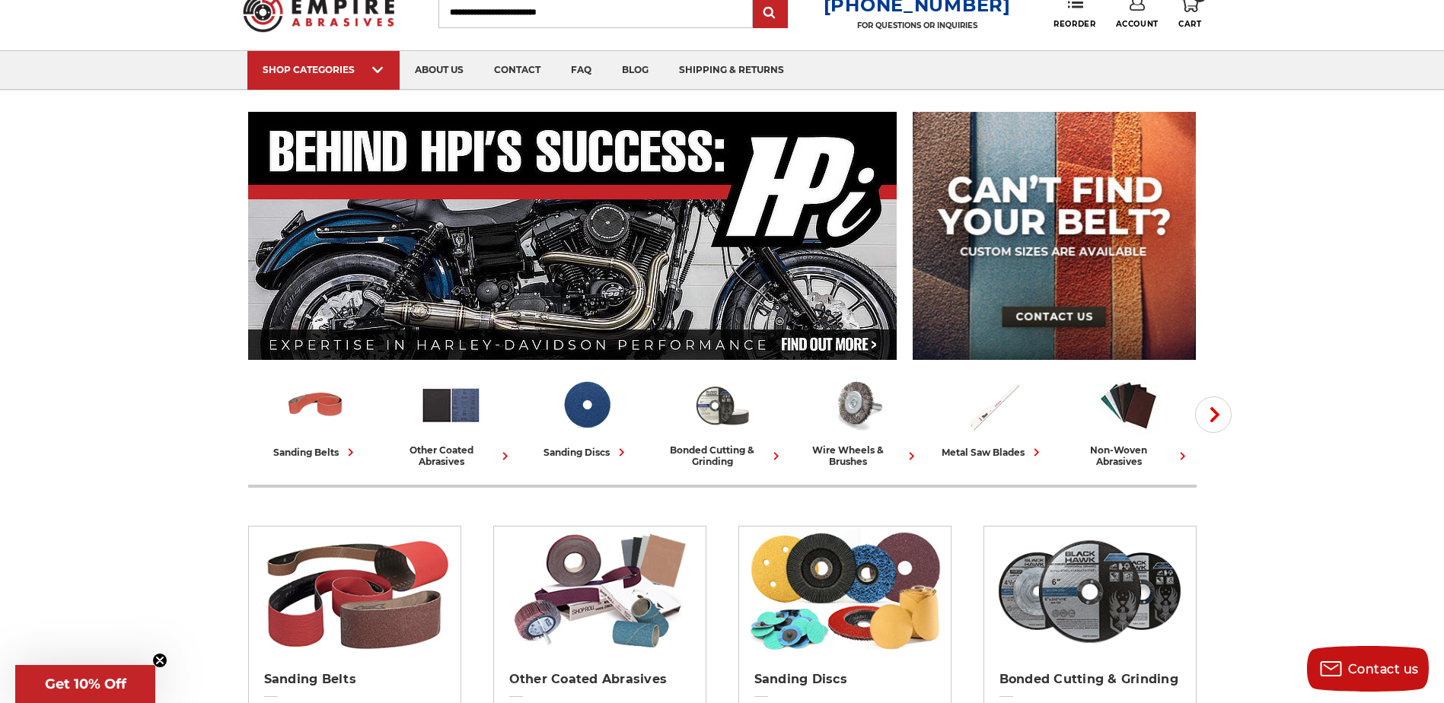
scroll to position [228, 0]
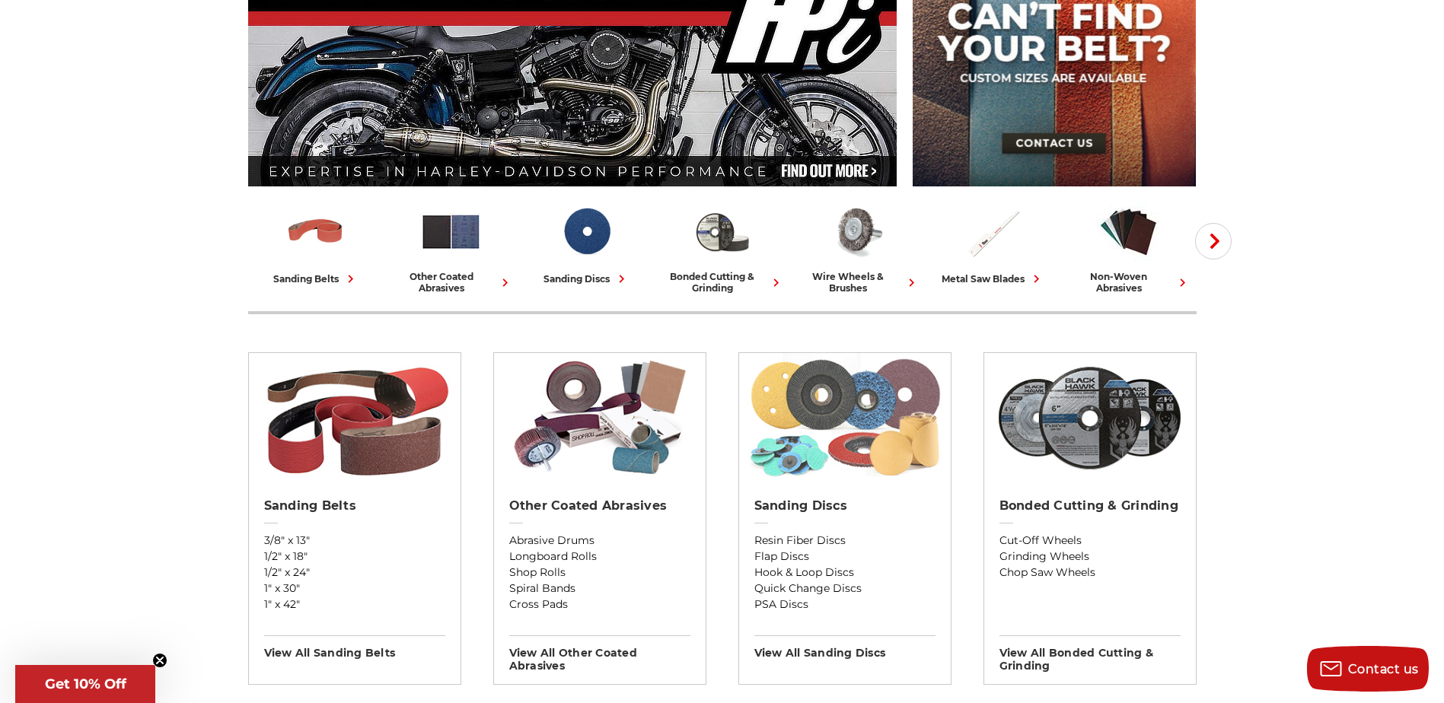
click at [786, 445] on img at bounding box center [844, 417] width 197 height 129
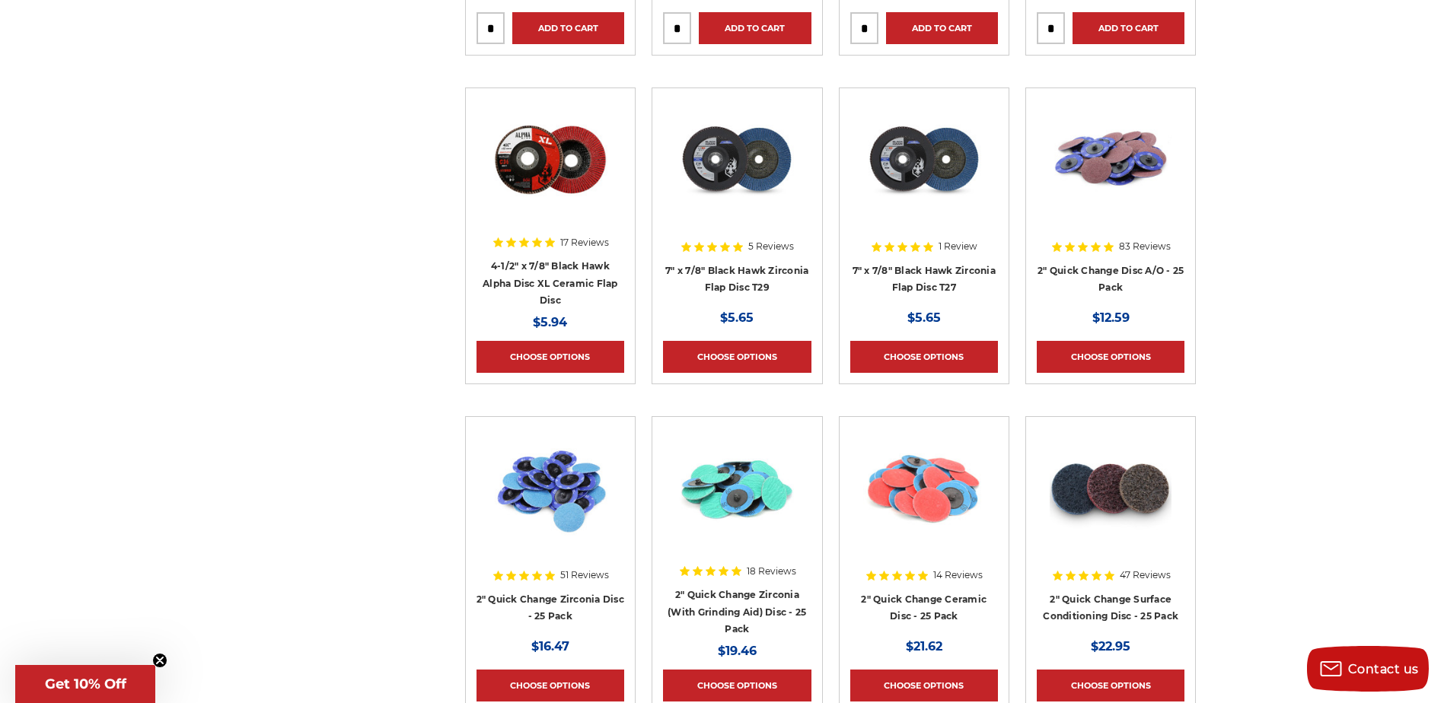
scroll to position [4644, 0]
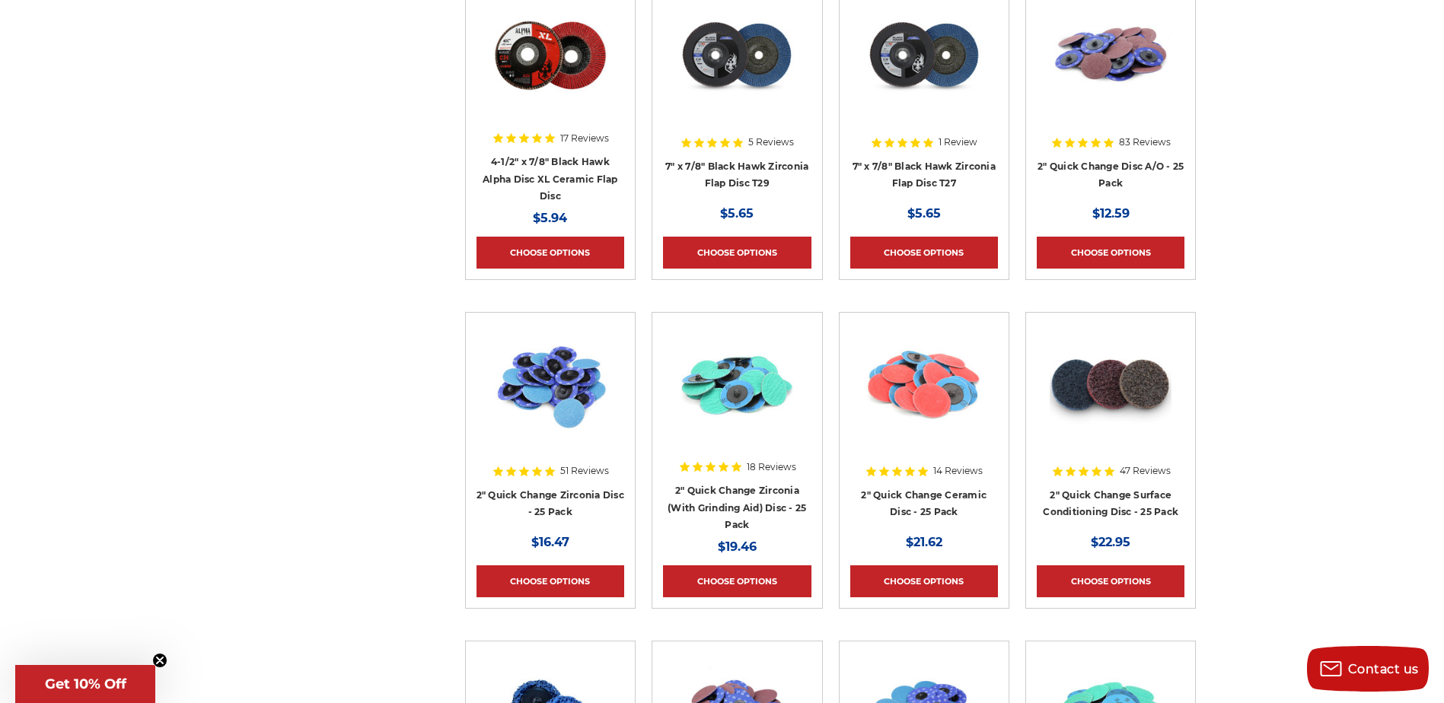
click at [1109, 89] on img at bounding box center [1111, 56] width 122 height 122
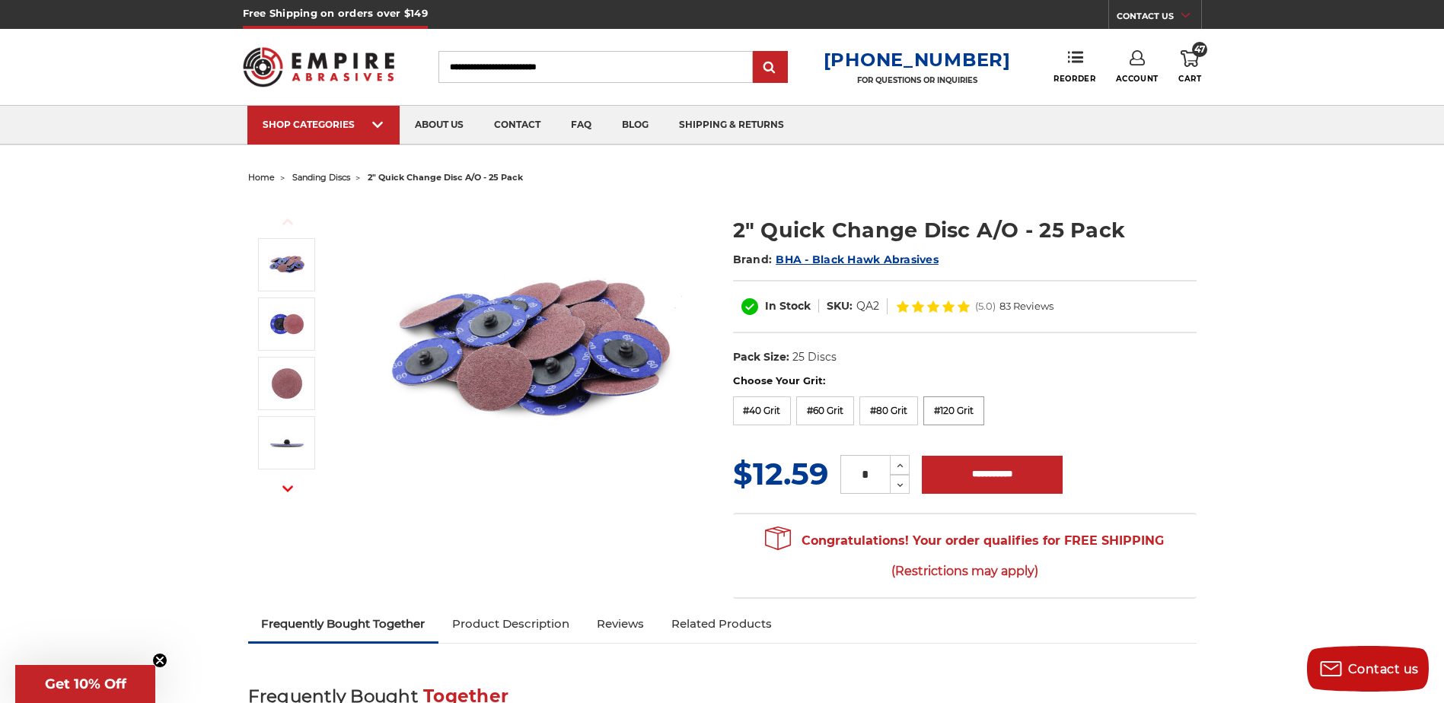
click at [946, 411] on label "#120 Grit" at bounding box center [954, 411] width 61 height 29
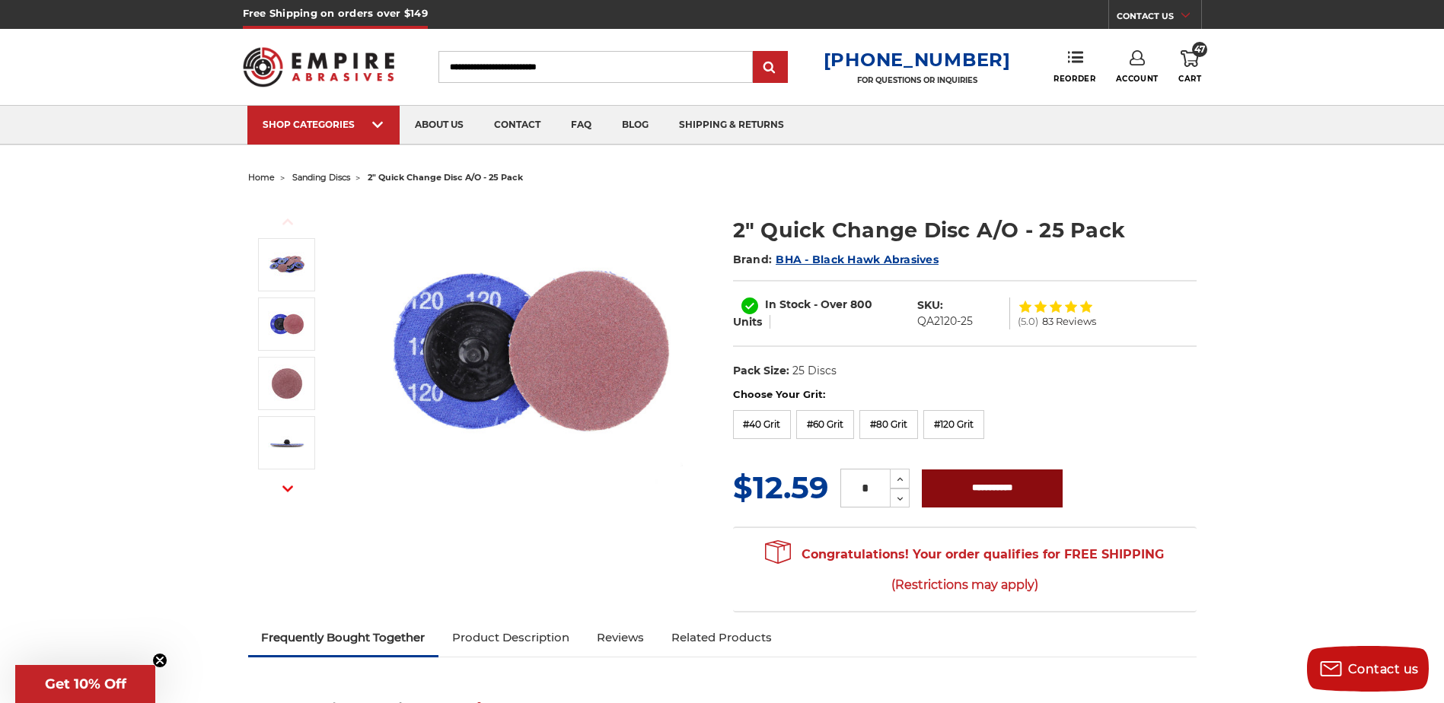
click at [982, 487] on input "**********" at bounding box center [992, 489] width 141 height 38
type input "**********"
click at [1193, 59] on icon at bounding box center [1190, 58] width 18 height 17
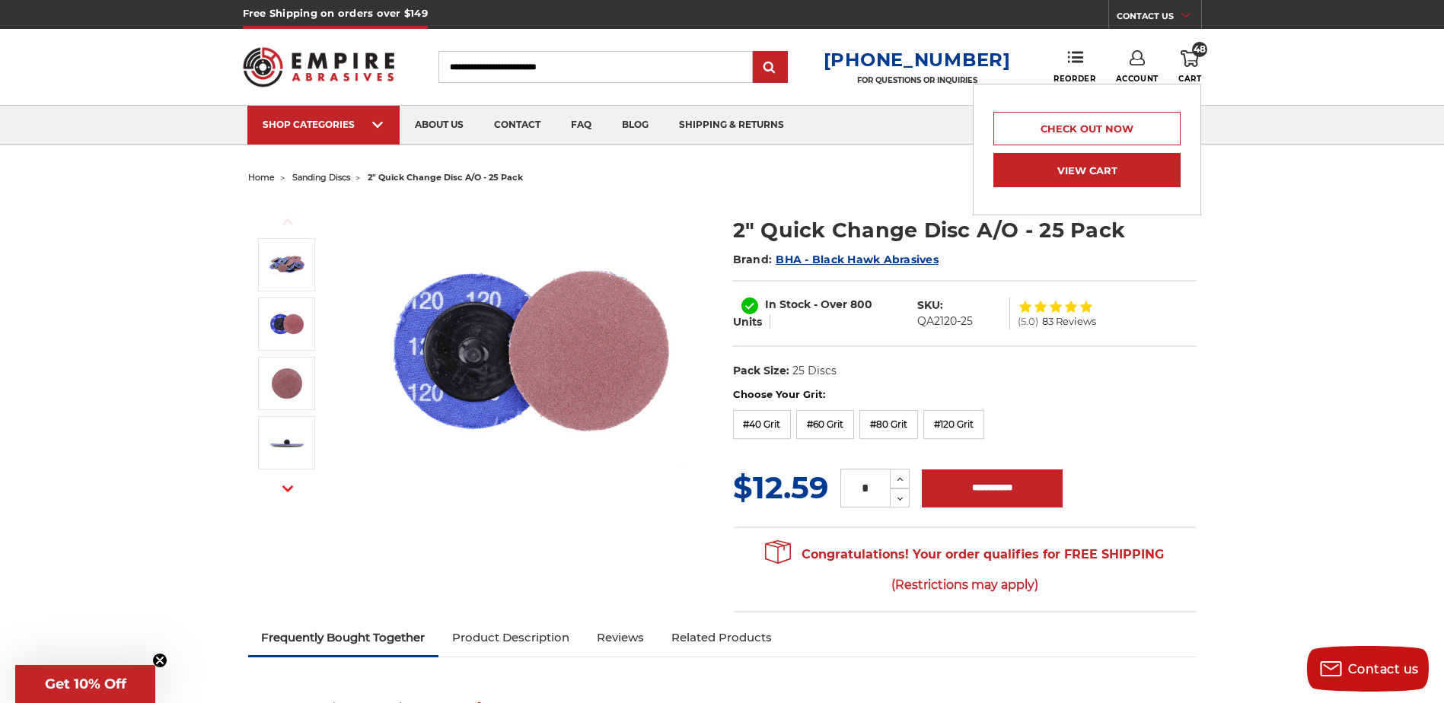
click at [1070, 169] on link "View Cart" at bounding box center [1087, 170] width 187 height 34
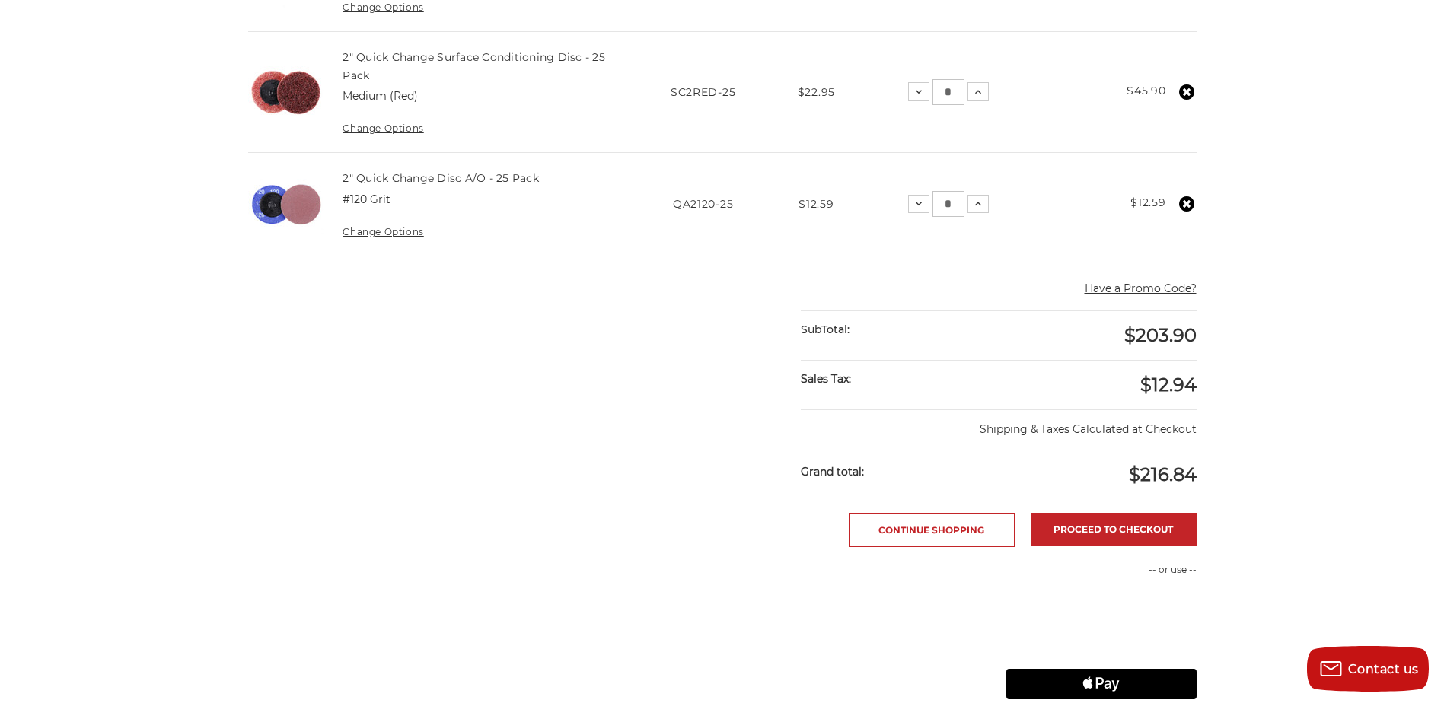
scroll to position [761, 0]
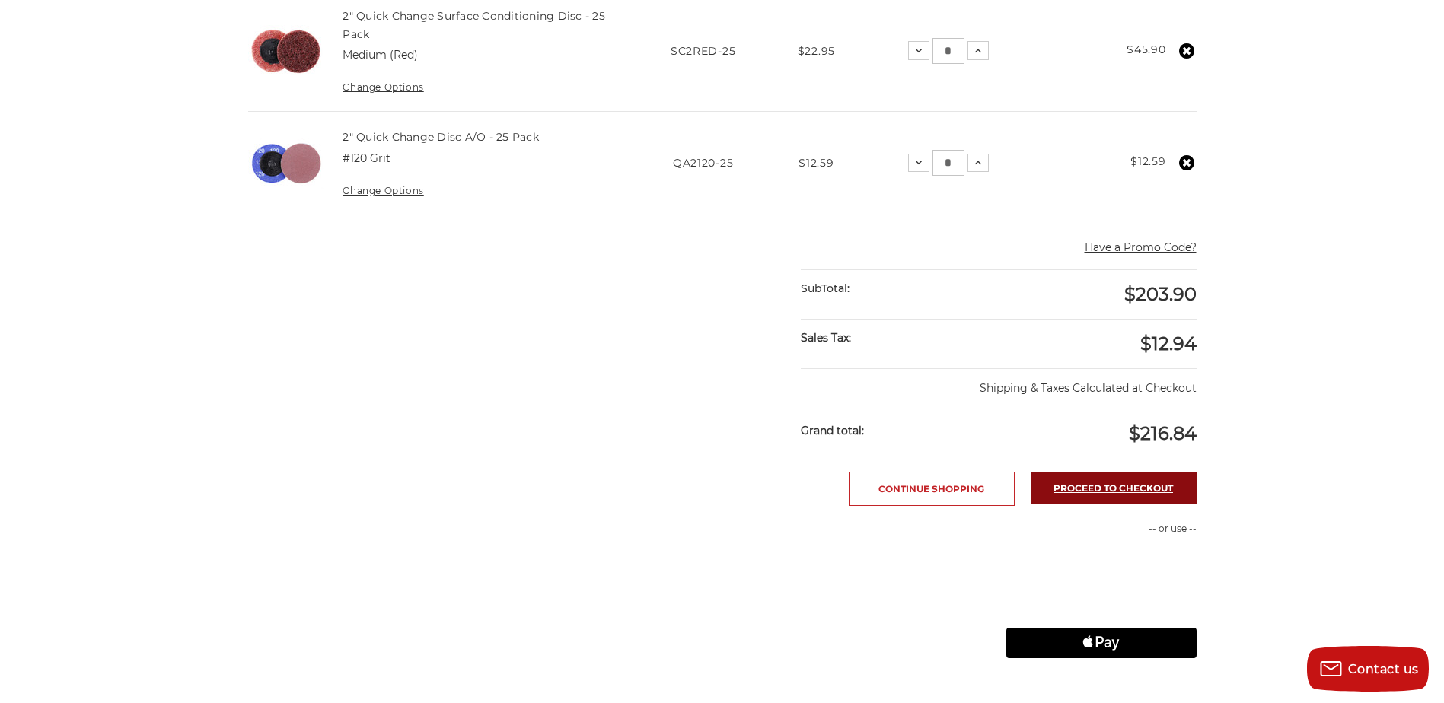
click at [1086, 489] on link "Proceed to checkout" at bounding box center [1114, 488] width 166 height 33
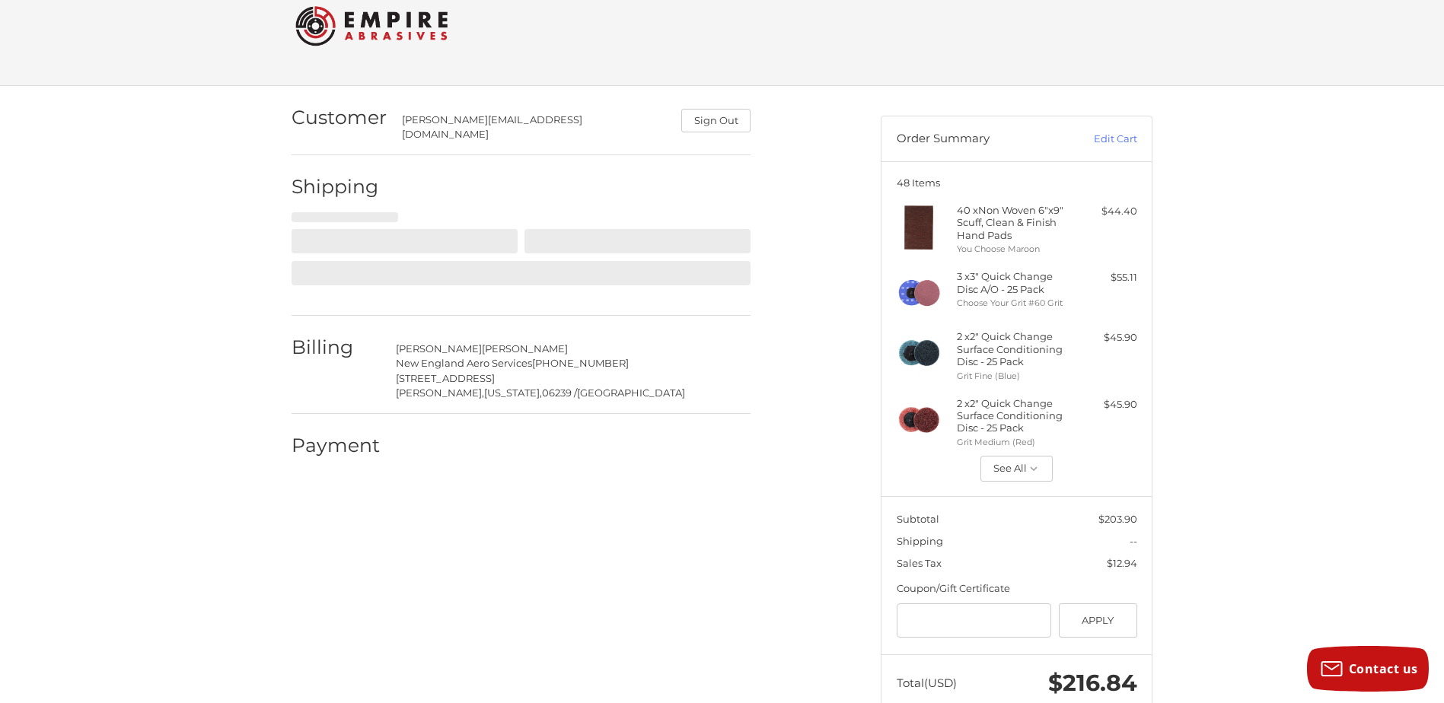
scroll to position [38, 0]
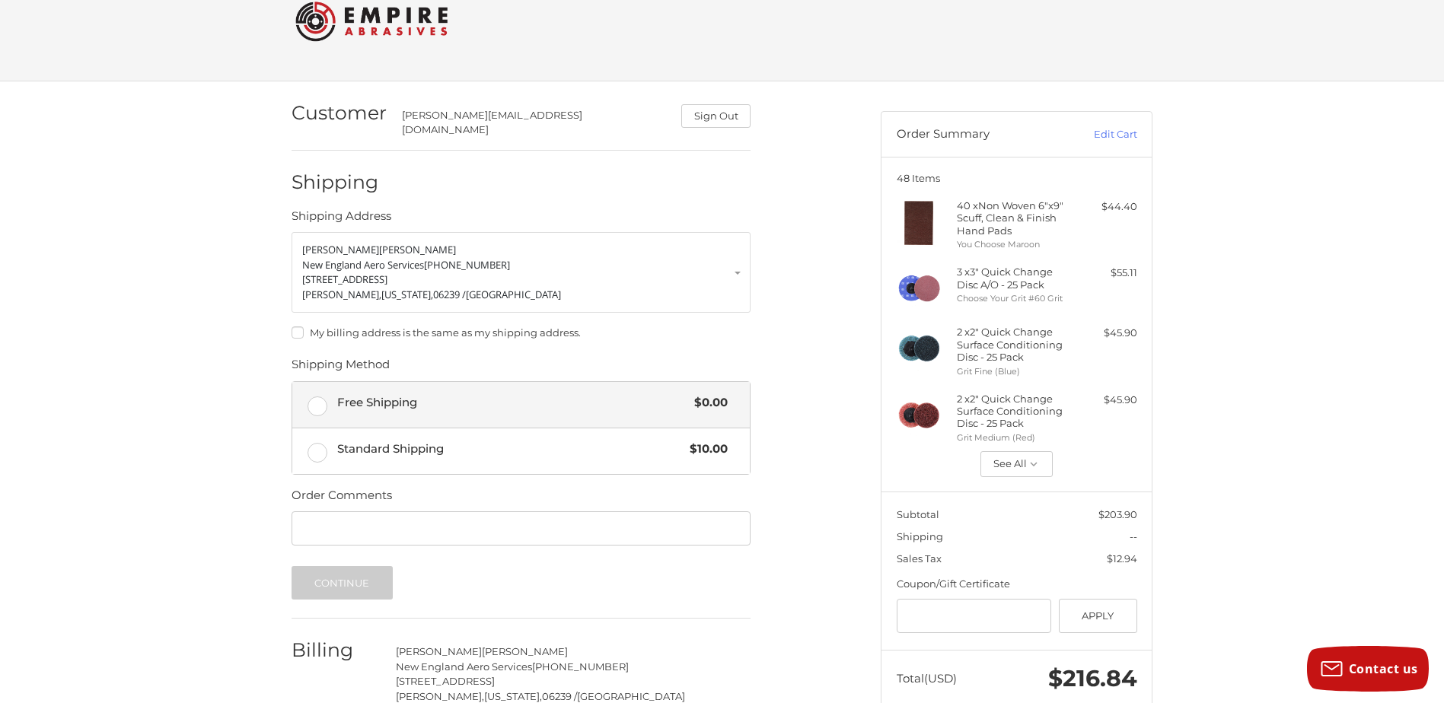
click at [321, 400] on label "Free Shipping $0.00" at bounding box center [521, 405] width 458 height 46
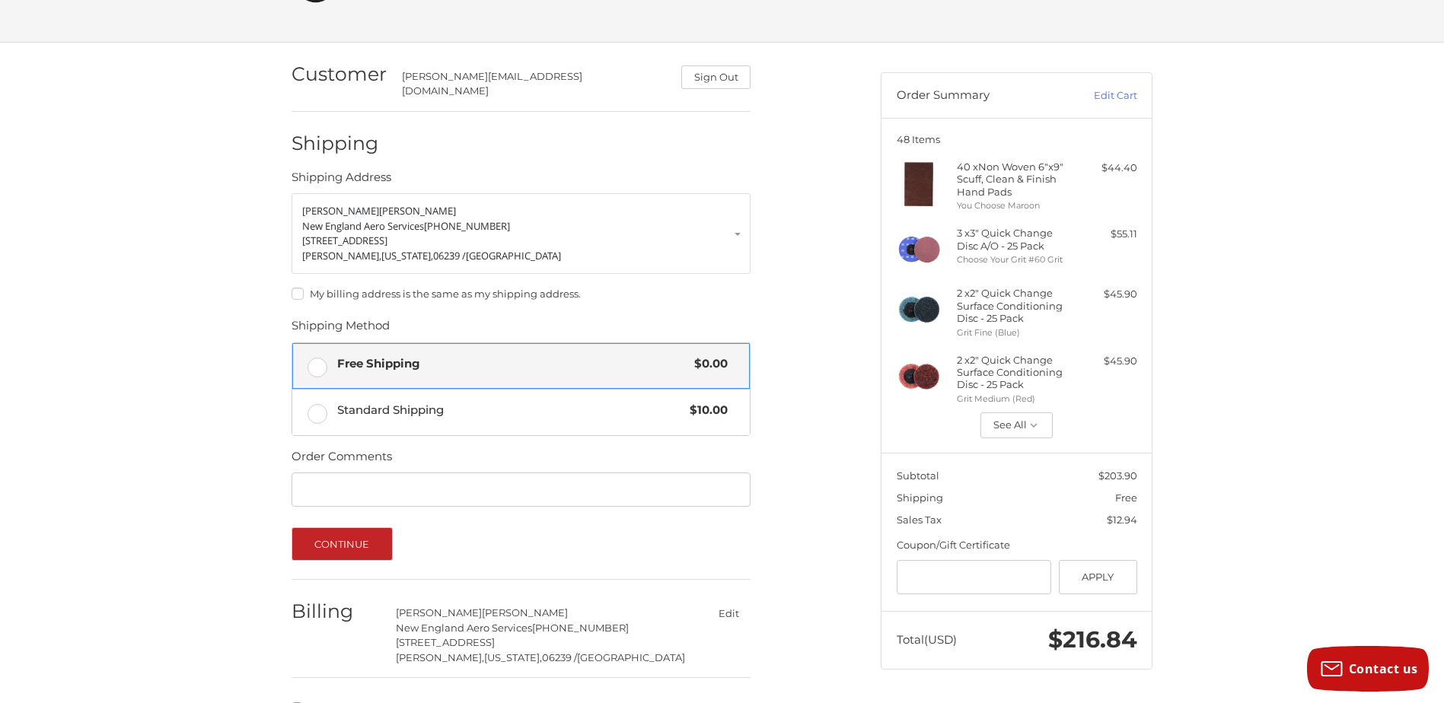
scroll to position [114, 0]
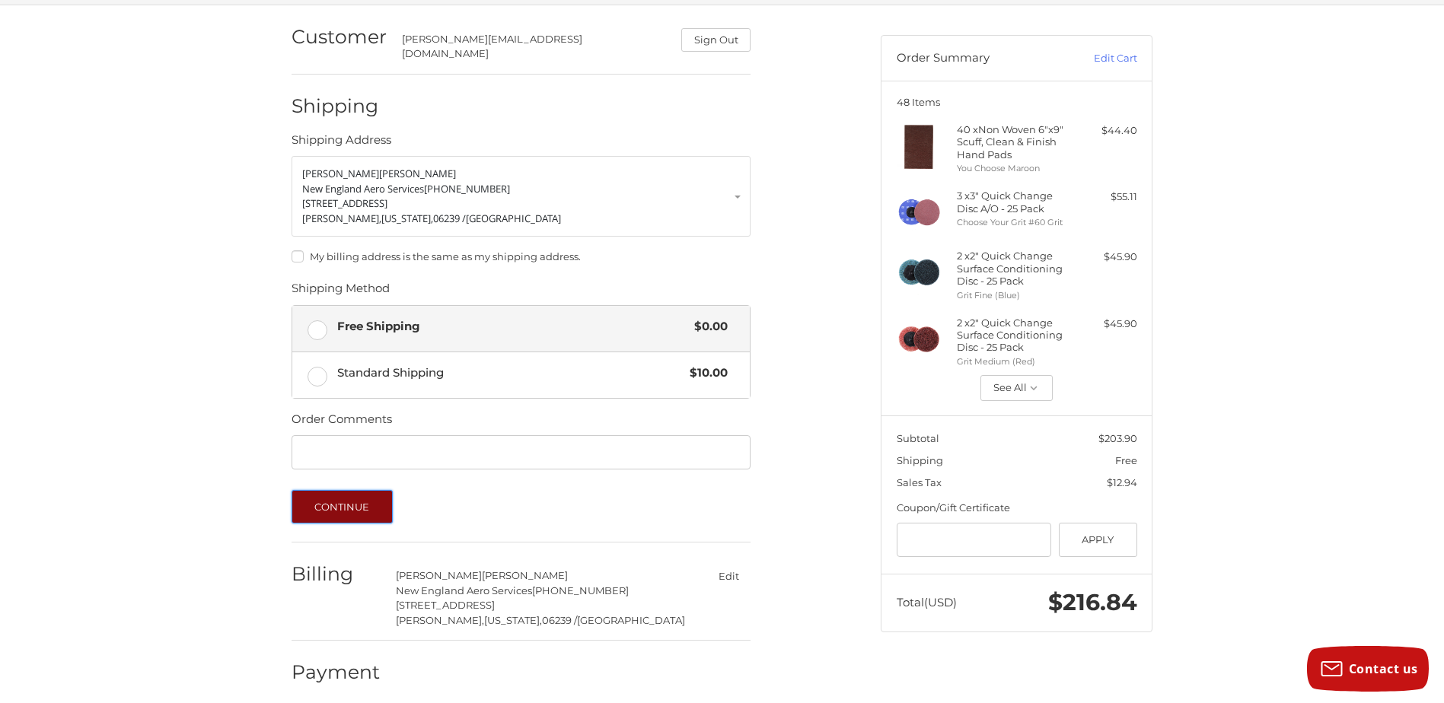
click at [339, 498] on button "Continue" at bounding box center [342, 506] width 101 height 33
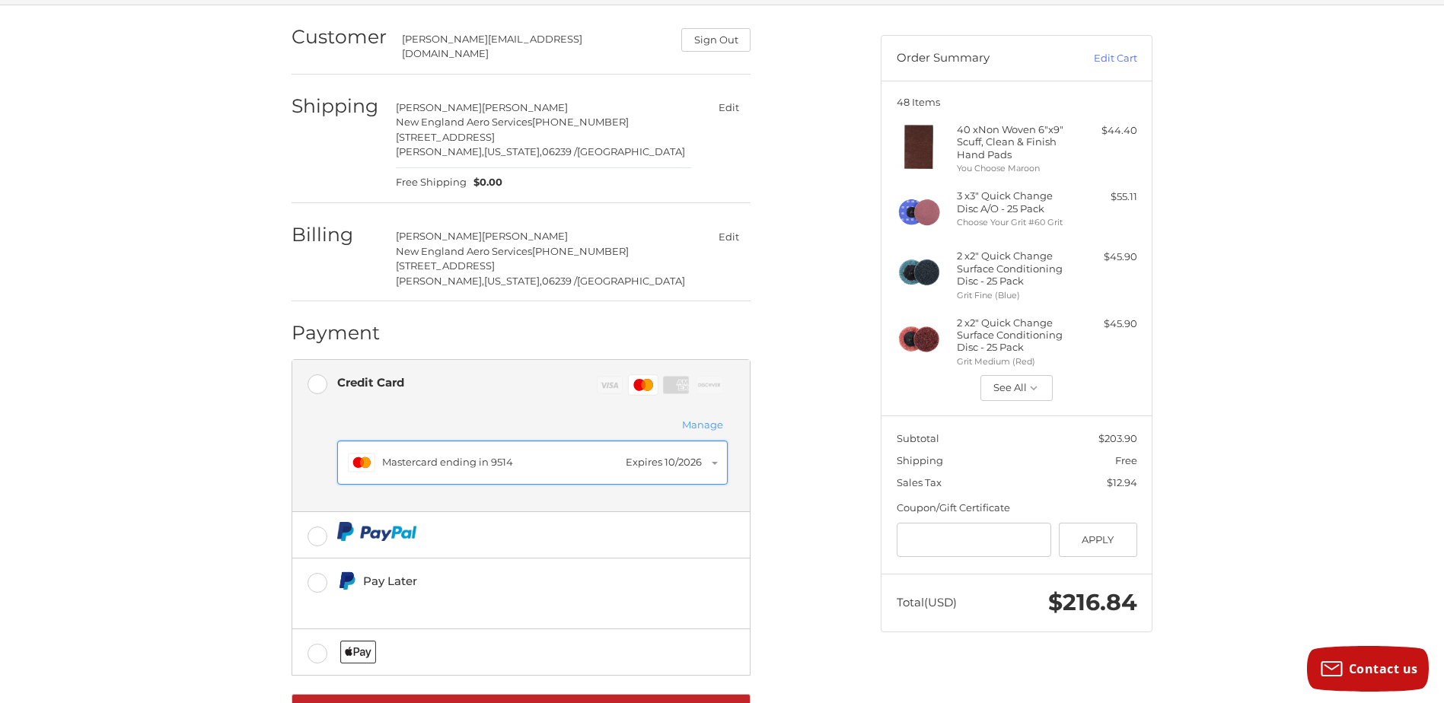
click at [716, 451] on div "Master Mastercard ending in 9514 Expires 10/2026" at bounding box center [532, 462] width 369 height 27
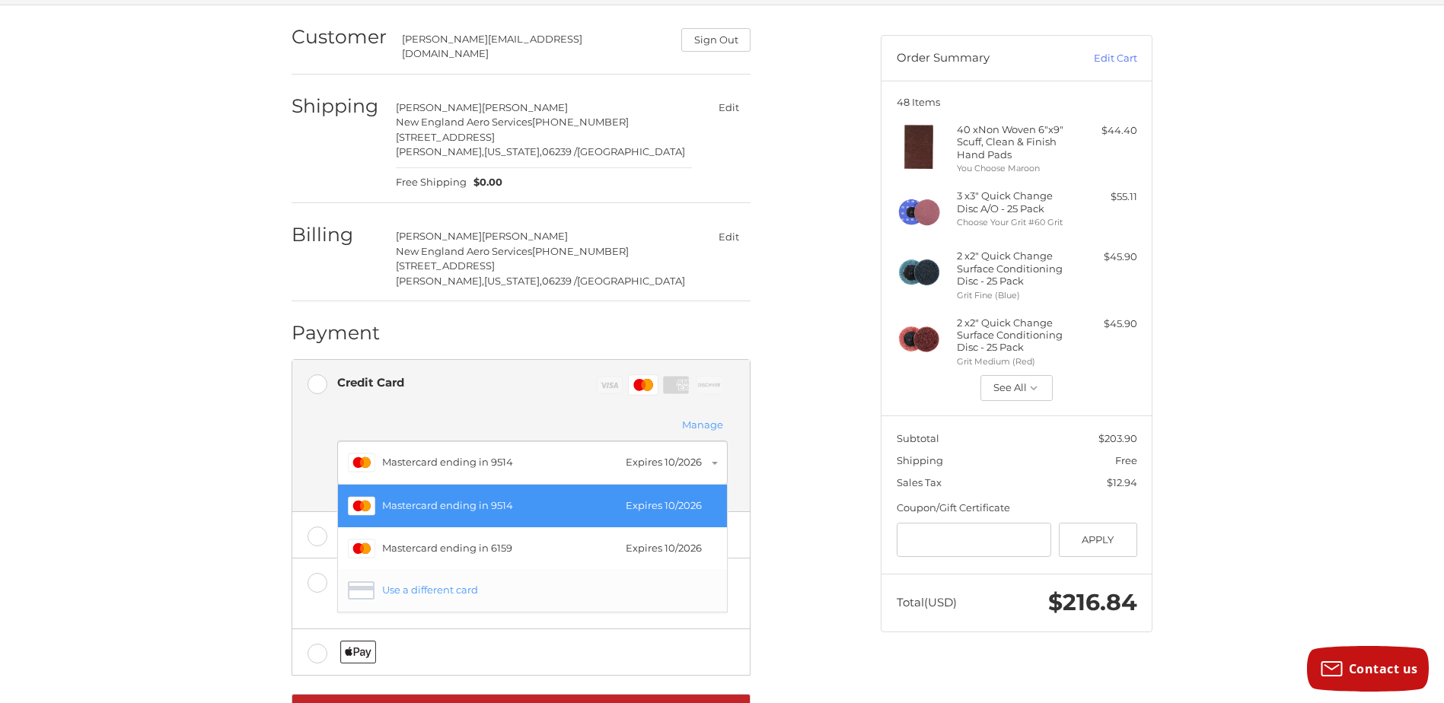
click at [448, 583] on div "Use a different card" at bounding box center [545, 590] width 327 height 15
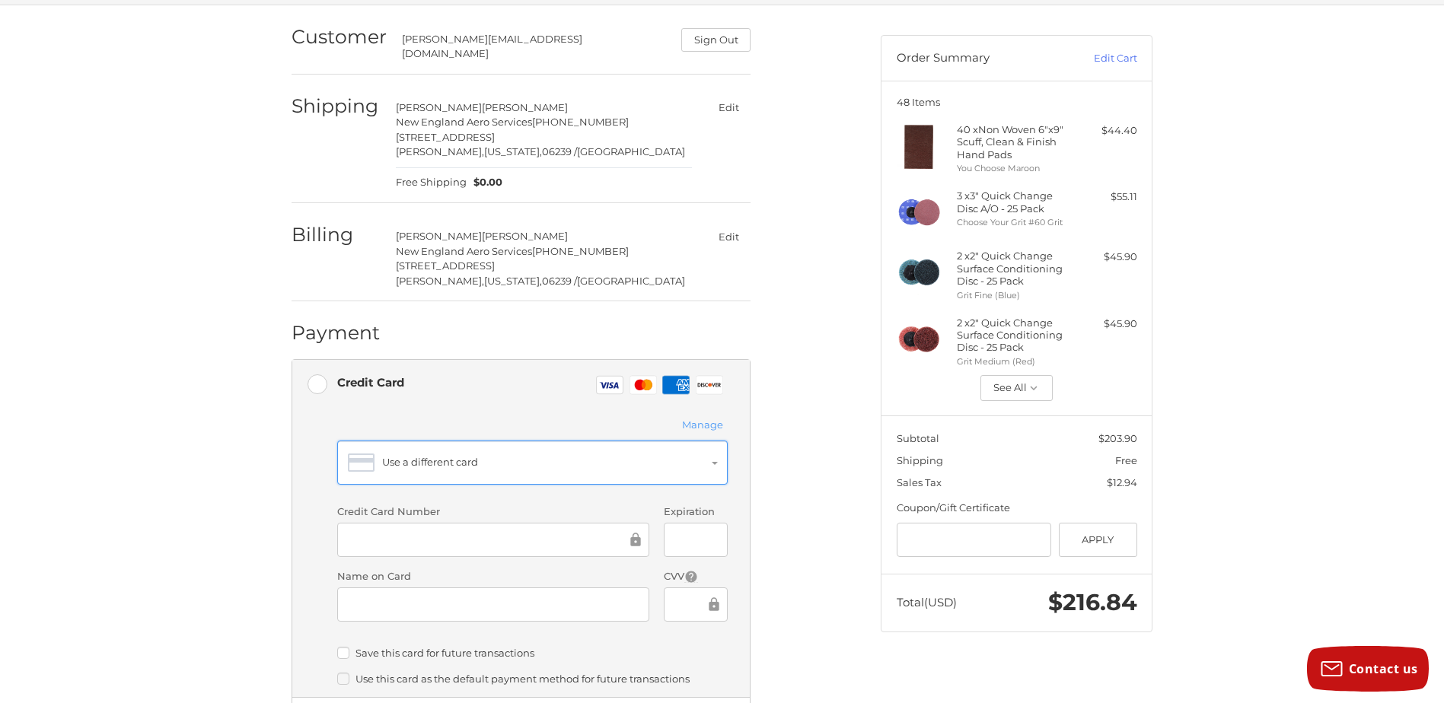
click at [517, 457] on div "Use a different card" at bounding box center [545, 462] width 327 height 15
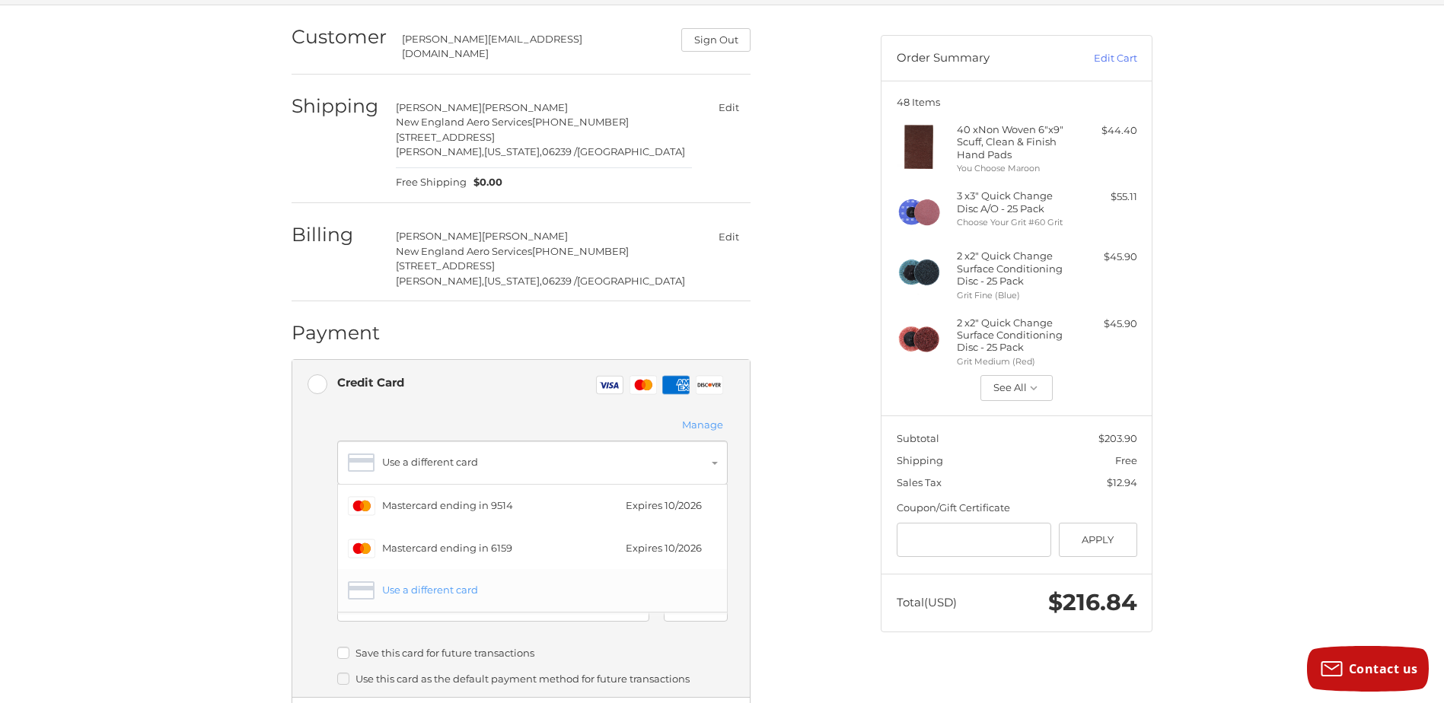
click at [427, 583] on div "Use a different card" at bounding box center [545, 590] width 327 height 15
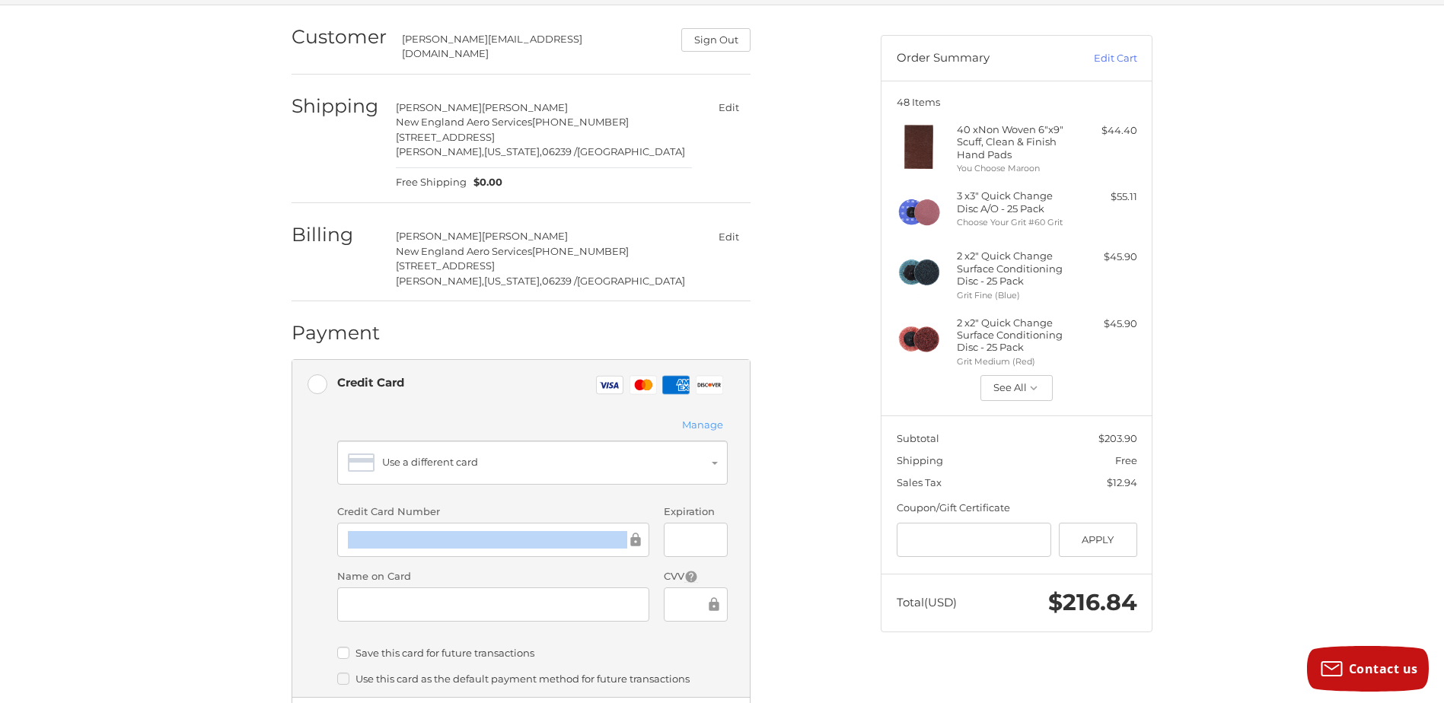
click at [107, 0] on body "Checkout Customer michelle@newengland.aero Sign Out Shipping Michelle Verrilli …" at bounding box center [722, 421] width 1444 height 1070
click at [758, 505] on ol "Customer michelle@newengland.aero Sign Out Shipping Michelle Verrilli New Engla…" at bounding box center [551, 463] width 518 height 917
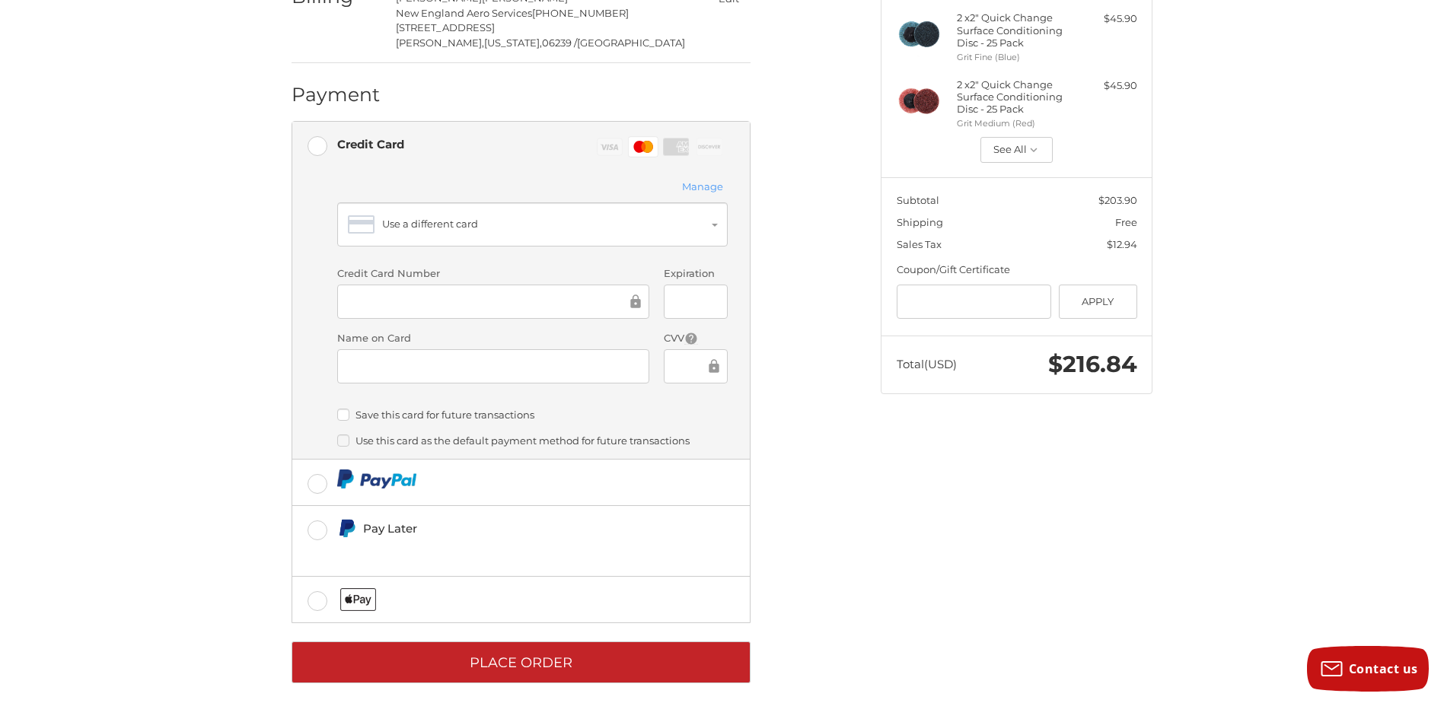
scroll to position [356, 0]
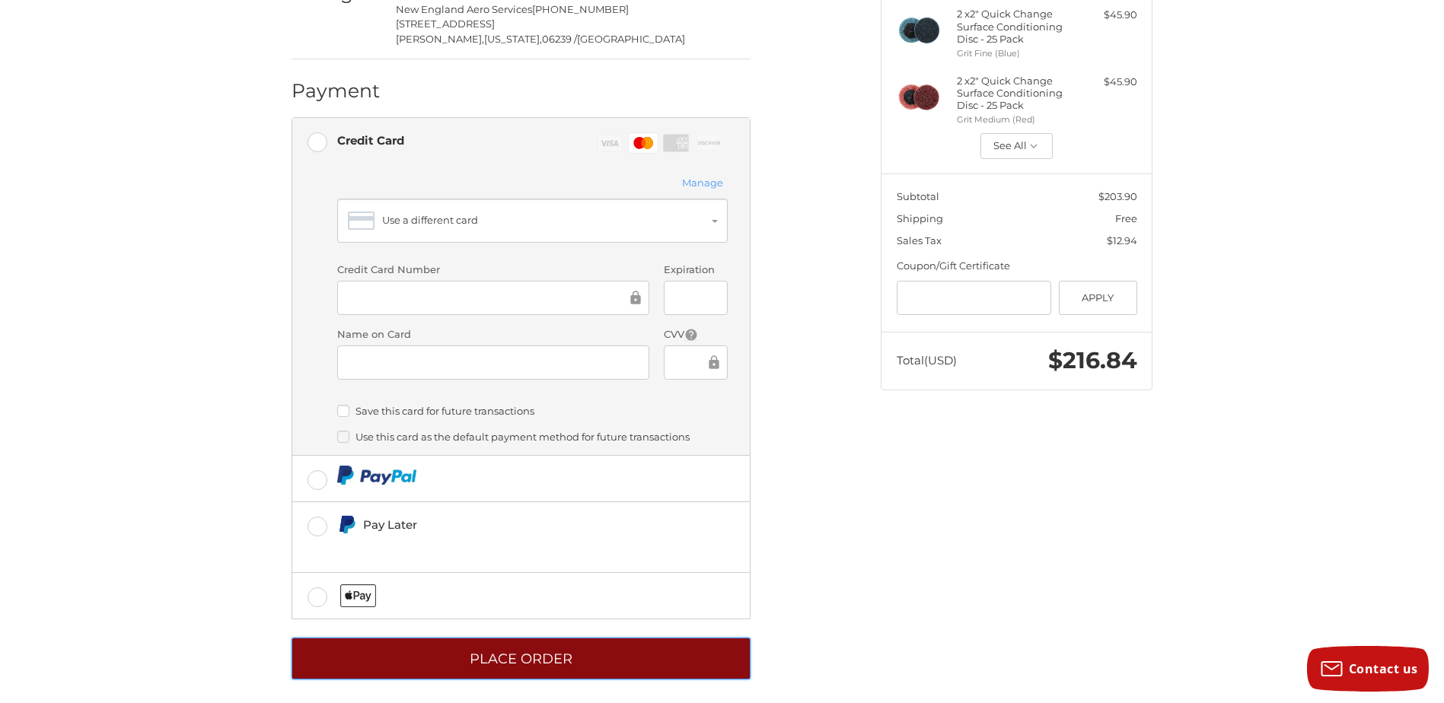
click at [635, 649] on button "Place Order" at bounding box center [521, 659] width 459 height 42
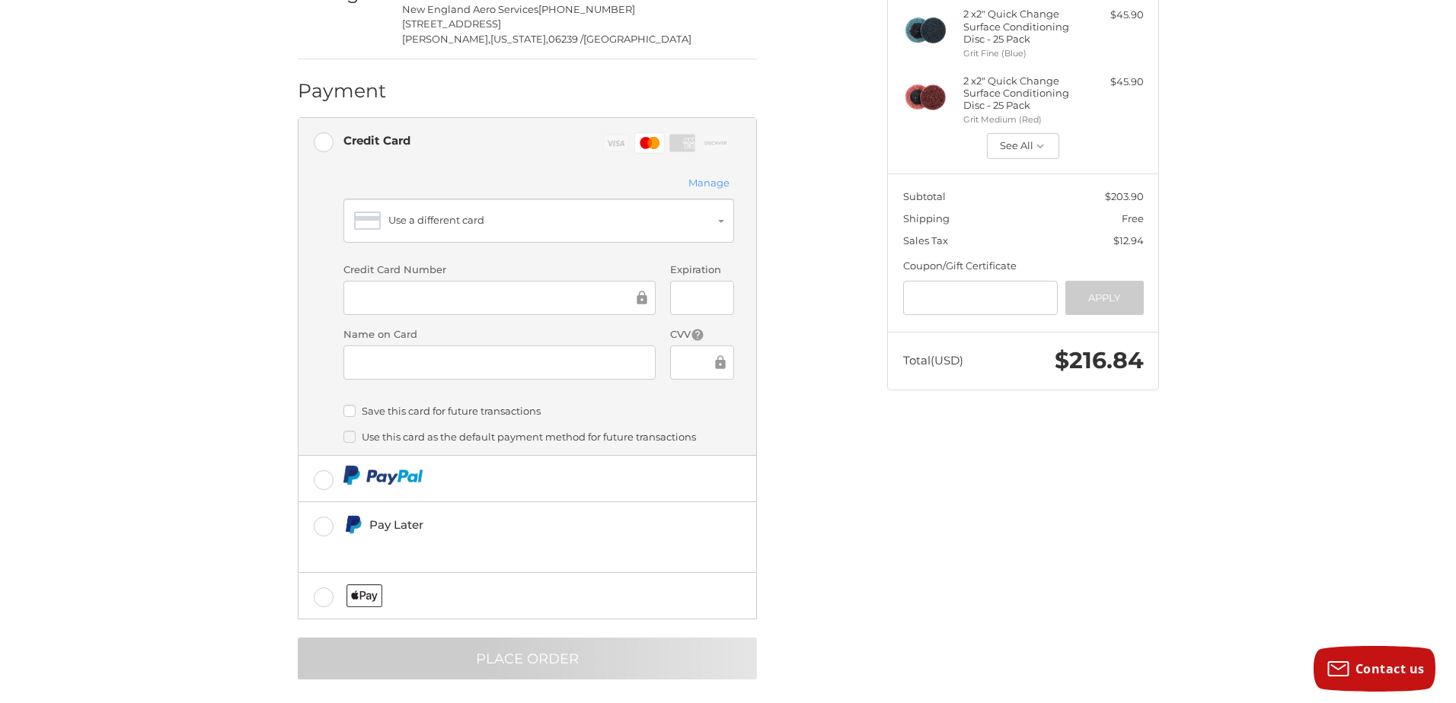
scroll to position [0, 0]
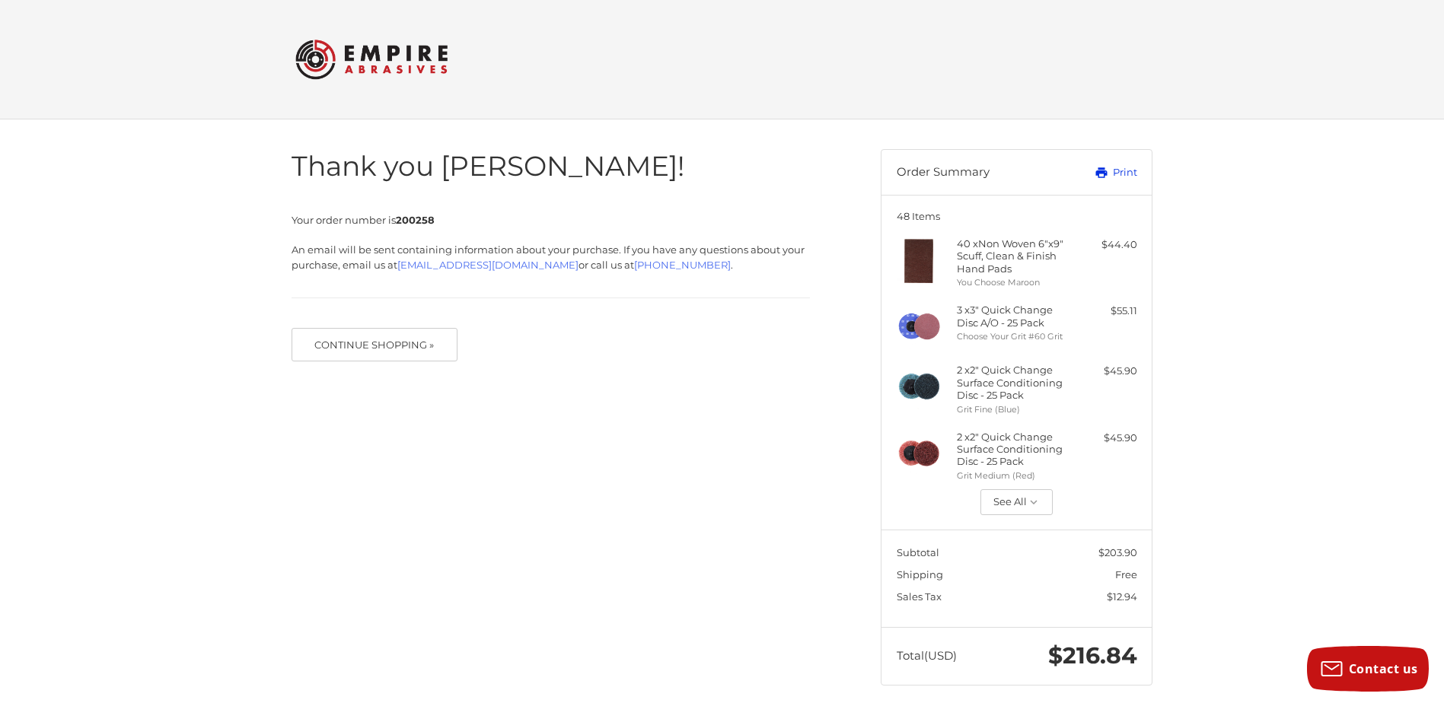
click at [1116, 174] on link "Print" at bounding box center [1098, 172] width 75 height 15
click at [442, 328] on button "Continue Shopping »" at bounding box center [375, 344] width 166 height 33
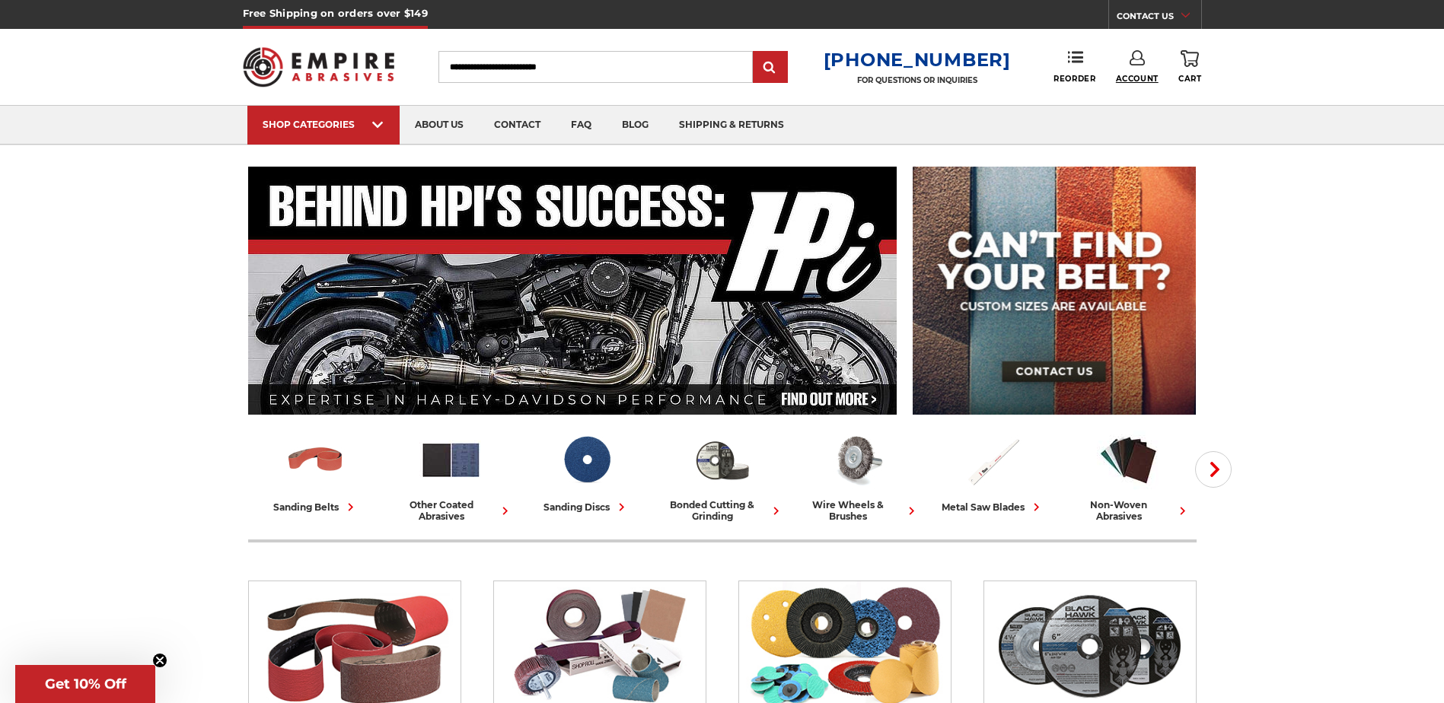
click at [1144, 81] on span "Account" at bounding box center [1137, 79] width 43 height 10
click at [1074, 82] on span "Reorder" at bounding box center [1075, 79] width 42 height 10
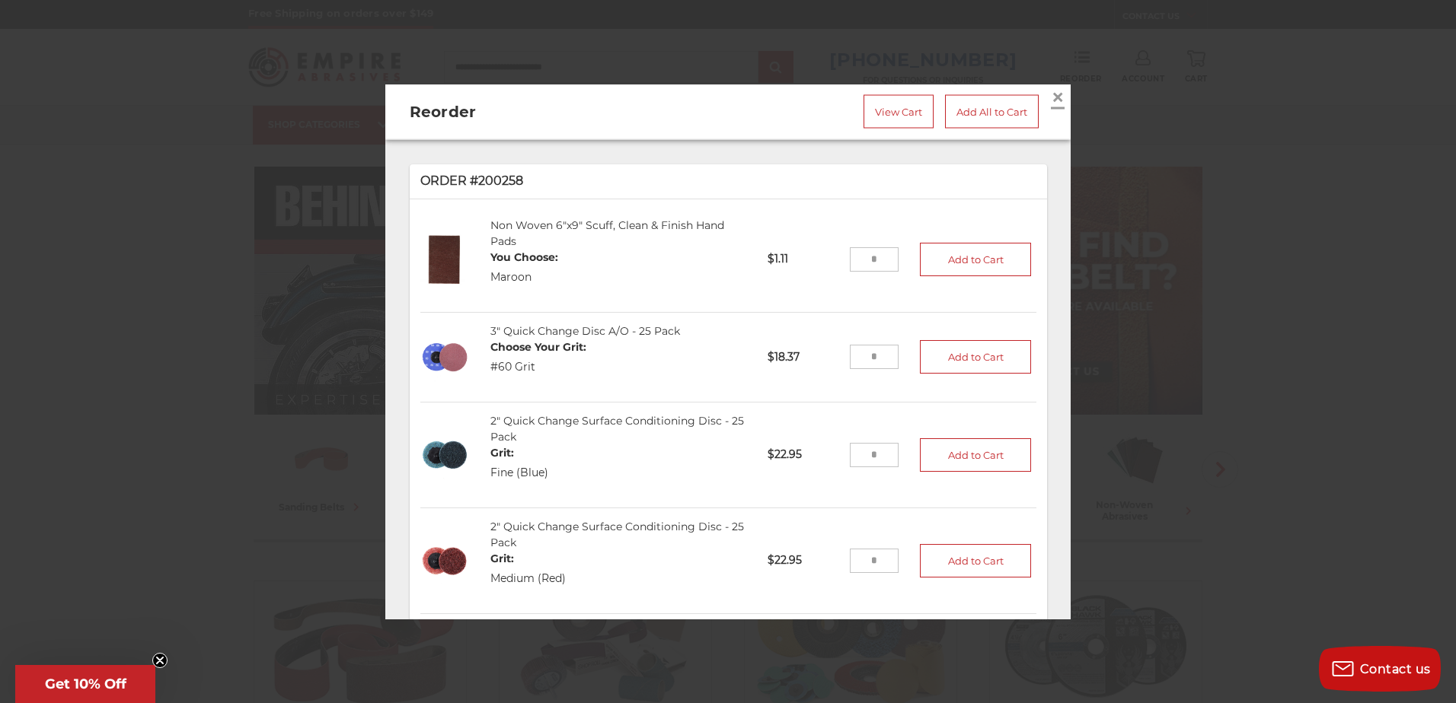
click at [1051, 94] on span "×" at bounding box center [1058, 97] width 14 height 30
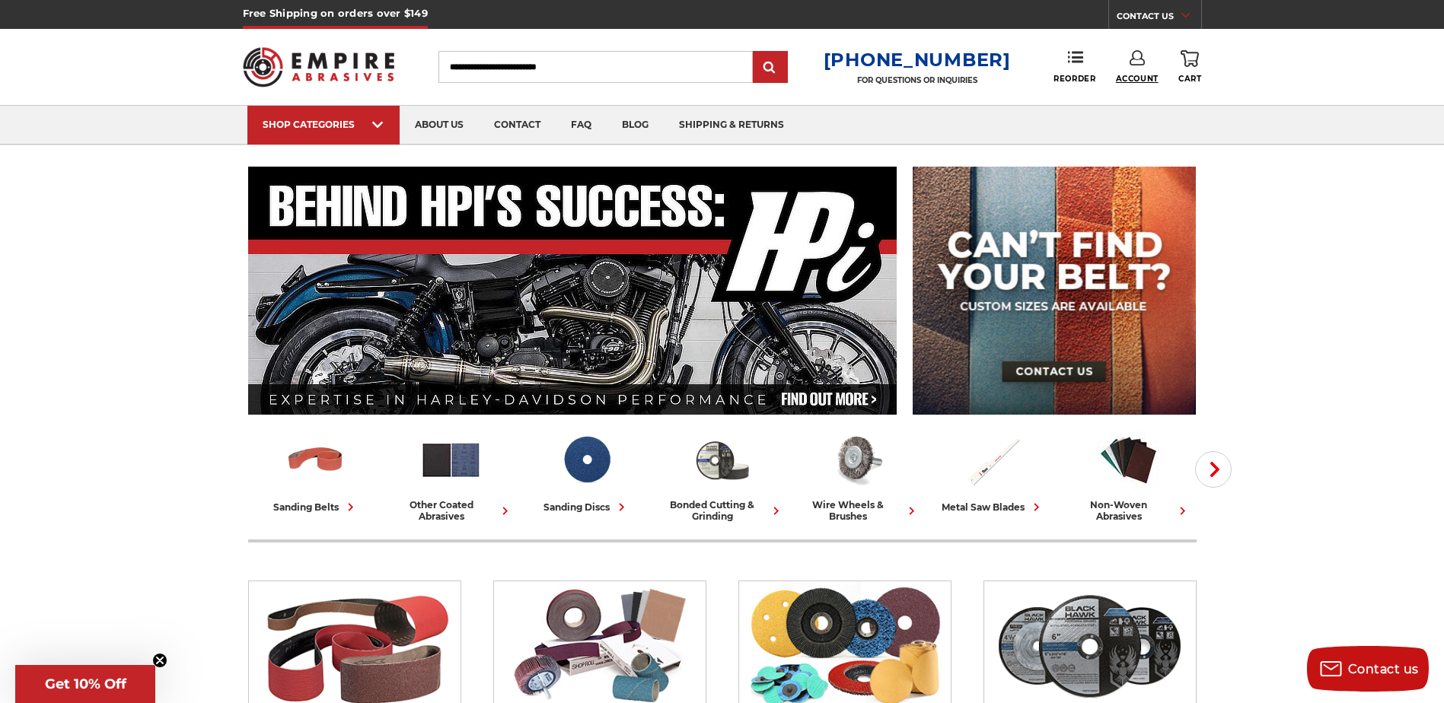
click at [1135, 75] on span "Account" at bounding box center [1137, 79] width 43 height 10
click at [1128, 97] on link "Account" at bounding box center [1137, 99] width 109 height 29
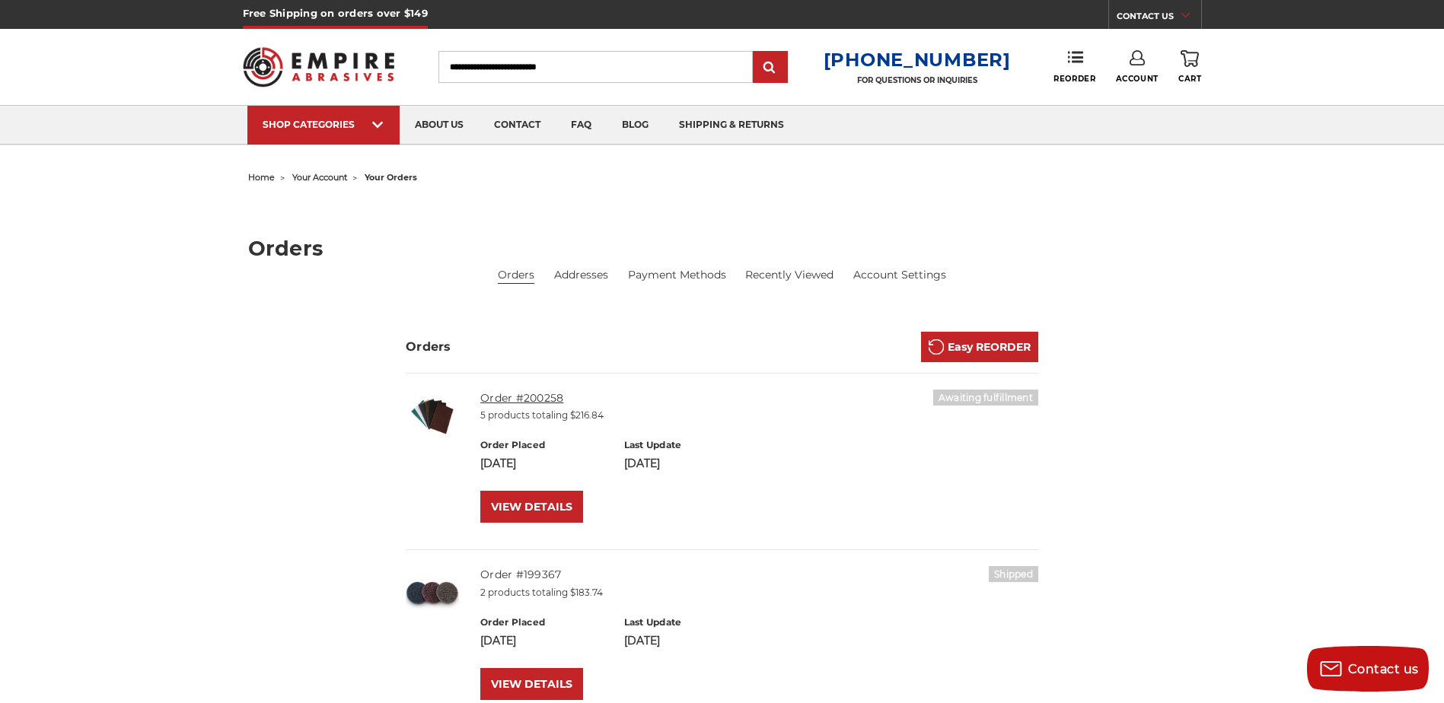
click at [538, 402] on link "Order #200258" at bounding box center [521, 398] width 83 height 14
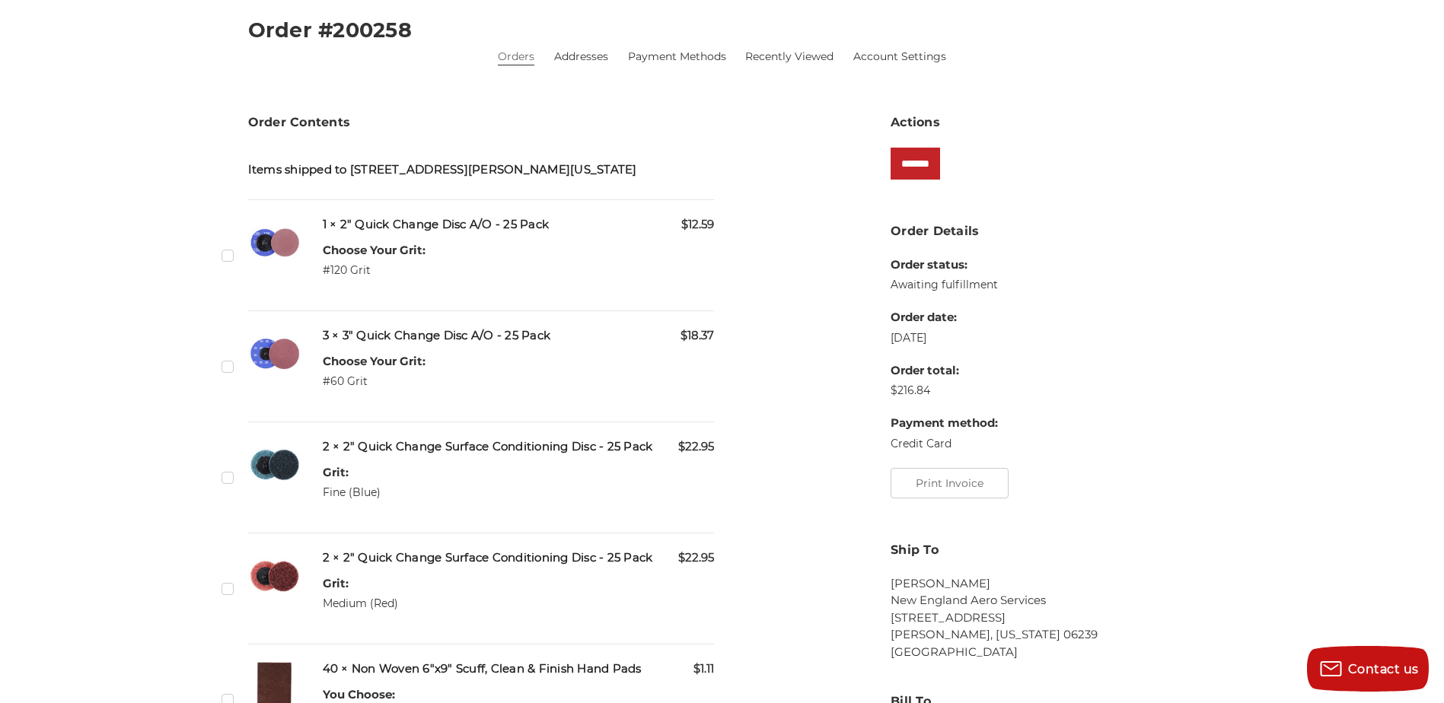
scroll to position [228, 0]
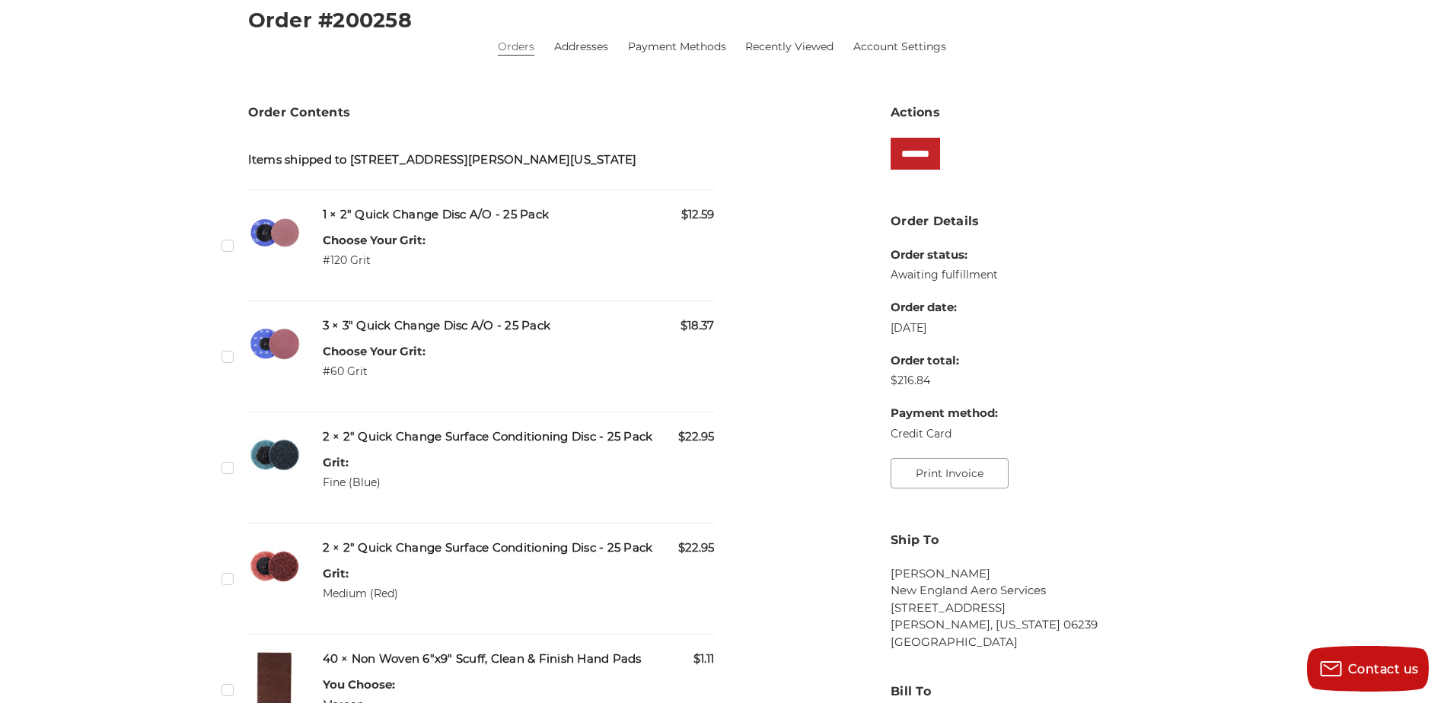
click at [955, 474] on button "Print Invoice" at bounding box center [950, 473] width 118 height 30
